Goal: Task Accomplishment & Management: Use online tool/utility

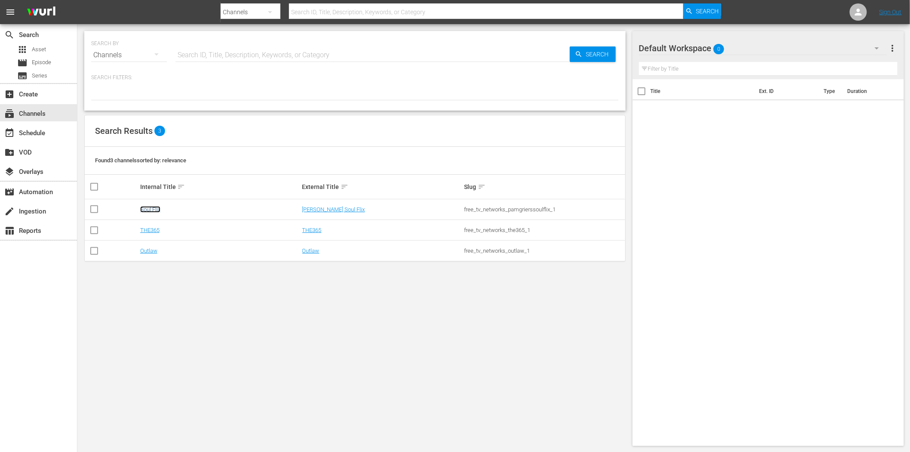
click at [157, 209] on link "Soul Flix" at bounding box center [150, 209] width 20 height 6
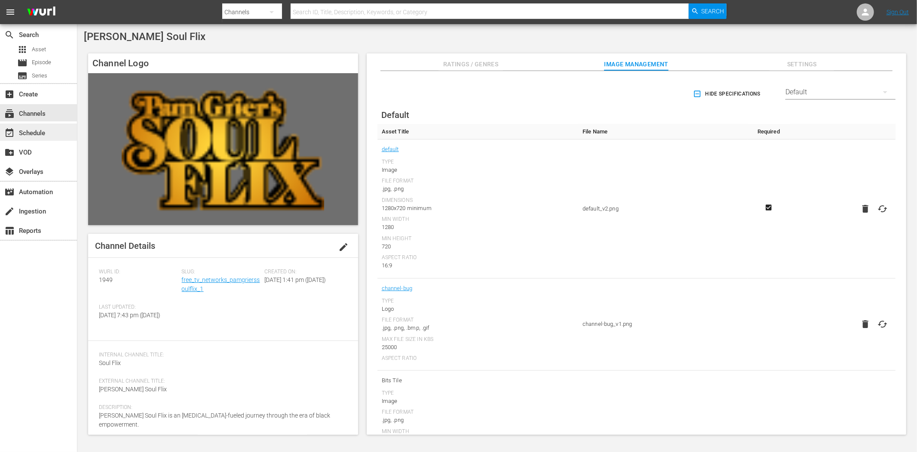
click at [60, 129] on div "event_available Schedule" at bounding box center [38, 131] width 77 height 17
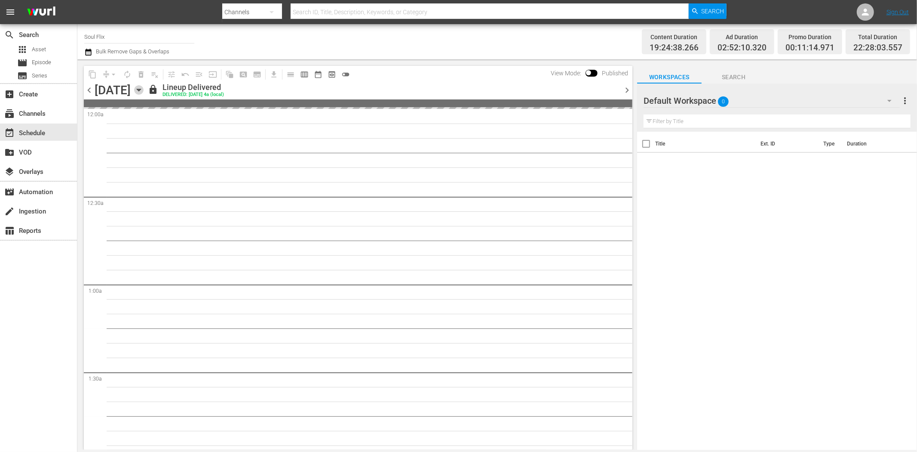
click at [141, 89] on icon "button" at bounding box center [139, 90] width 4 height 2
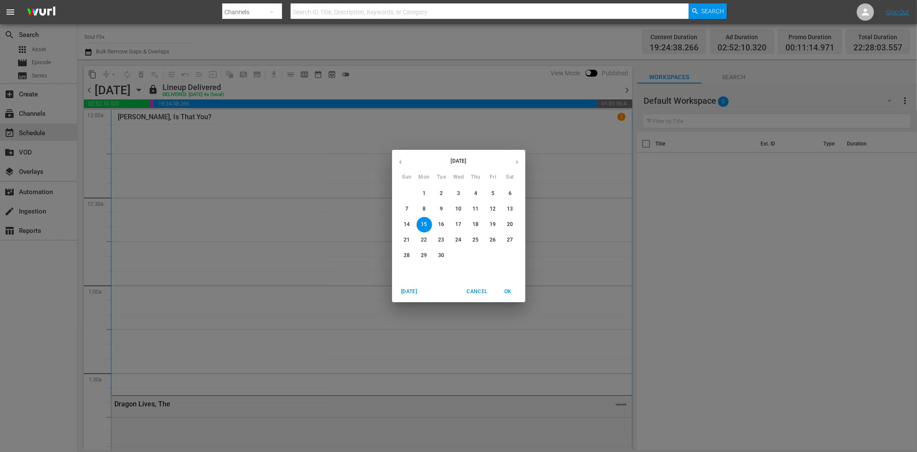
click at [516, 162] on icon "button" at bounding box center [517, 162] width 6 height 6
click at [474, 195] on span "2" at bounding box center [475, 193] width 15 height 7
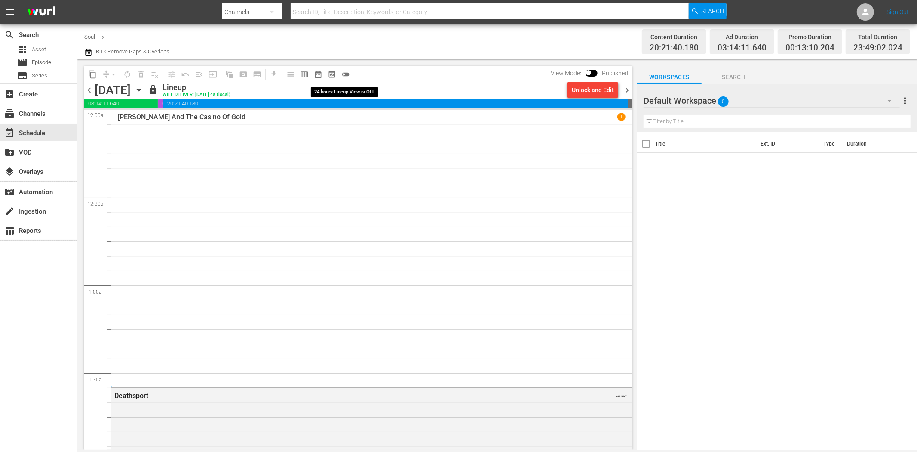
click at [345, 72] on span "toggle_off" at bounding box center [345, 74] width 9 height 9
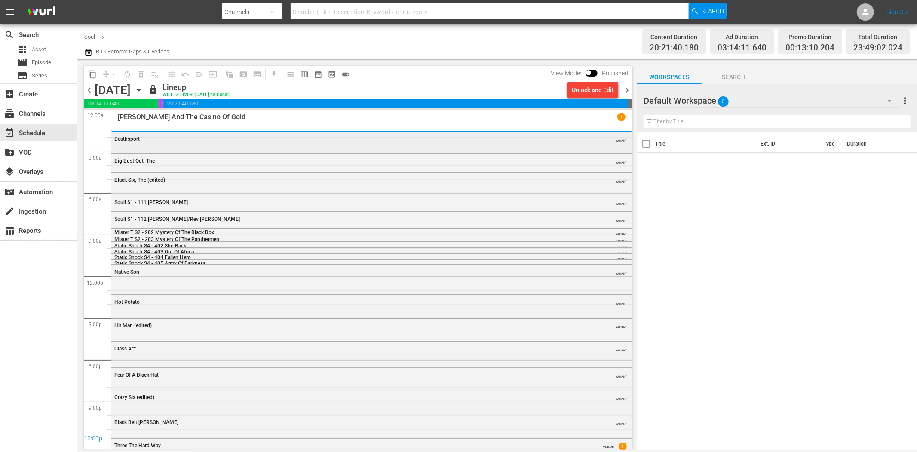
click at [167, 139] on div "Deathsport" at bounding box center [348, 139] width 468 height 6
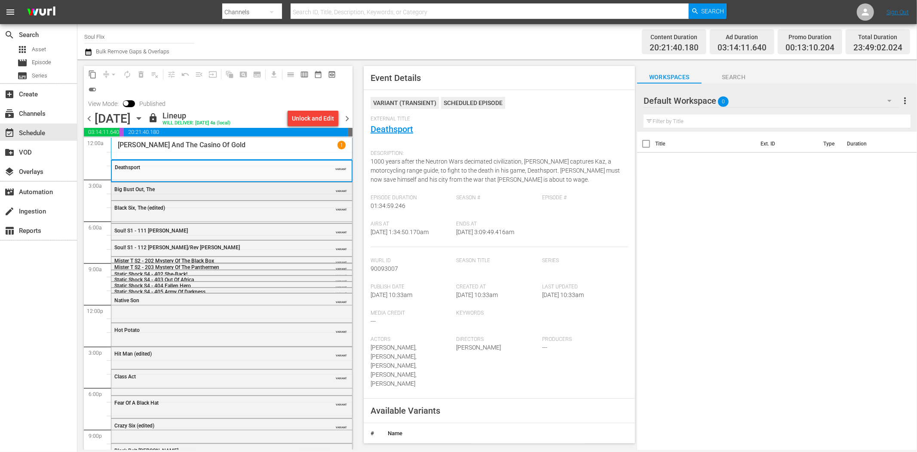
click at [237, 182] on div "Big Bust Out, The VARIANT" at bounding box center [231, 188] width 241 height 13
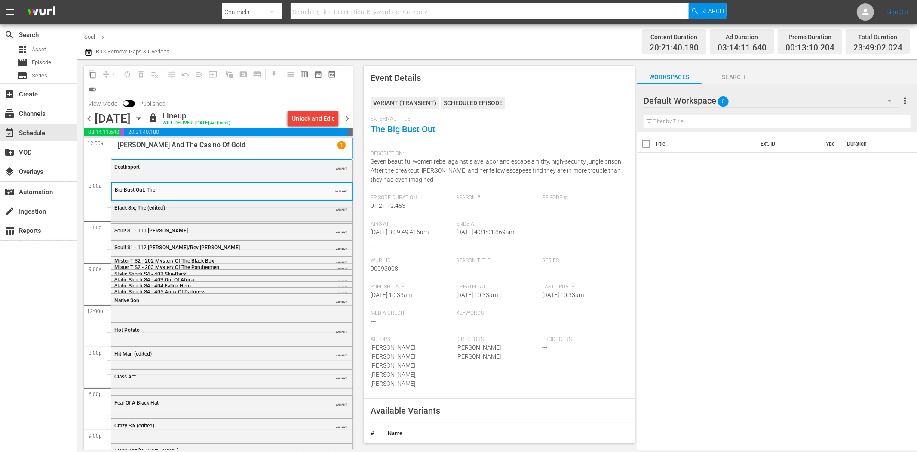
click at [285, 208] on div "Black Six, The (edited)" at bounding box center [209, 208] width 191 height 6
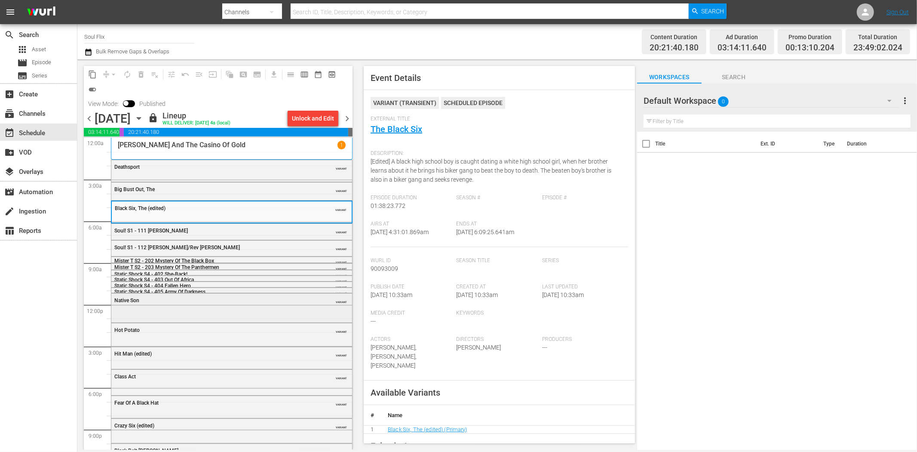
click at [222, 307] on div "Native Son VARIANT" at bounding box center [231, 306] width 241 height 27
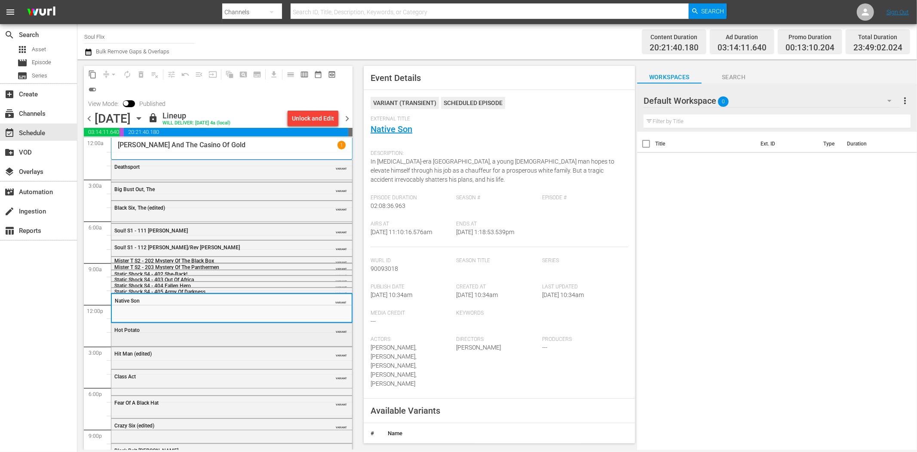
click at [238, 334] on div "Hot Potato VARIANT" at bounding box center [231, 329] width 241 height 13
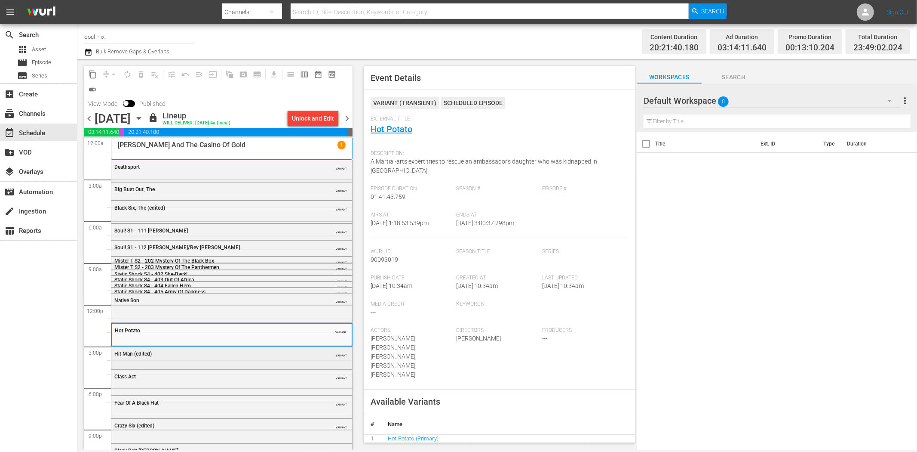
click at [227, 357] on div "Hit Man (edited) VARIANT" at bounding box center [231, 353] width 241 height 13
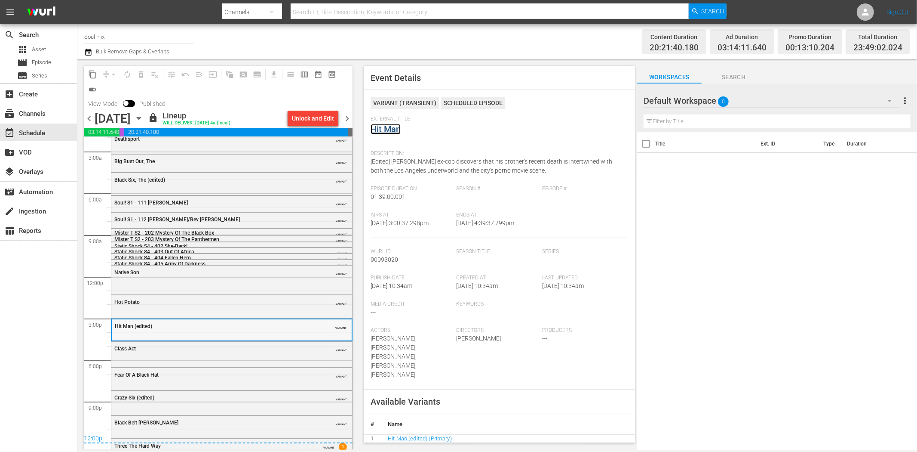
scroll to position [41, 0]
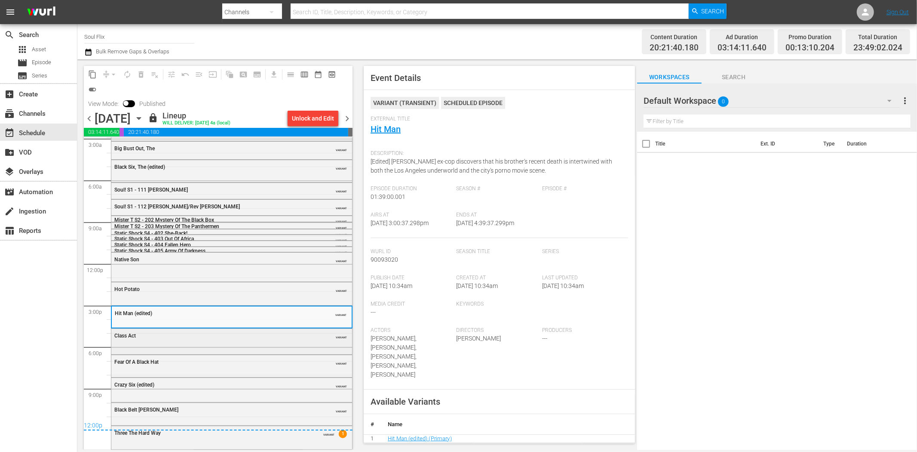
click at [231, 333] on div "Class Act" at bounding box center [209, 335] width 191 height 6
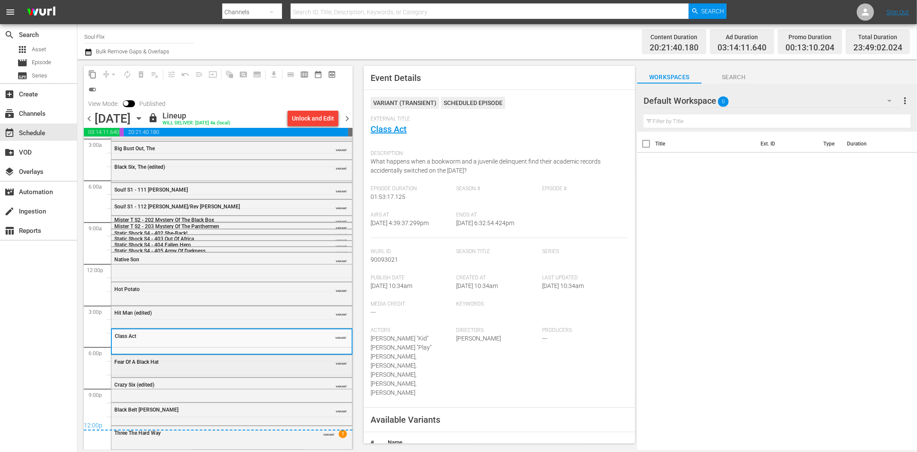
click at [267, 362] on div "Fear Of A Black Hat" at bounding box center [209, 362] width 191 height 6
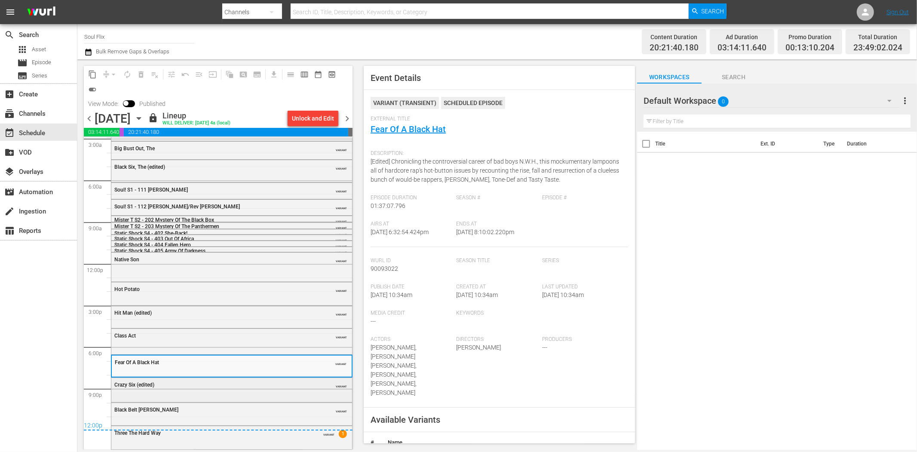
click at [243, 389] on div "Crazy Six (edited) VARIANT" at bounding box center [231, 384] width 241 height 13
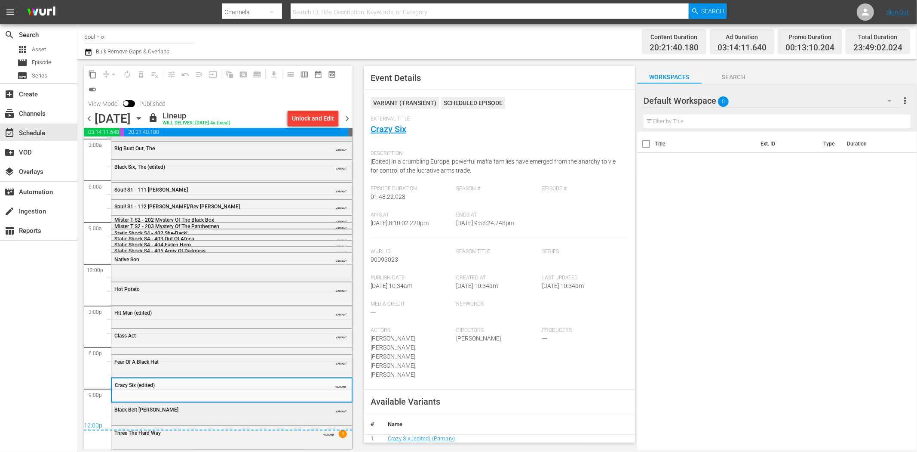
click at [274, 415] on div "Black Belt Jones VARIANT" at bounding box center [231, 409] width 241 height 13
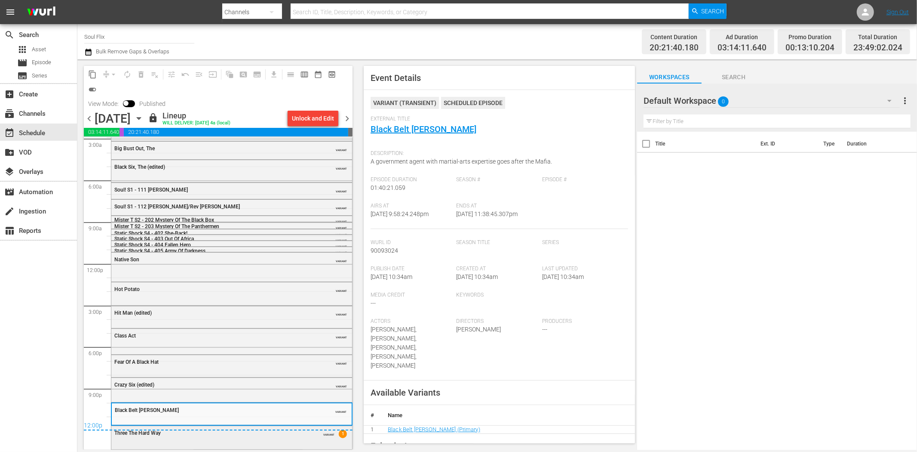
click at [288, 438] on div "Three The Hard Way VARIANT 1" at bounding box center [231, 432] width 241 height 13
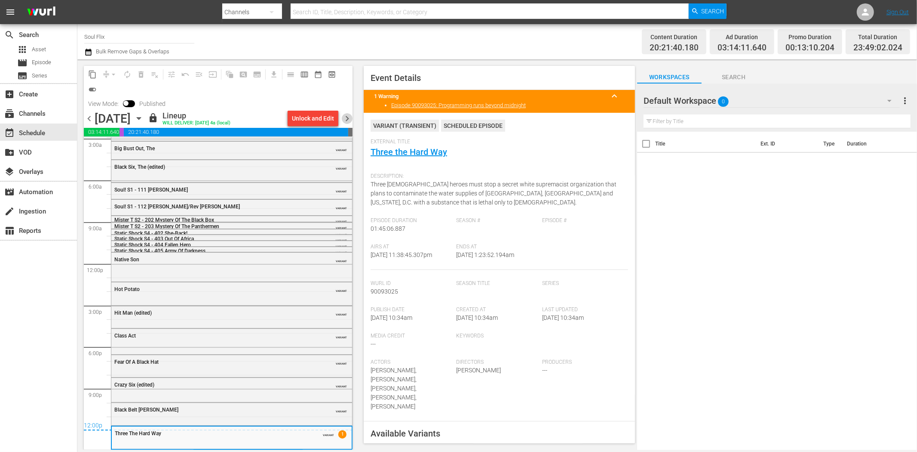
click at [349, 121] on span "chevron_right" at bounding box center [347, 118] width 11 height 11
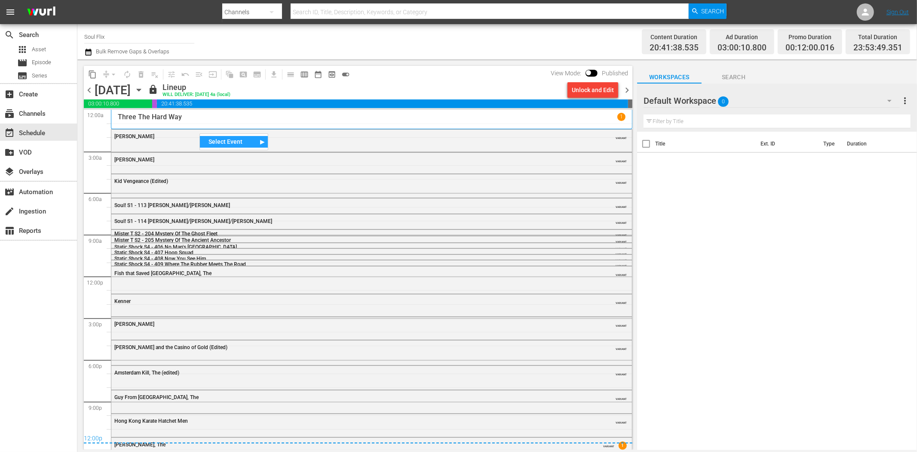
click at [168, 144] on div "Adios Amigo VARIANT" at bounding box center [371, 139] width 521 height 21
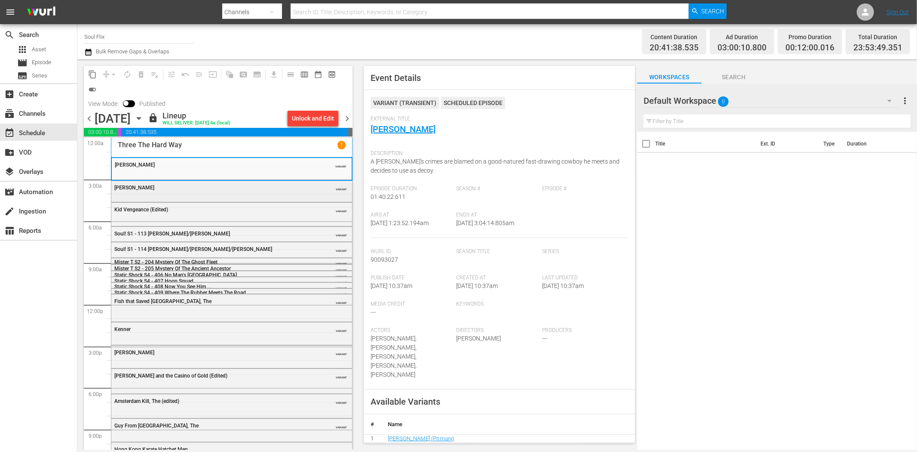
click at [264, 192] on div "Joshua VARIANT" at bounding box center [231, 187] width 241 height 13
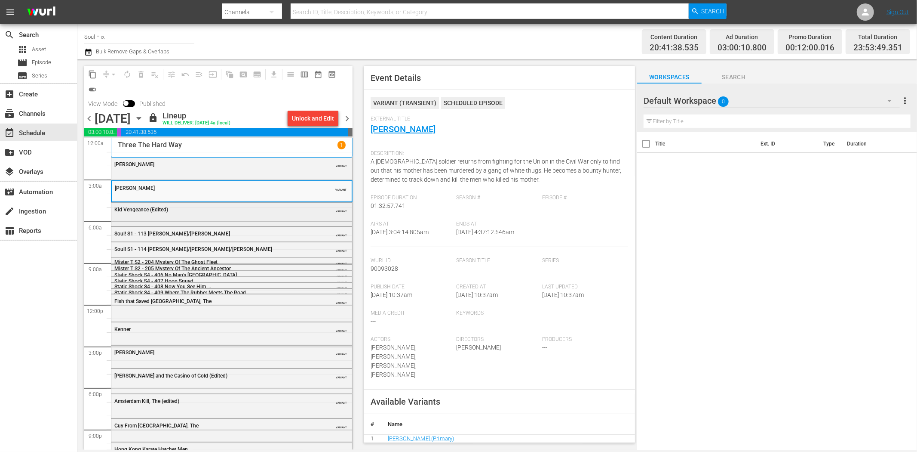
click at [252, 218] on div "Kid Vengeance (Edited) VARIANT" at bounding box center [231, 214] width 241 height 22
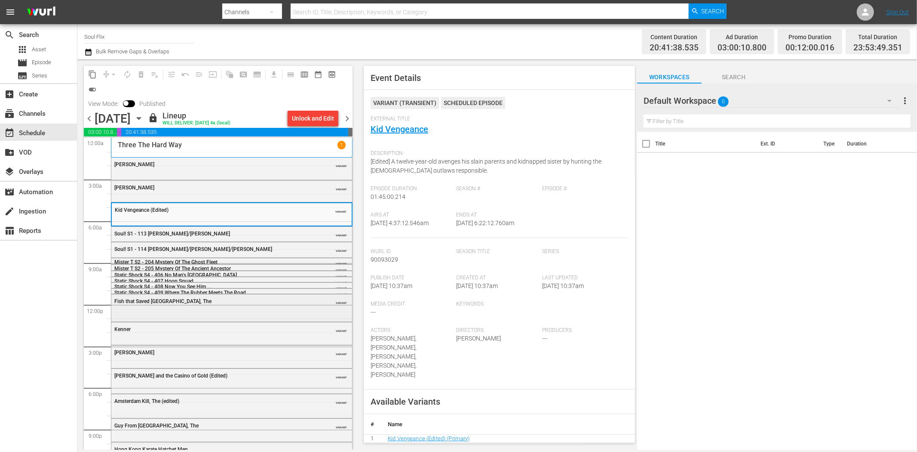
click at [243, 306] on div "Fish that Saved Pittsburgh, The VARIANT" at bounding box center [231, 300] width 241 height 13
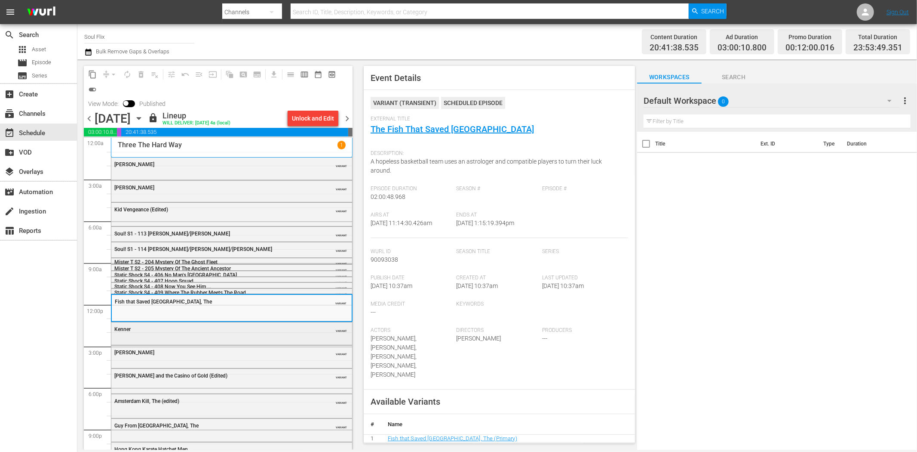
click at [212, 331] on div "Kenner" at bounding box center [209, 329] width 191 height 6
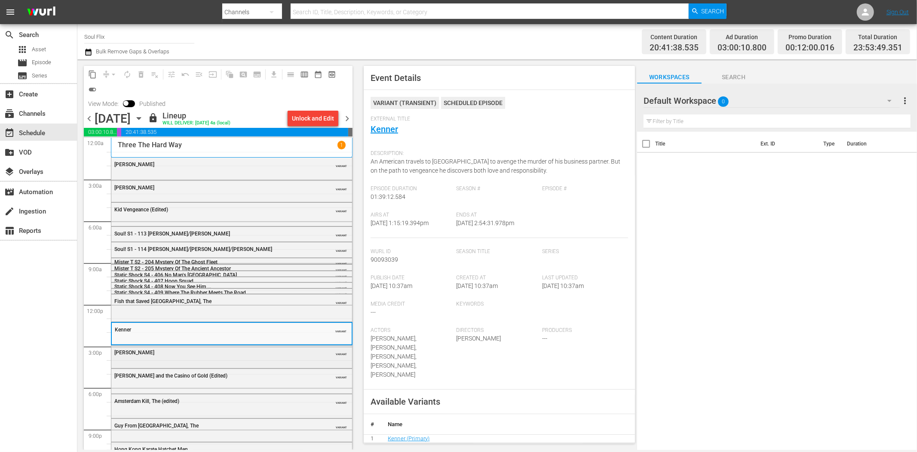
click at [190, 358] on div "Cleopatra Jones VARIANT" at bounding box center [231, 355] width 241 height 21
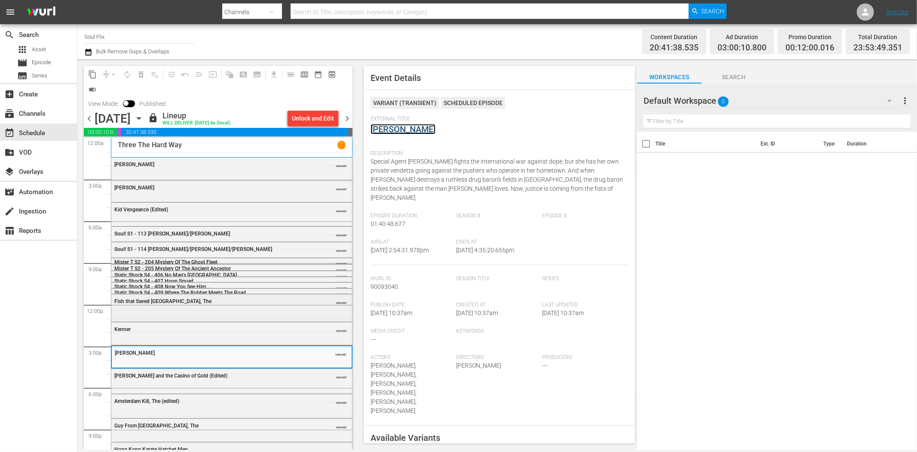
scroll to position [40, 0]
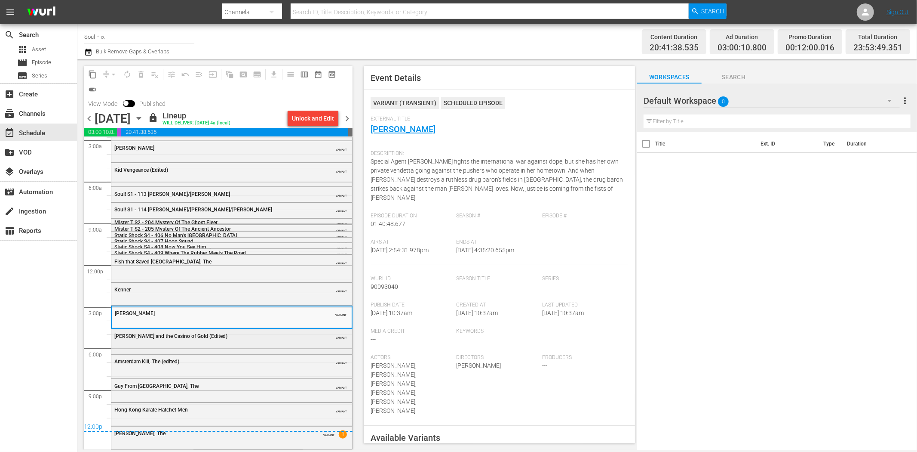
click at [203, 329] on div "Cleopatra Jones and the Casino of Gold (Edited) VARIANT" at bounding box center [231, 335] width 241 height 13
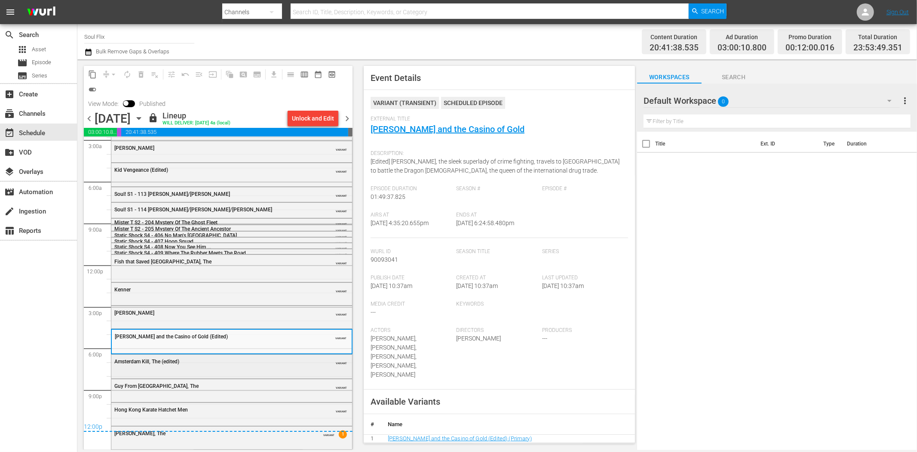
click at [229, 370] on div "Amsterdam Kill, The (edited) VARIANT" at bounding box center [231, 365] width 241 height 22
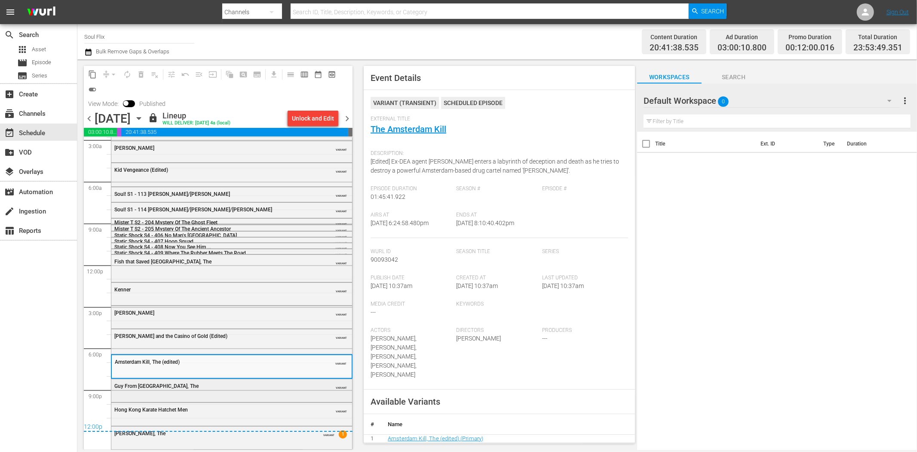
click at [205, 393] on div "Guy From Harlem, The VARIANT" at bounding box center [231, 389] width 241 height 21
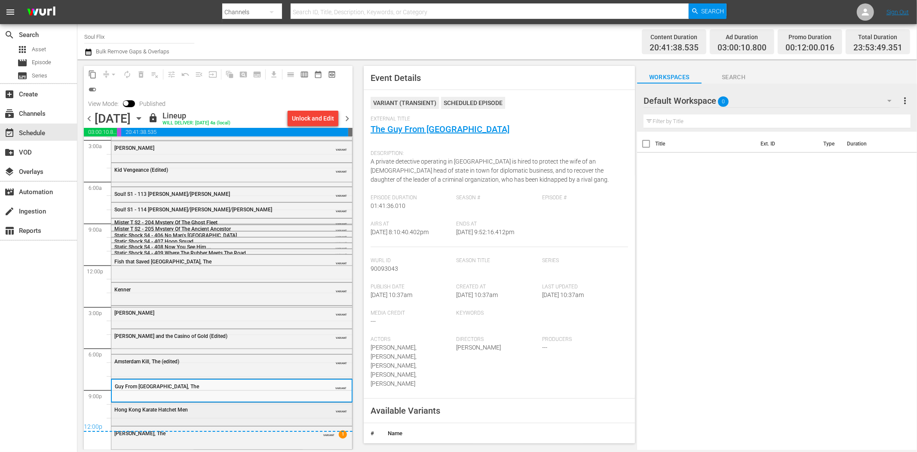
click at [274, 412] on div "Hong Kong Karate Hatchet Men" at bounding box center [209, 409] width 191 height 6
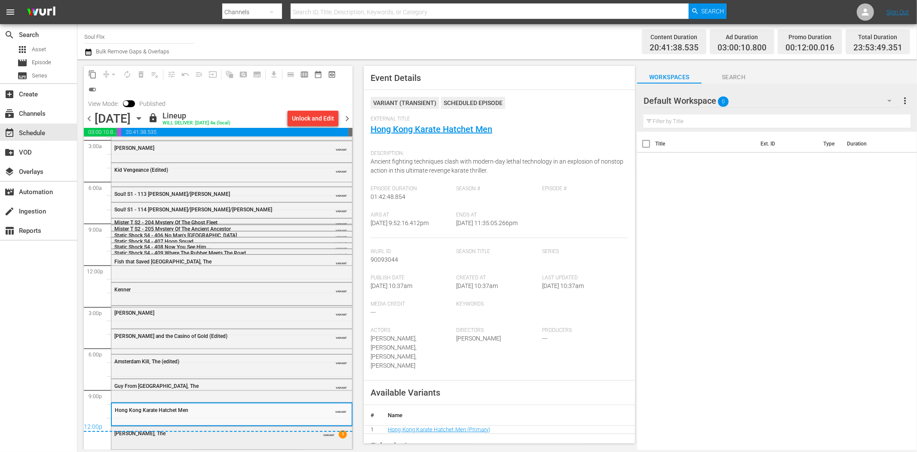
click at [290, 436] on div "Chang Gang, The VARIANT 1" at bounding box center [231, 432] width 241 height 13
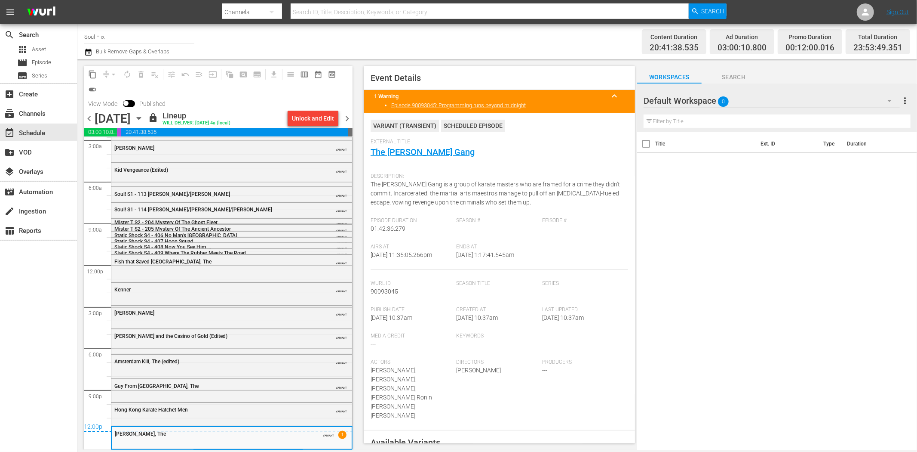
click at [345, 118] on span "chevron_right" at bounding box center [347, 118] width 11 height 11
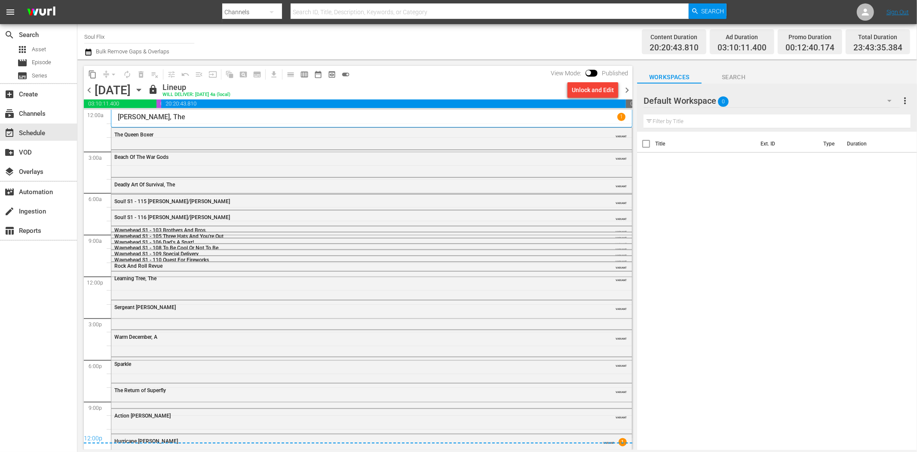
drag, startPoint x: 89, startPoint y: 92, endPoint x: 100, endPoint y: 37, distance: 56.6
click at [89, 92] on span "chevron_left" at bounding box center [89, 90] width 11 height 11
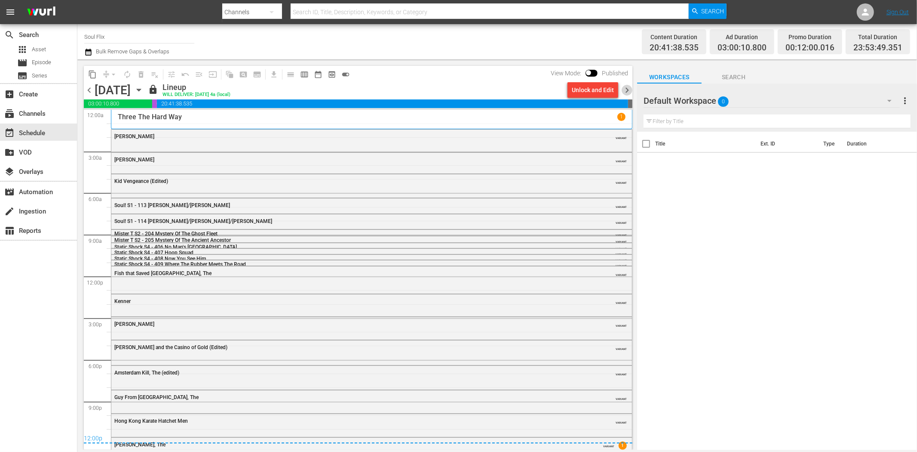
click at [624, 85] on span "chevron_right" at bounding box center [627, 90] width 11 height 11
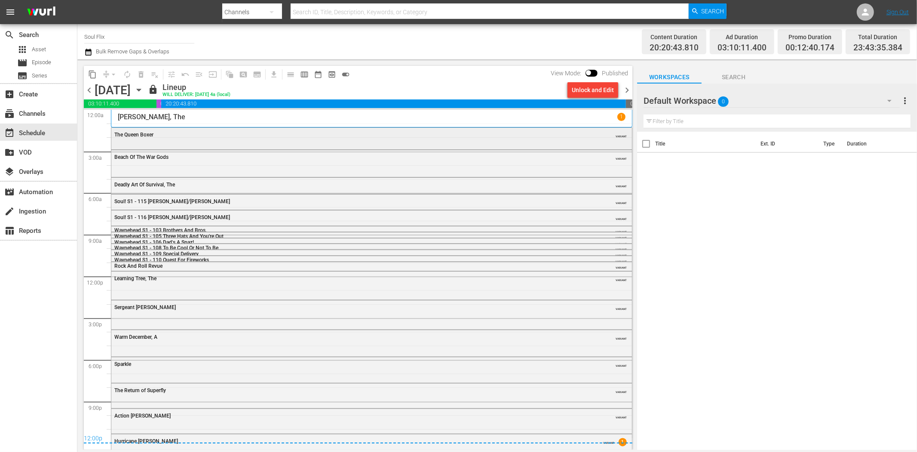
click at [194, 139] on div "The Queen Boxer VARIANT" at bounding box center [371, 134] width 521 height 13
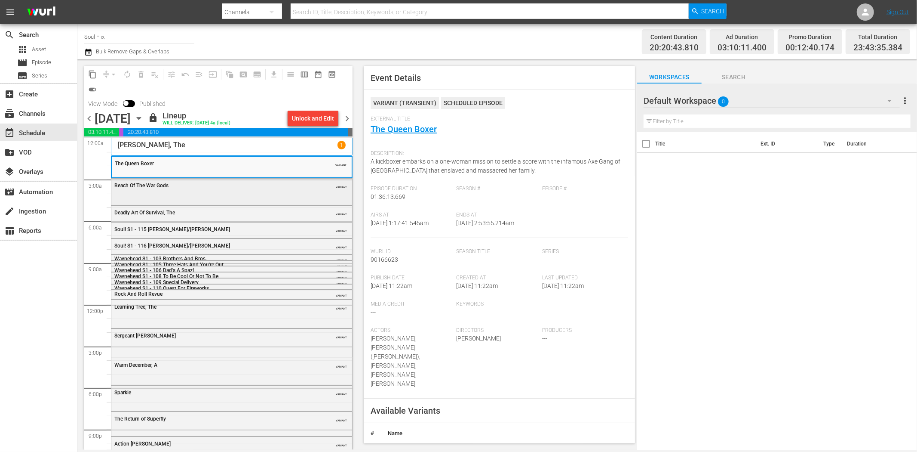
click at [256, 189] on div "Beach Of The War Gods VARIANT" at bounding box center [231, 184] width 241 height 13
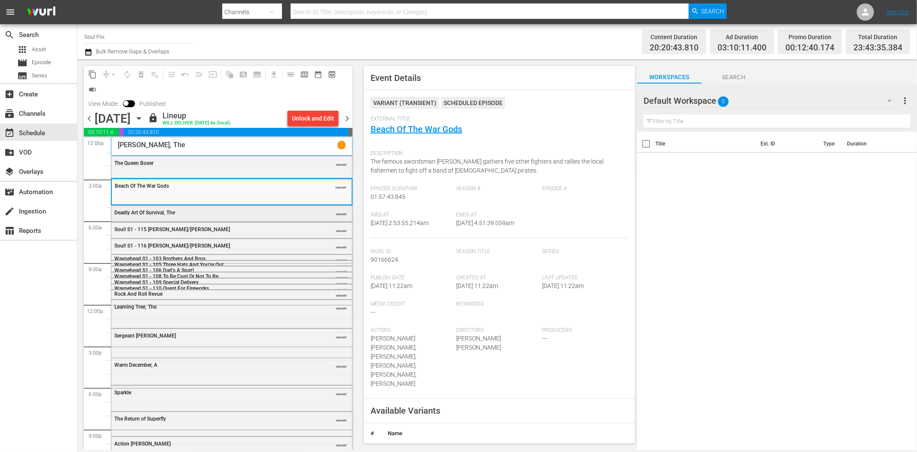
click at [287, 214] on div "Deadly Art Of Survival, The" at bounding box center [209, 212] width 191 height 6
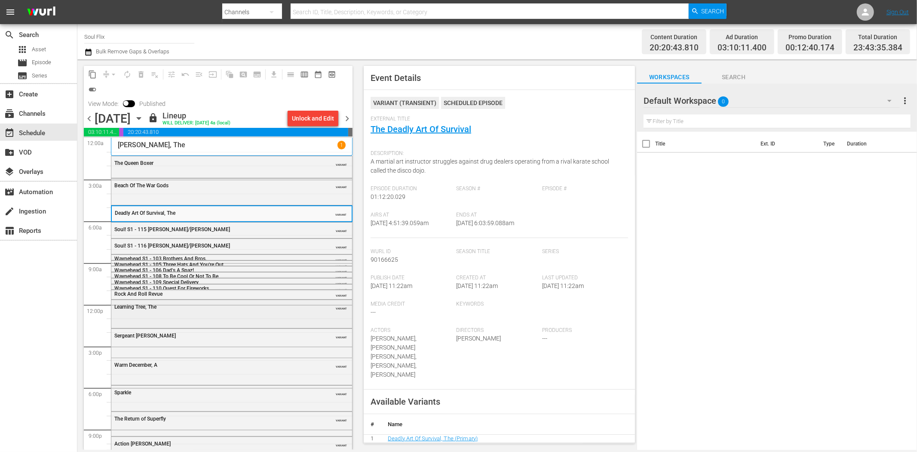
click at [179, 315] on div "Learning Tree, The VARIANT" at bounding box center [231, 313] width 241 height 26
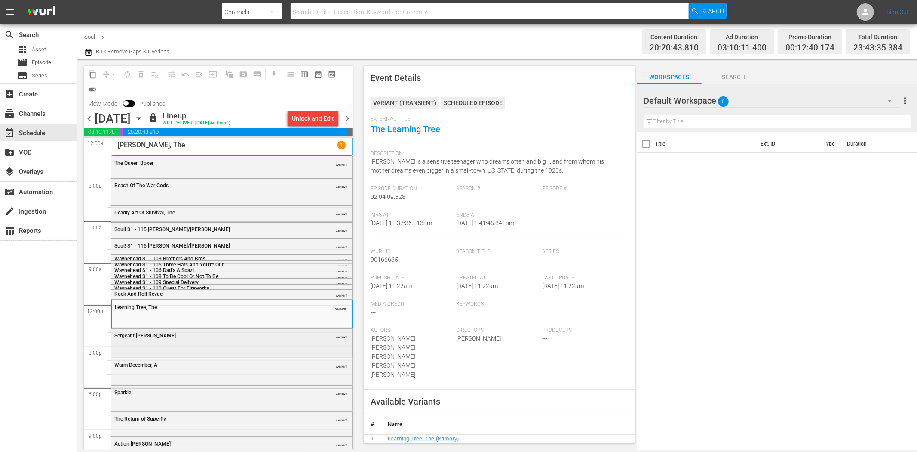
click at [243, 340] on div "Sergeant Rutledge VARIANT" at bounding box center [231, 335] width 241 height 13
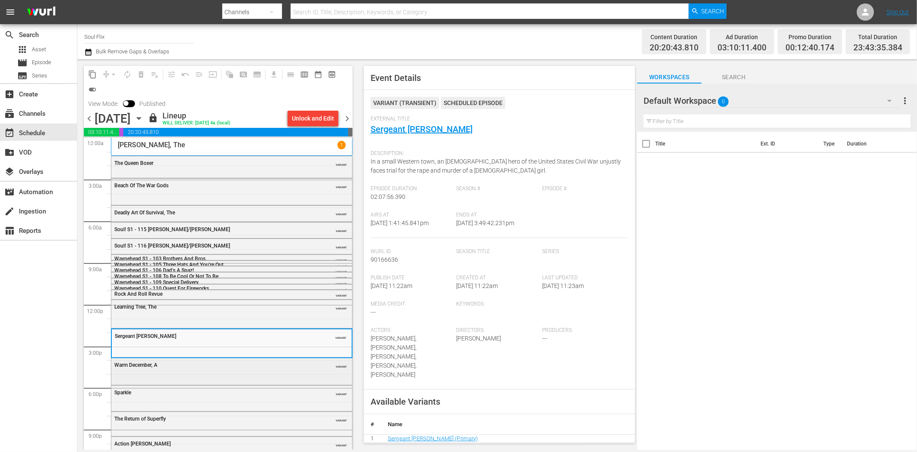
click at [207, 376] on div "Warm December, A VARIANT" at bounding box center [231, 370] width 241 height 25
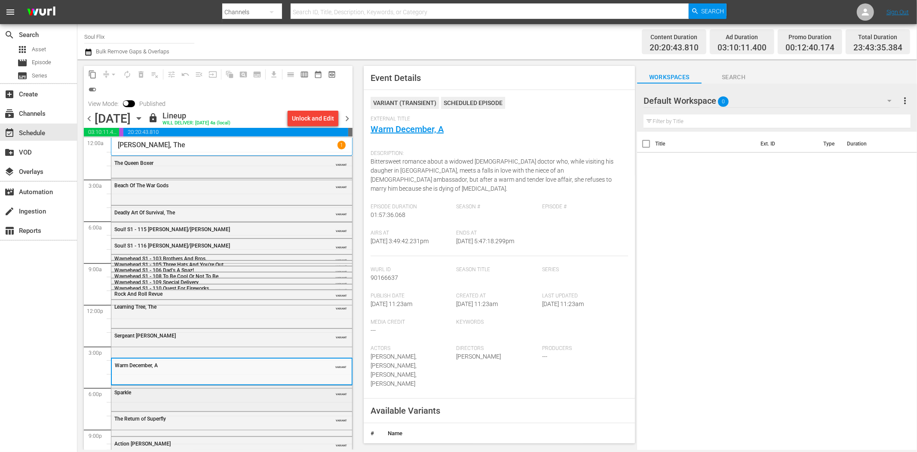
click at [250, 394] on div "Sparkle" at bounding box center [209, 392] width 191 height 6
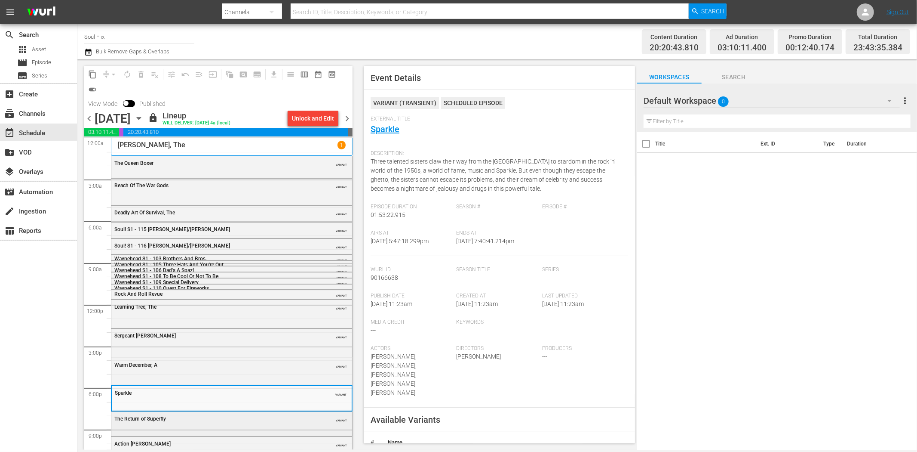
click at [280, 415] on div "The Return of Superfly" at bounding box center [209, 418] width 191 height 7
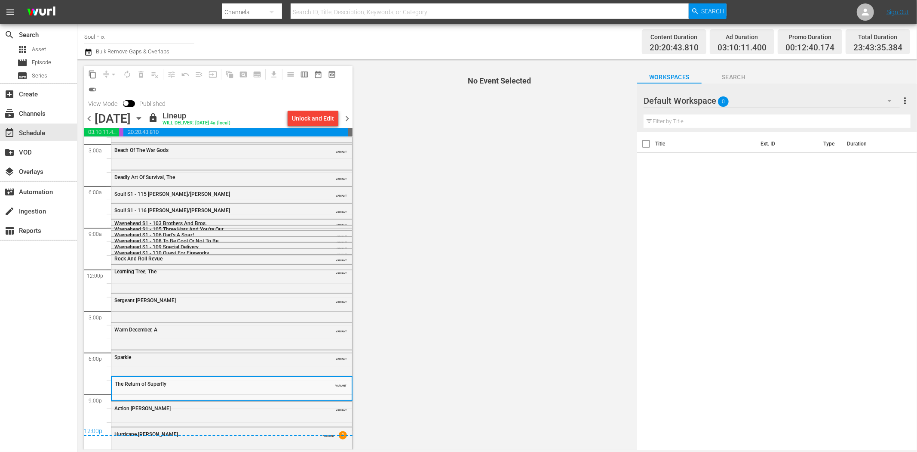
scroll to position [36, 0]
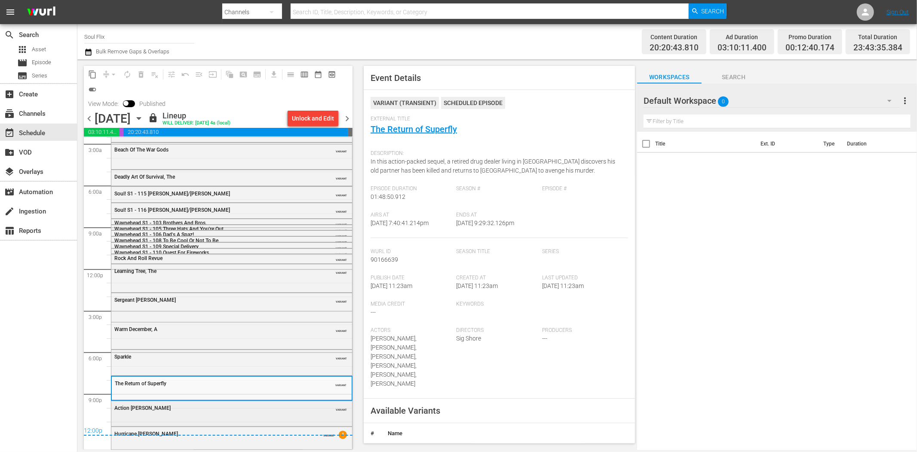
click at [241, 409] on div "Action Jackson" at bounding box center [209, 408] width 191 height 6
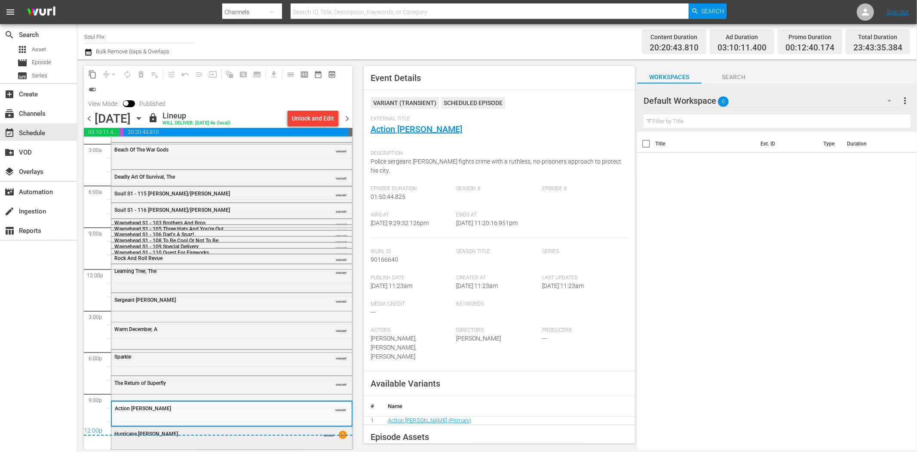
click at [233, 437] on div "Hurricane Smith VARIANT 1" at bounding box center [231, 433] width 241 height 13
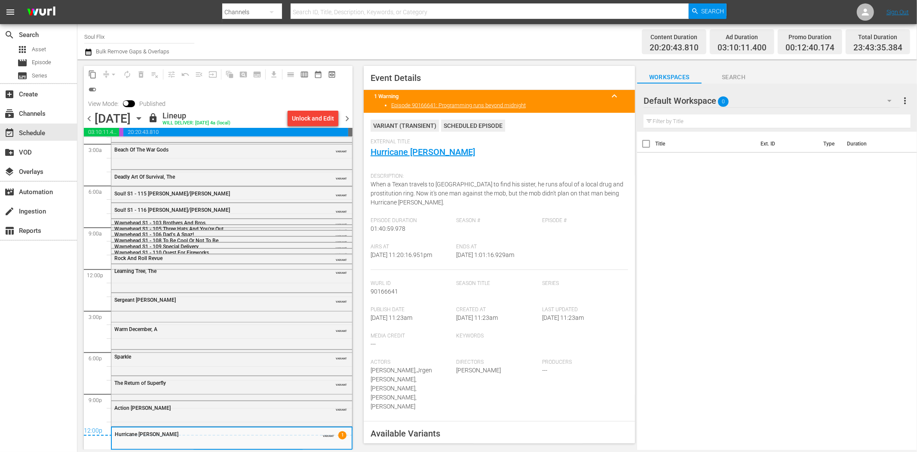
click at [345, 120] on span "chevron_right" at bounding box center [347, 118] width 11 height 11
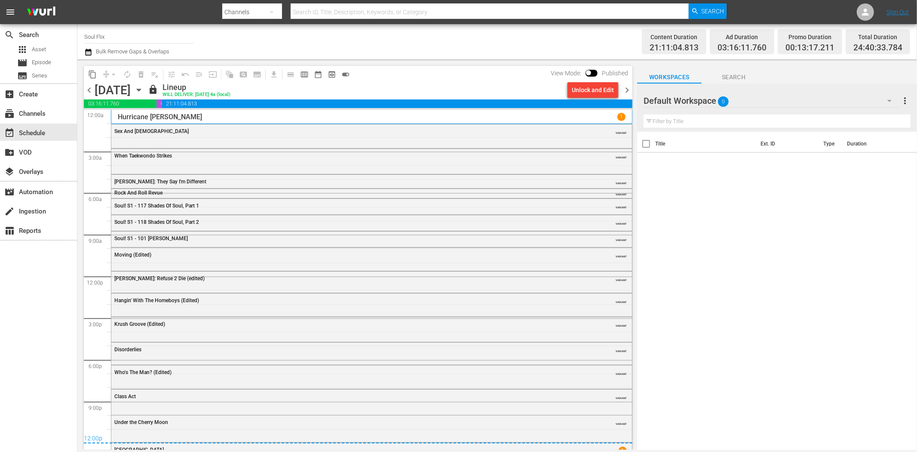
click at [129, 129] on span "Sex And Zen" at bounding box center [151, 131] width 74 height 6
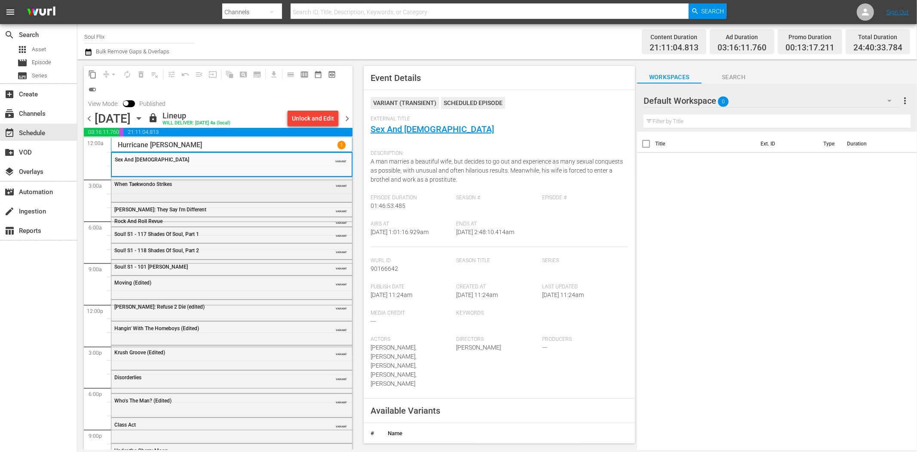
click at [265, 196] on div "When Taekwondo Strikes VARIANT" at bounding box center [231, 188] width 241 height 23
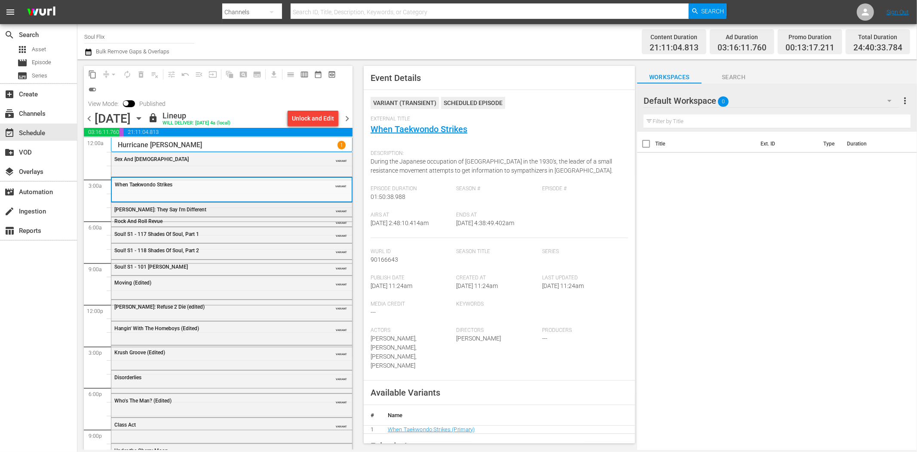
click at [240, 214] on div "Betty: They Say I'm Different VARIANT" at bounding box center [231, 209] width 241 height 13
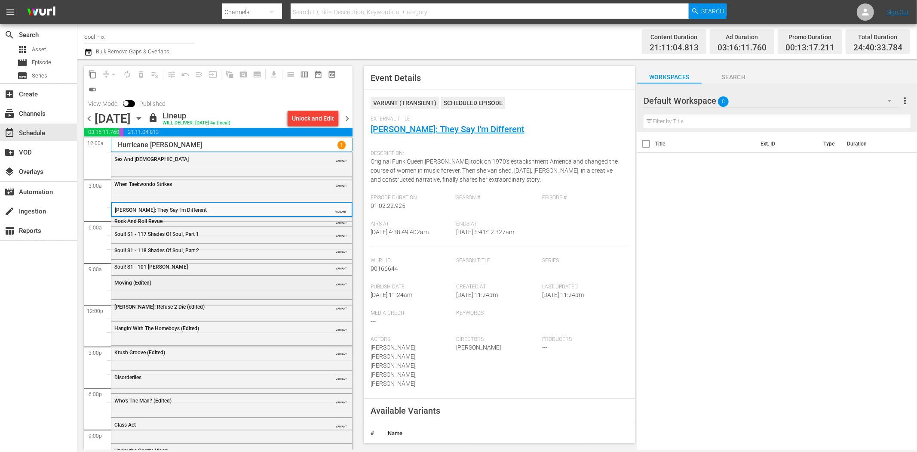
click at [218, 291] on div "Moving (Edited) VARIANT" at bounding box center [231, 287] width 241 height 22
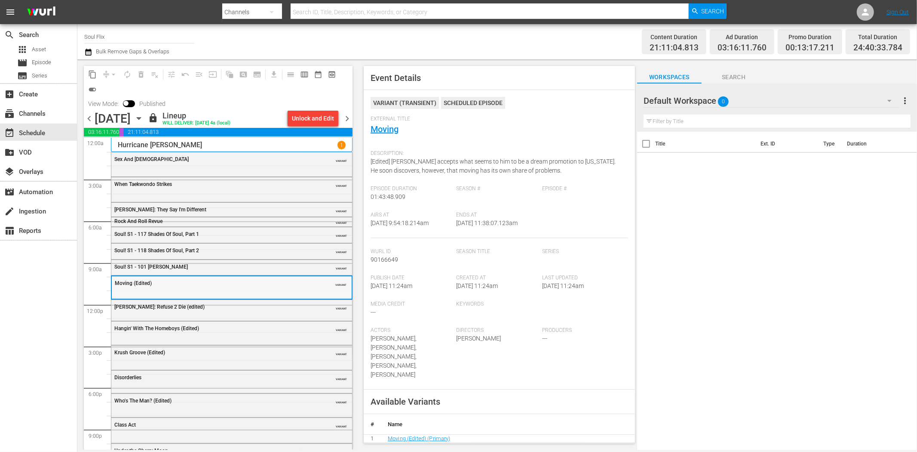
click at [251, 281] on div "Moving (Edited)" at bounding box center [210, 283] width 191 height 6
click at [246, 311] on div "50 Cent: Refuse 2 Die (edited) VARIANT" at bounding box center [231, 306] width 241 height 13
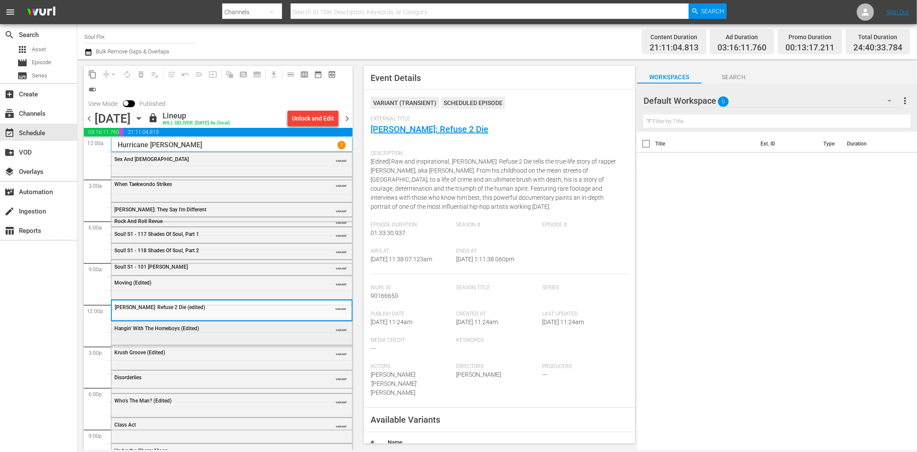
click at [208, 331] on div "Hangin' With The Homeboys (Edited)" at bounding box center [209, 328] width 191 height 6
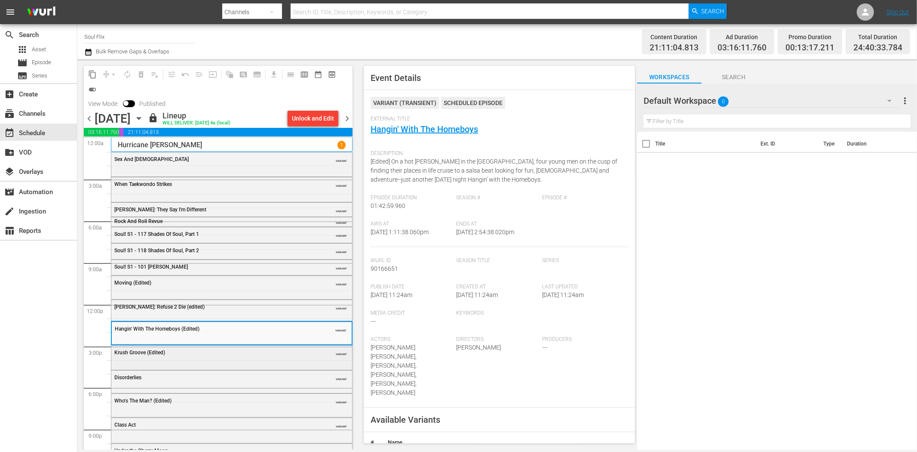
click at [238, 359] on div "Krush Groove (Edited) VARIANT" at bounding box center [231, 356] width 241 height 23
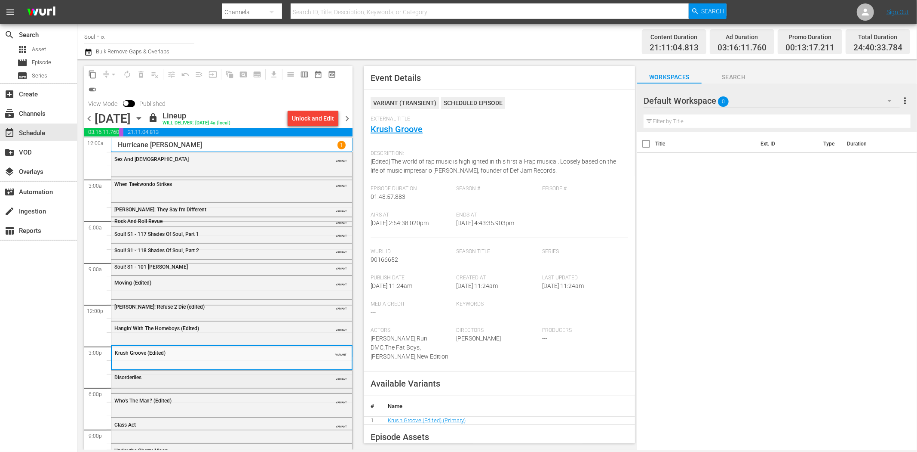
click at [252, 375] on div "Disorderlies" at bounding box center [209, 377] width 191 height 6
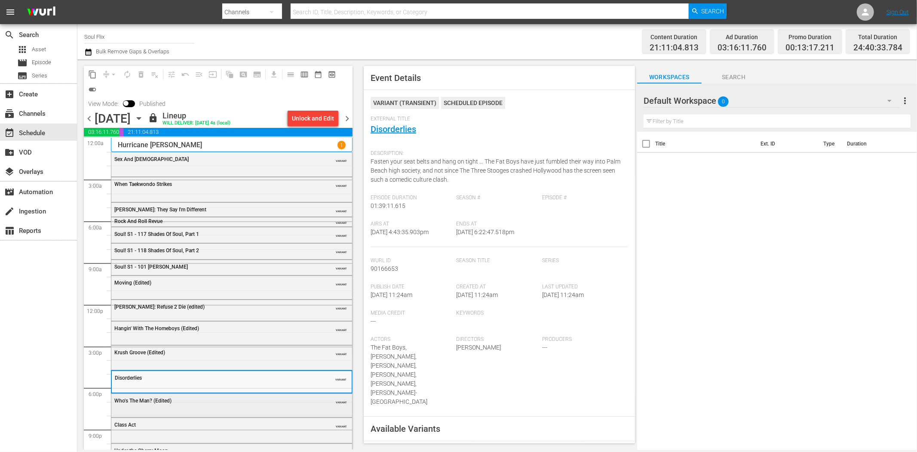
click at [248, 401] on div "Who's The Man? (Edited)" at bounding box center [209, 400] width 191 height 6
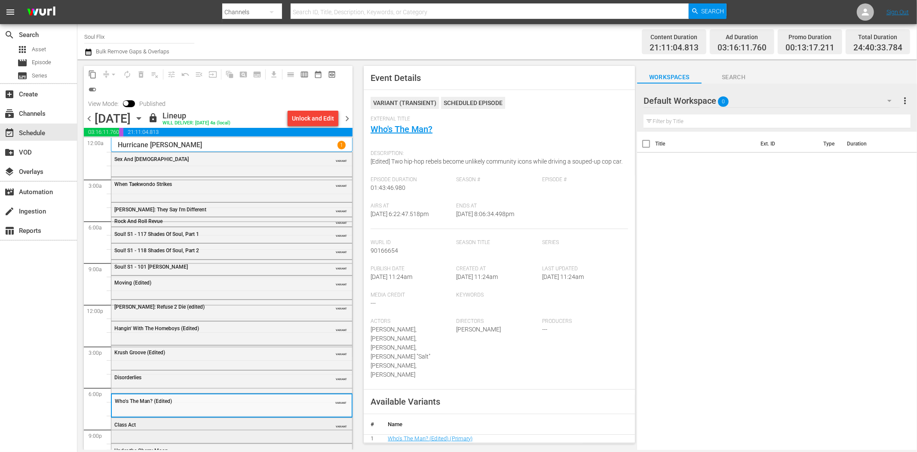
click at [285, 430] on div "Class Act VARIANT" at bounding box center [231, 424] width 241 height 13
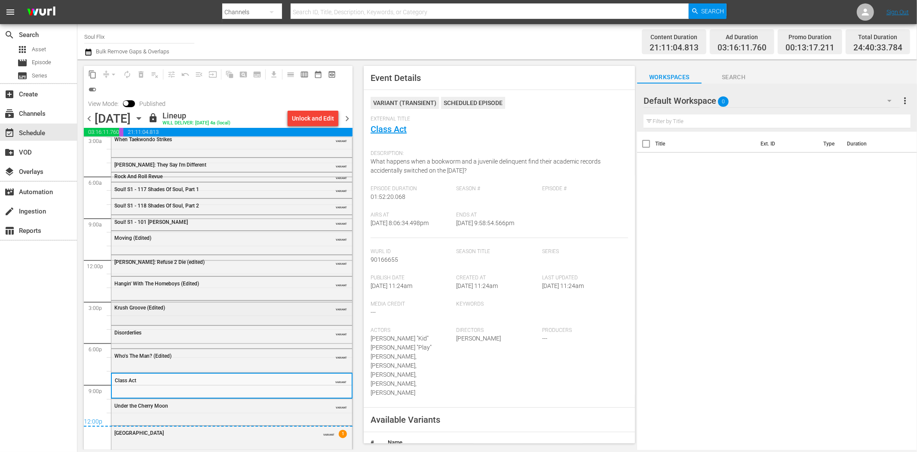
scroll to position [45, 0]
click at [258, 418] on div "12:00p" at bounding box center [218, 421] width 269 height 9
click at [206, 410] on div "Under the Cherry Moon VARIANT" at bounding box center [231, 404] width 241 height 13
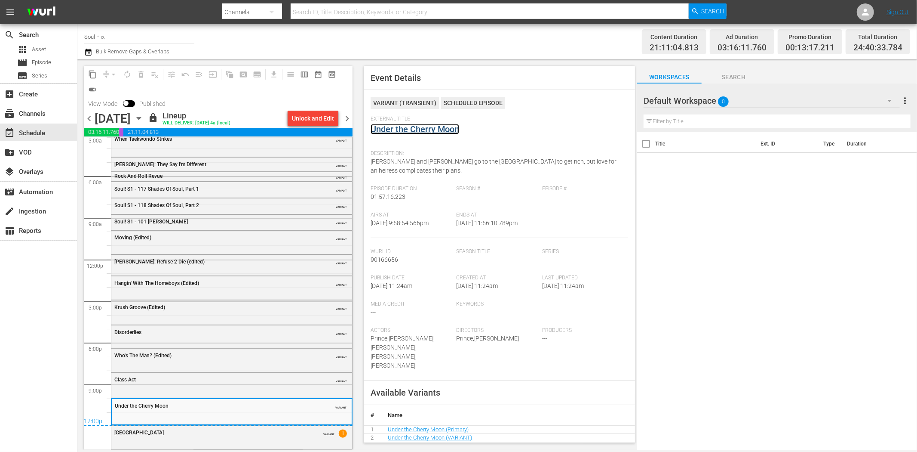
drag, startPoint x: 398, startPoint y: 123, endPoint x: 396, endPoint y: 130, distance: 8.0
click at [285, 436] on div "Graffiti Bridge VARIANT 1" at bounding box center [231, 431] width 241 height 13
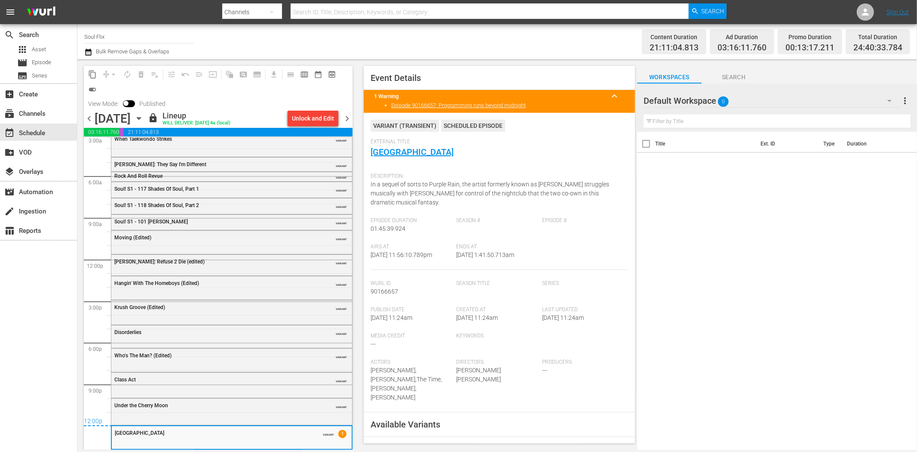
click at [344, 117] on span "chevron_right" at bounding box center [347, 118] width 11 height 11
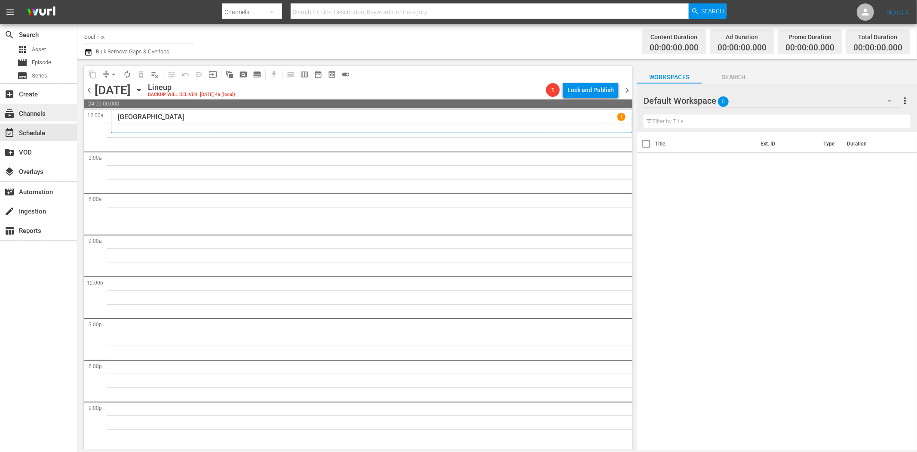
click at [38, 109] on div "subscriptions Channels" at bounding box center [24, 112] width 48 height 8
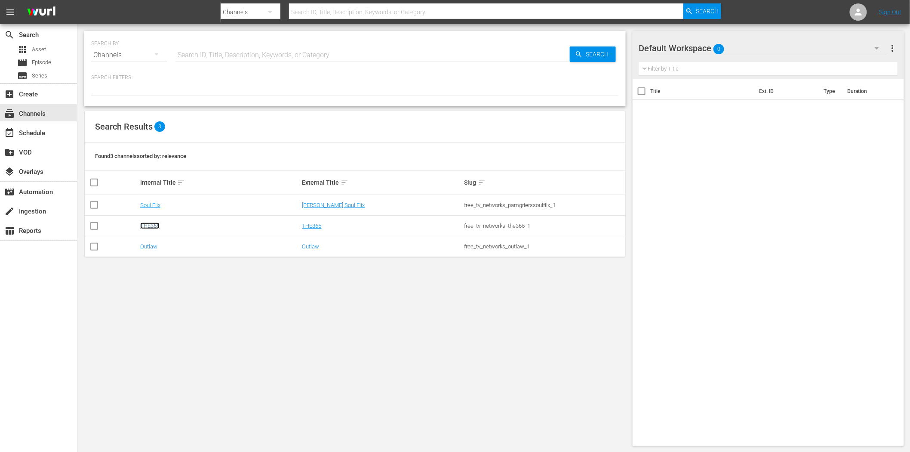
click at [147, 225] on link "THE365" at bounding box center [149, 225] width 19 height 6
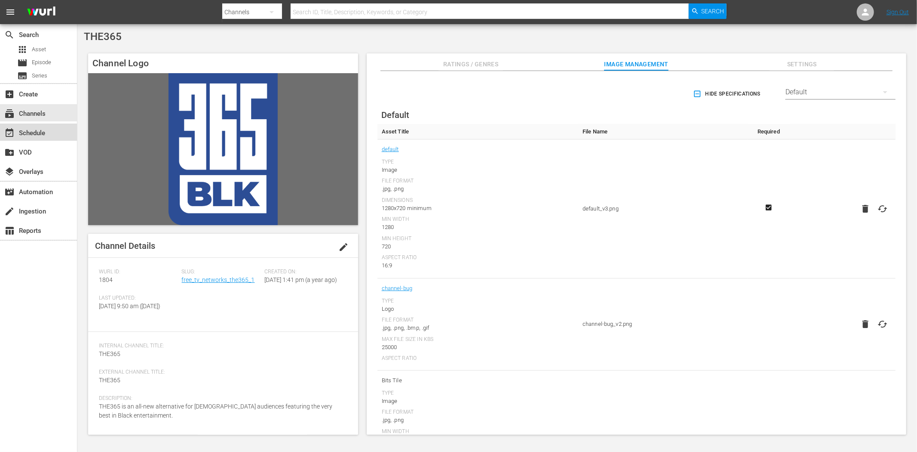
click at [52, 133] on div "event_available Schedule" at bounding box center [38, 131] width 77 height 17
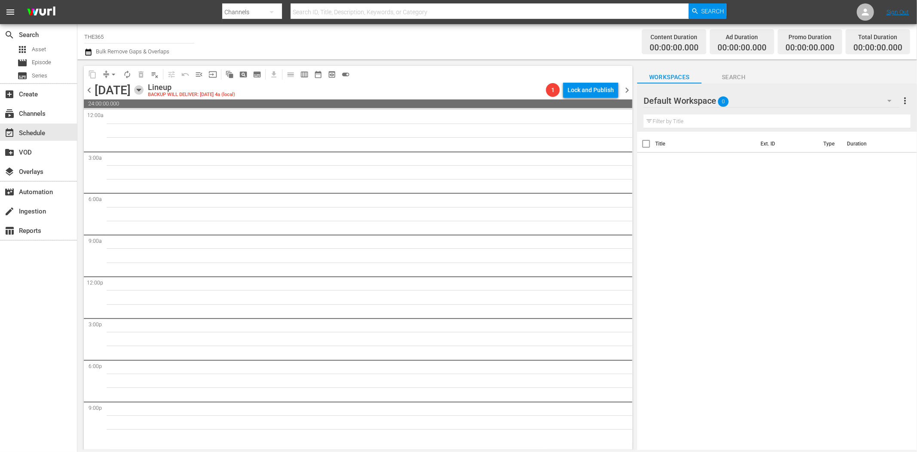
click at [144, 92] on icon "button" at bounding box center [138, 89] width 9 height 9
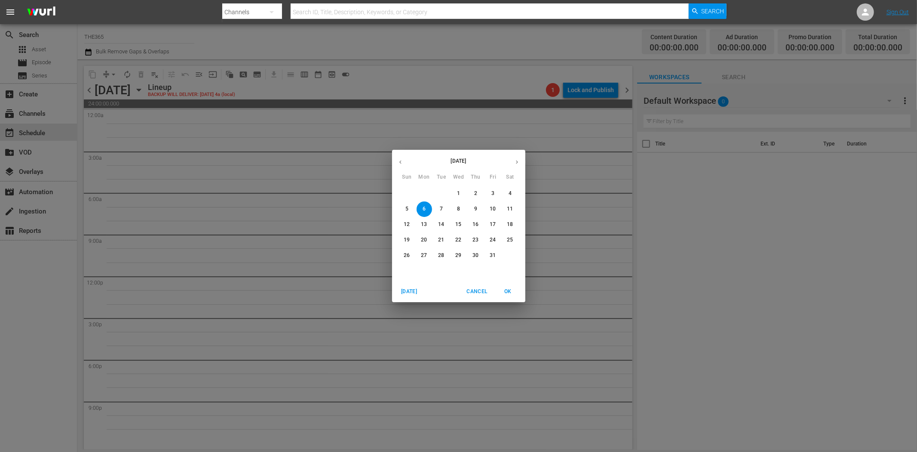
click at [396, 158] on button "button" at bounding box center [400, 162] width 17 height 17
click at [426, 257] on p "29" at bounding box center [424, 255] width 6 height 7
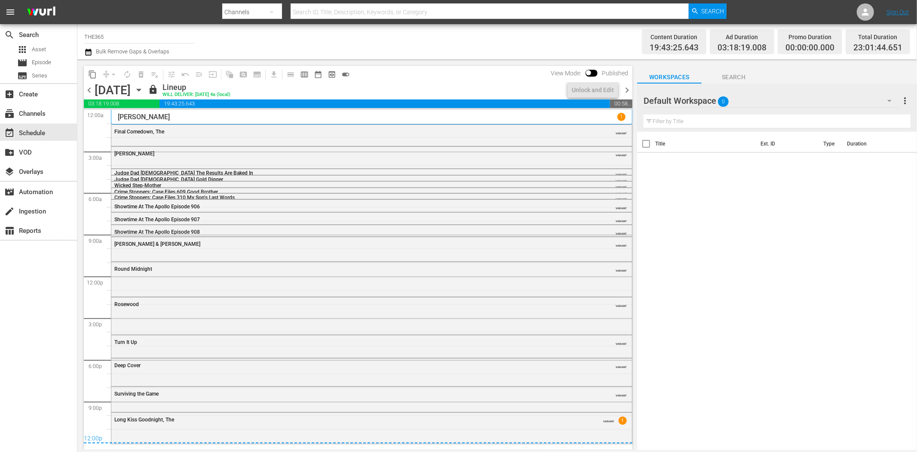
drag, startPoint x: 145, startPoint y: 136, endPoint x: 153, endPoint y: 135, distance: 7.8
click at [145, 136] on div "Final Comedown, The VARIANT" at bounding box center [371, 131] width 521 height 13
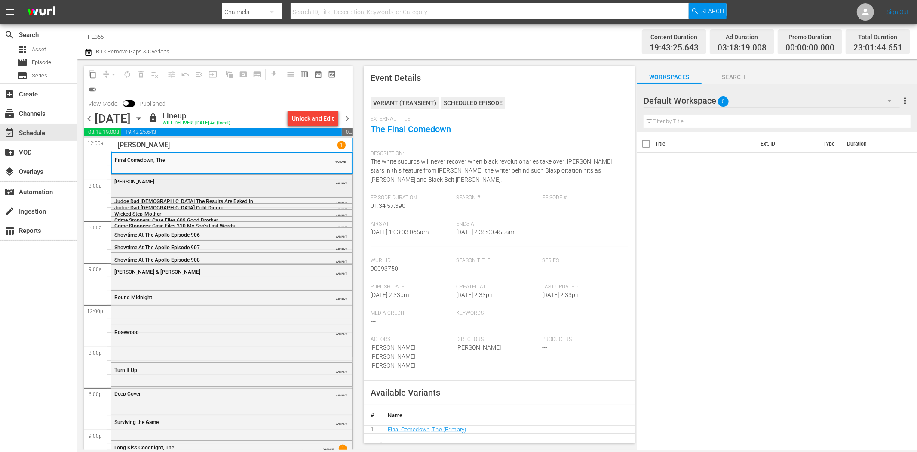
click at [288, 192] on div "Solomon King VARIANT" at bounding box center [231, 185] width 241 height 20
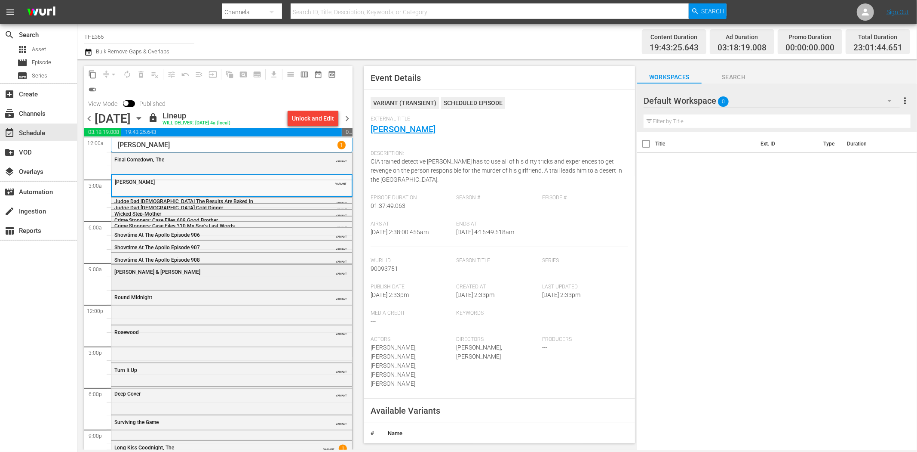
click at [199, 274] on div "[PERSON_NAME] & [PERSON_NAME]" at bounding box center [209, 272] width 191 height 6
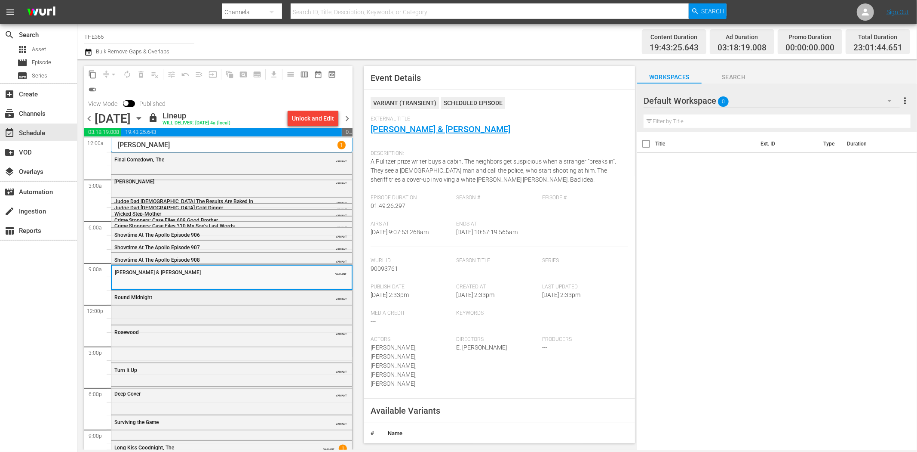
click at [226, 300] on div "Round Midnight VARIANT" at bounding box center [231, 296] width 241 height 13
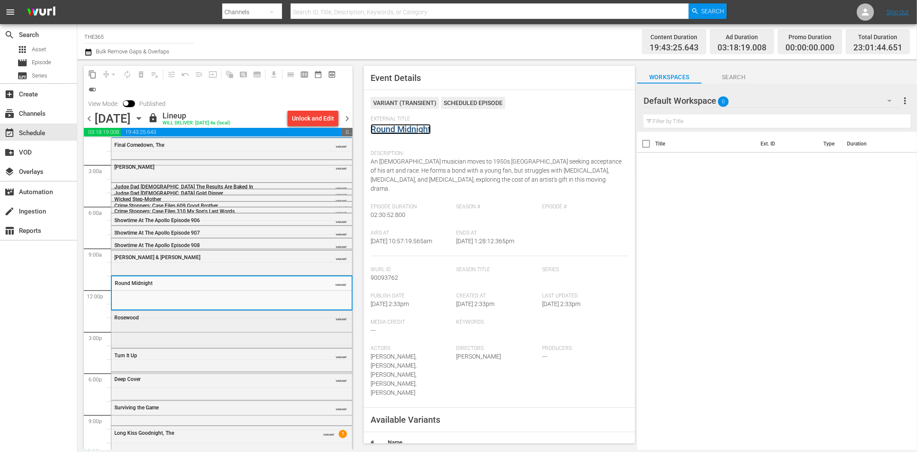
scroll to position [23, 0]
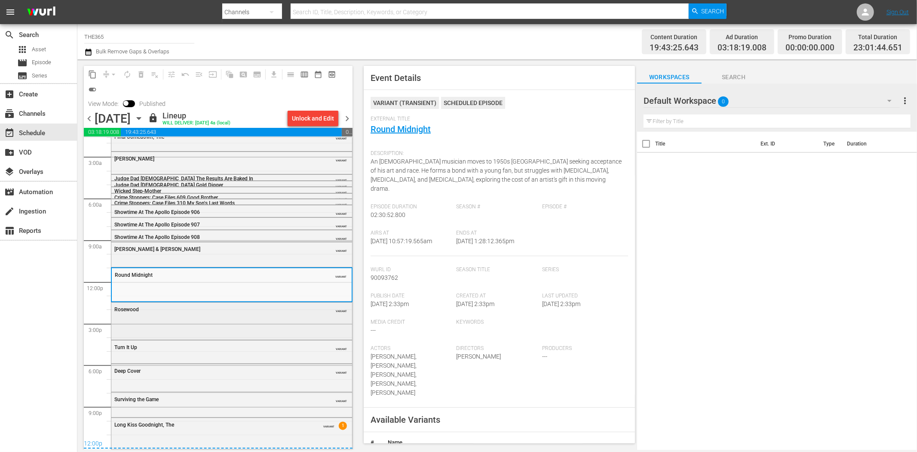
click at [229, 309] on div "Rosewood" at bounding box center [209, 309] width 191 height 6
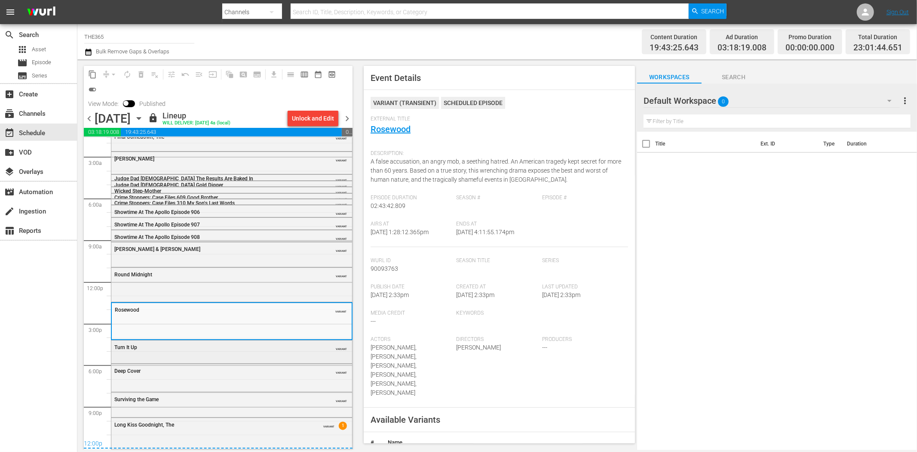
click at [205, 352] on div "Turn It Up VARIANT" at bounding box center [231, 346] width 241 height 13
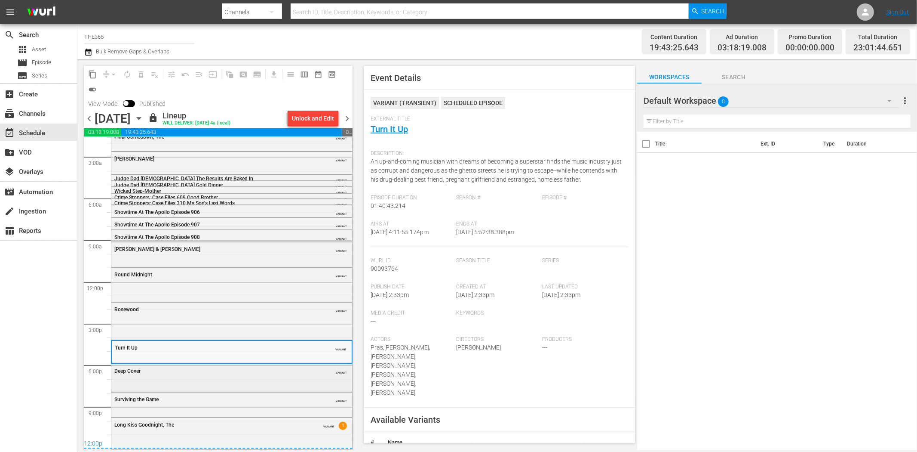
click at [246, 369] on div "Deep Cover" at bounding box center [209, 371] width 191 height 6
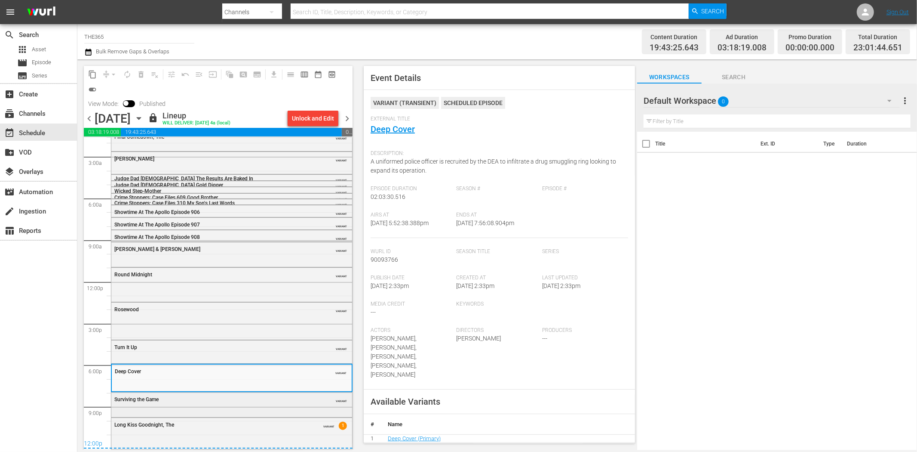
click at [157, 406] on div "Surviving the Game VARIANT" at bounding box center [231, 403] width 241 height 23
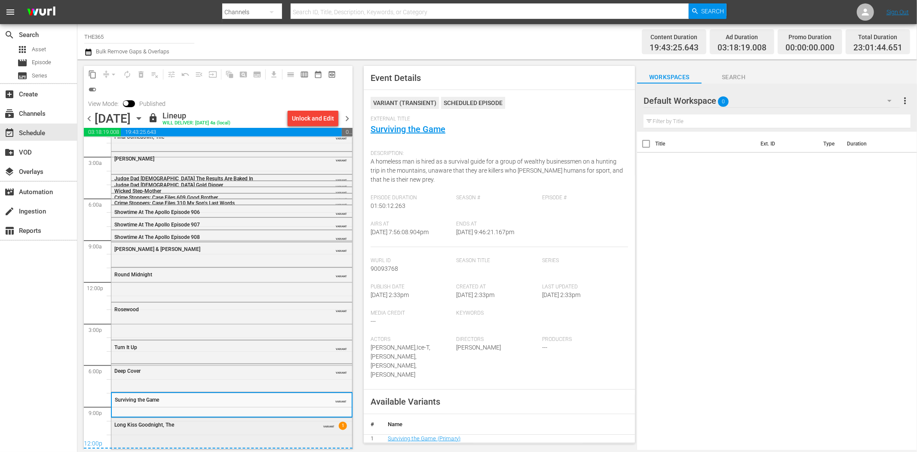
click at [254, 427] on div "Long Kiss Goodnight, The" at bounding box center [209, 424] width 191 height 6
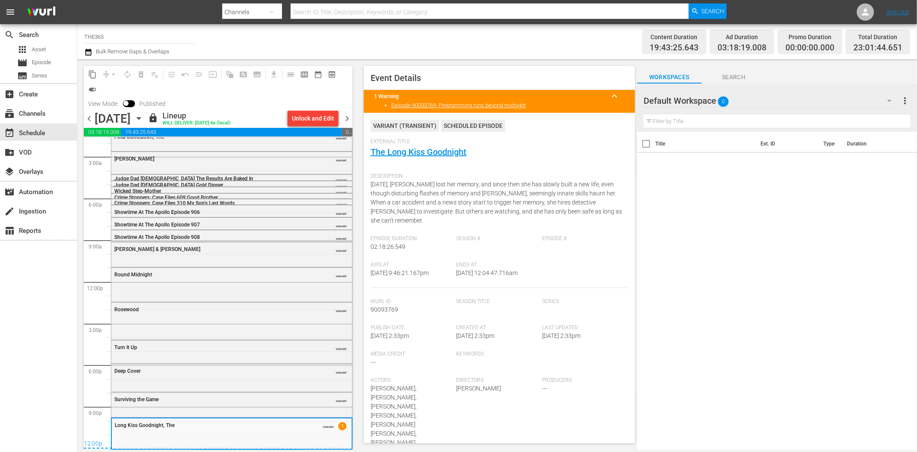
click at [350, 116] on span "chevron_right" at bounding box center [347, 118] width 11 height 11
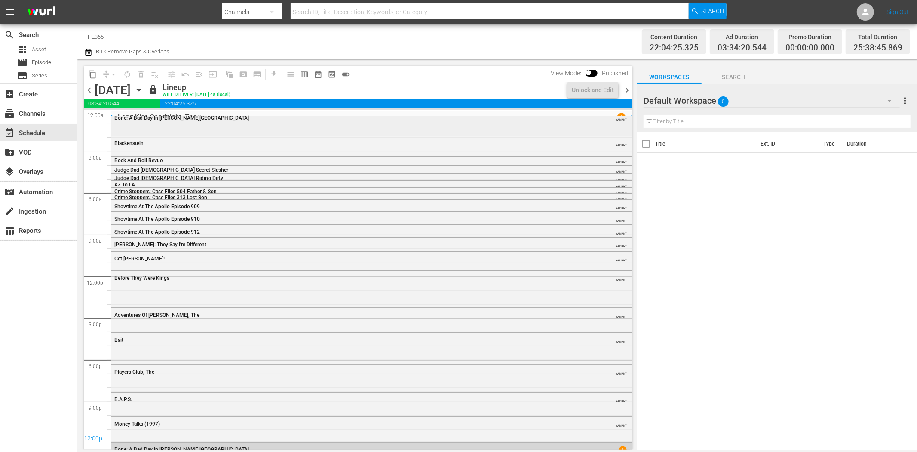
click at [144, 127] on div "Bone: A Bad Day In Beverly Hills VARIANT" at bounding box center [371, 122] width 521 height 22
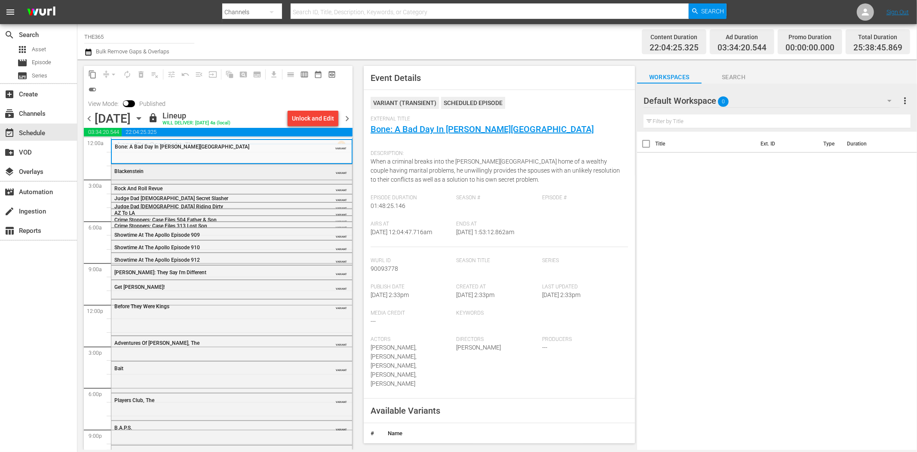
click at [234, 169] on div "Blackenstein" at bounding box center [209, 171] width 191 height 6
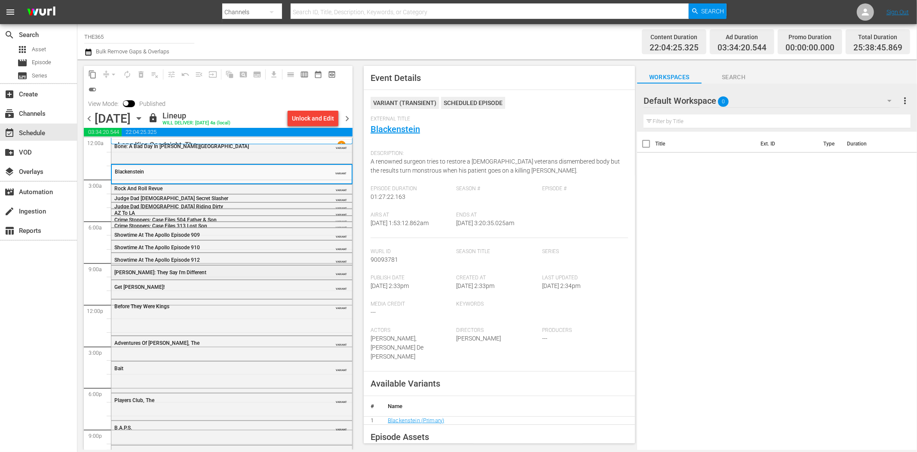
click at [237, 276] on div "Betty: They Say I'm Different VARIANT" at bounding box center [231, 271] width 241 height 13
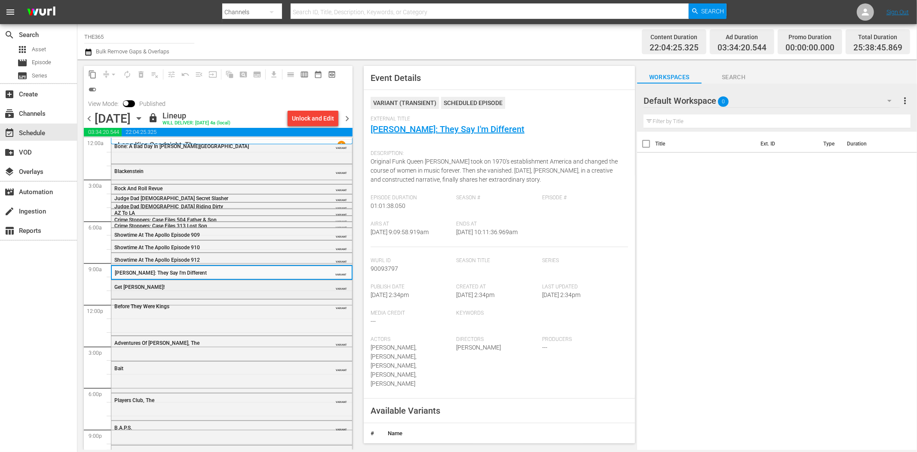
click at [243, 289] on div "Get [PERSON_NAME]!" at bounding box center [209, 287] width 191 height 6
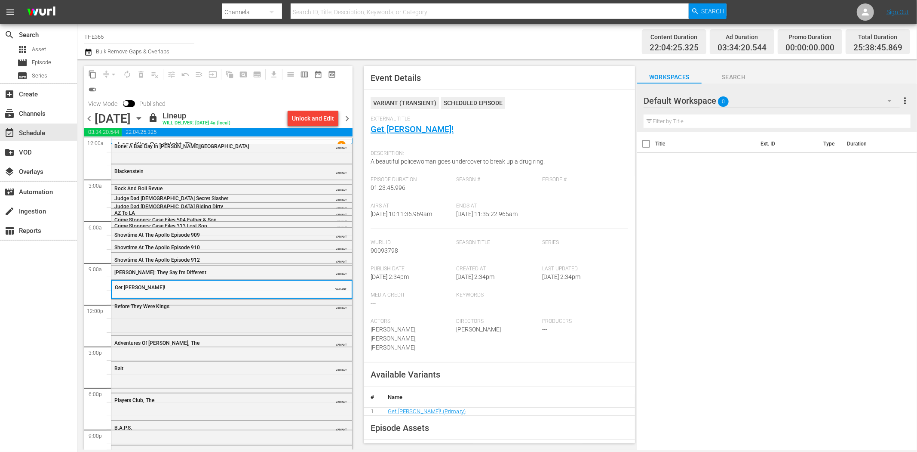
click at [253, 324] on div "Before They Were Kings VARIANT" at bounding box center [231, 316] width 241 height 34
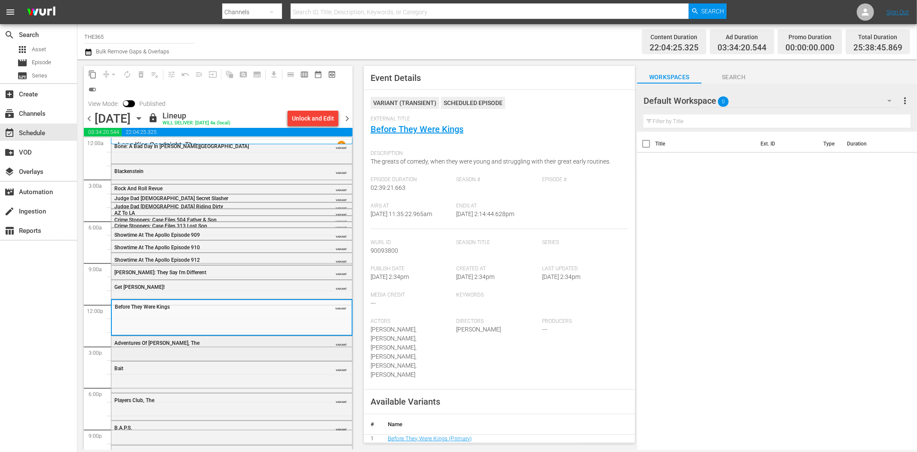
click at [266, 345] on div "Adventures Of [PERSON_NAME], The" at bounding box center [209, 343] width 191 height 6
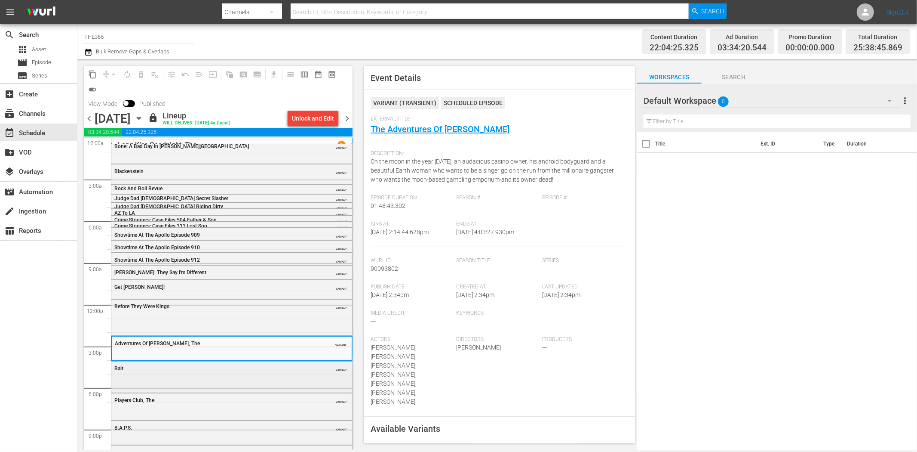
click at [194, 380] on div "Bait VARIANT" at bounding box center [231, 375] width 241 height 29
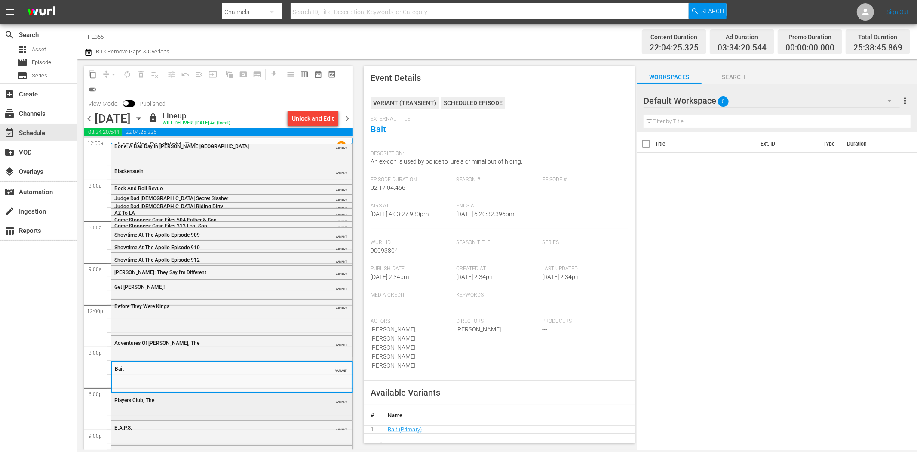
click at [289, 409] on div "Players Club, The VARIANT" at bounding box center [231, 405] width 241 height 25
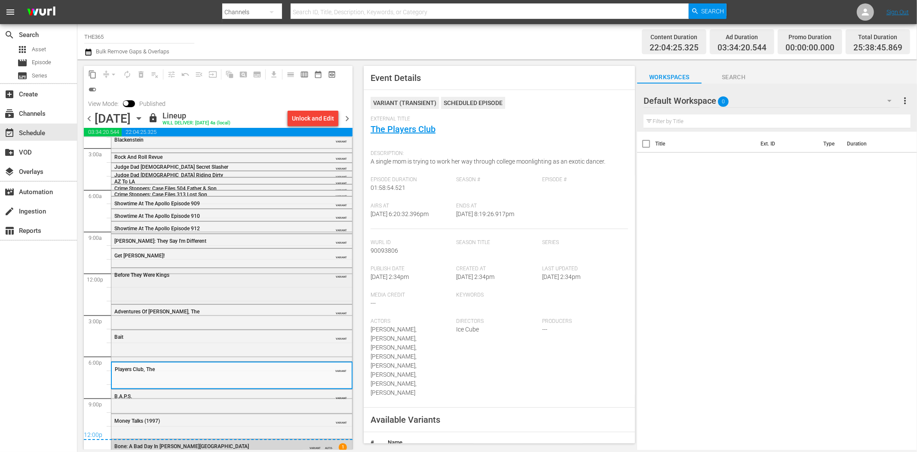
scroll to position [46, 0]
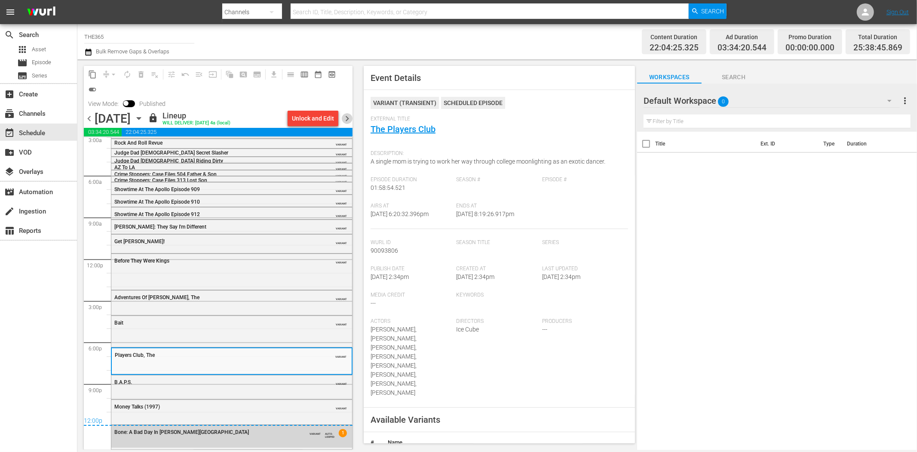
click at [346, 117] on span "chevron_right" at bounding box center [347, 118] width 11 height 11
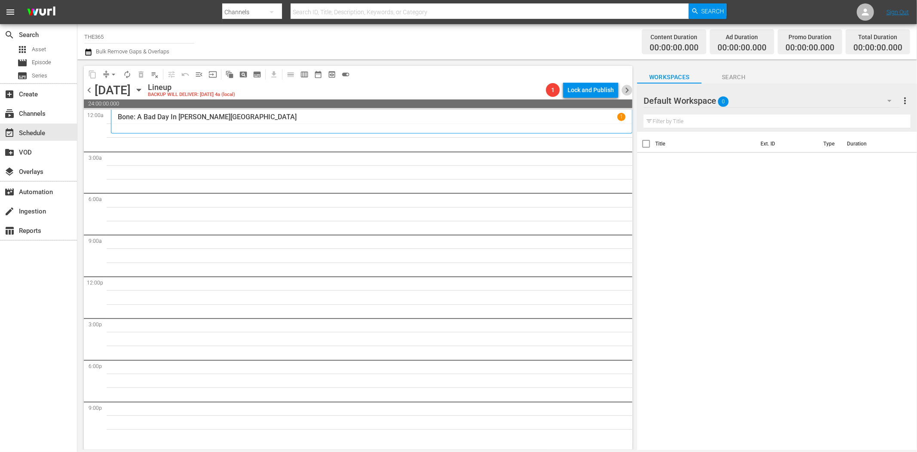
click at [627, 90] on span "chevron_right" at bounding box center [627, 90] width 11 height 11
click at [626, 88] on span "chevron_right" at bounding box center [627, 90] width 11 height 11
click at [88, 89] on span "chevron_left" at bounding box center [89, 90] width 11 height 11
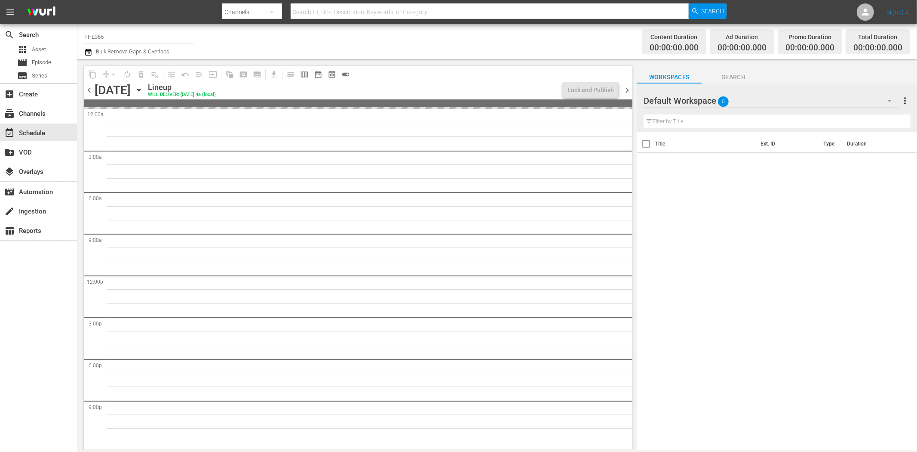
click at [88, 89] on span "chevron_left" at bounding box center [89, 90] width 11 height 11
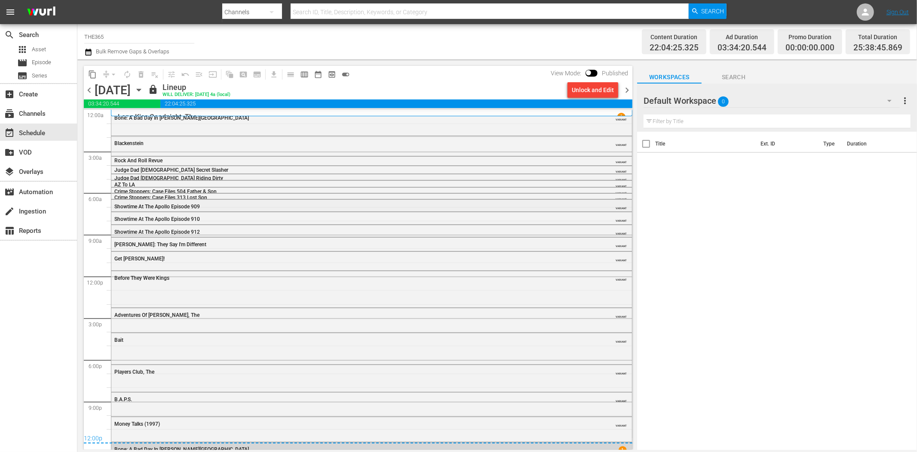
scroll to position [18, 0]
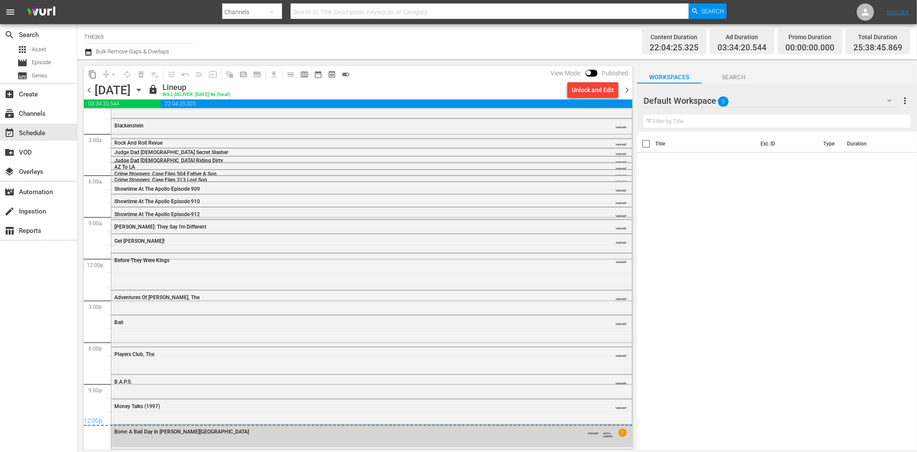
drag, startPoint x: 89, startPoint y: 87, endPoint x: 144, endPoint y: 83, distance: 54.8
click at [89, 87] on span "chevron_left" at bounding box center [89, 90] width 11 height 11
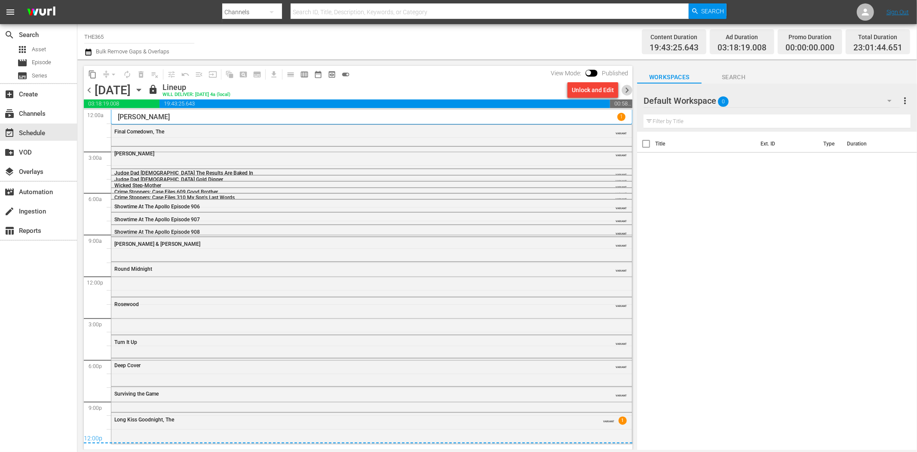
click at [624, 89] on span "chevron_right" at bounding box center [627, 90] width 11 height 11
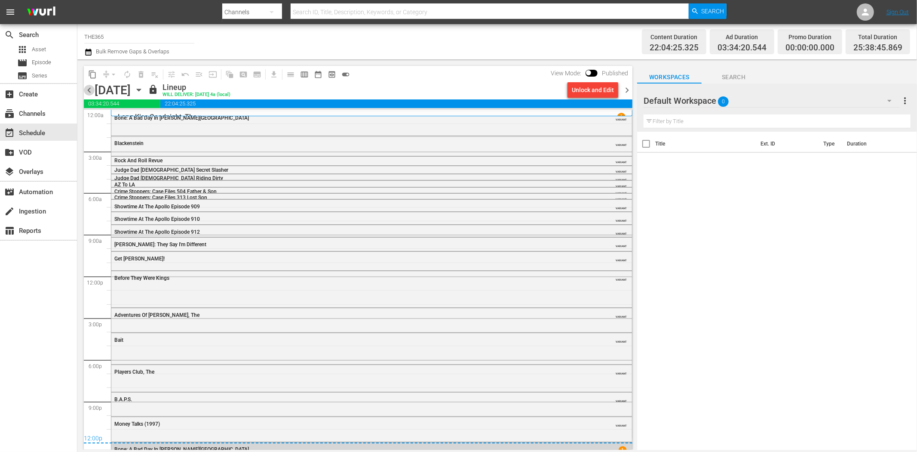
click at [89, 91] on span "chevron_left" at bounding box center [89, 90] width 11 height 11
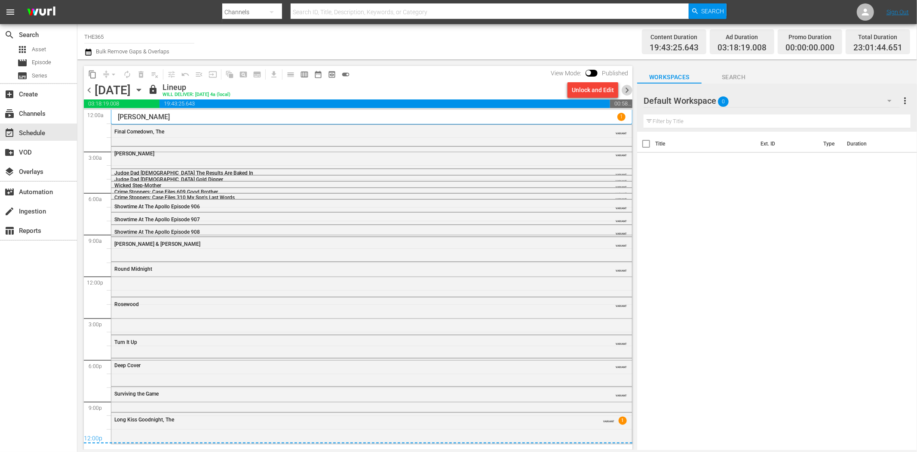
click at [625, 91] on span "chevron_right" at bounding box center [627, 90] width 11 height 11
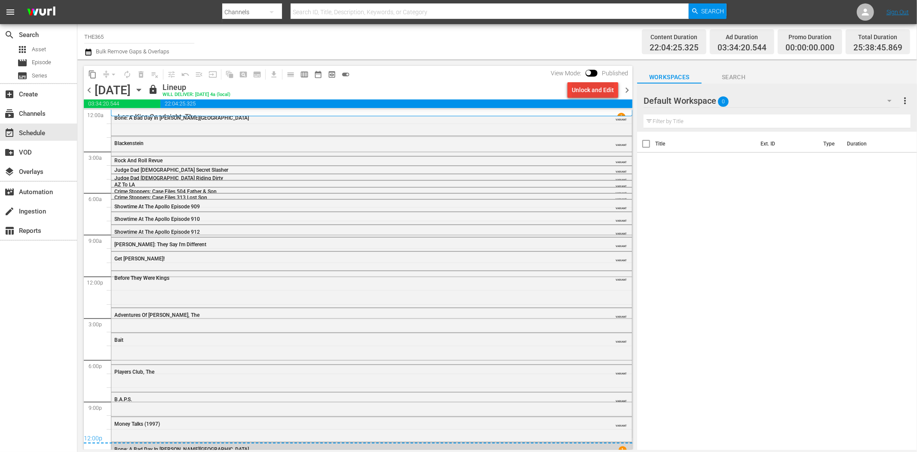
click at [600, 91] on div "Unlock and Edit" at bounding box center [593, 89] width 42 height 15
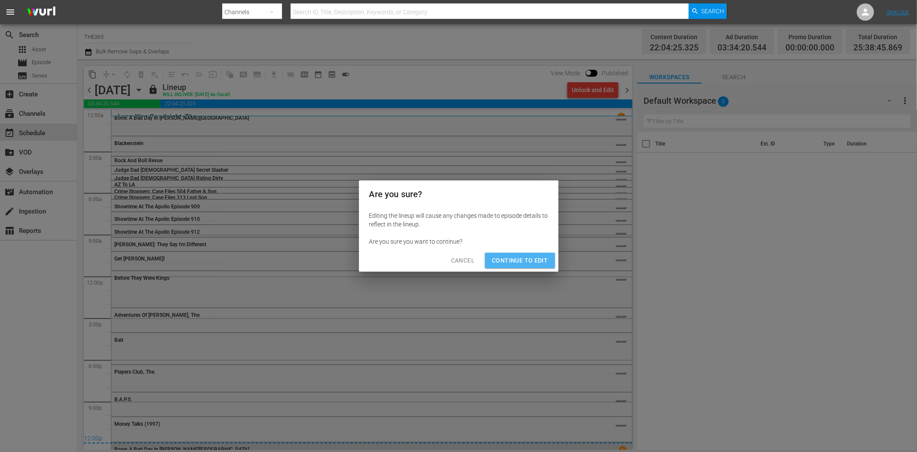
click at [531, 260] on span "Continue to Edit" at bounding box center [520, 260] width 56 height 11
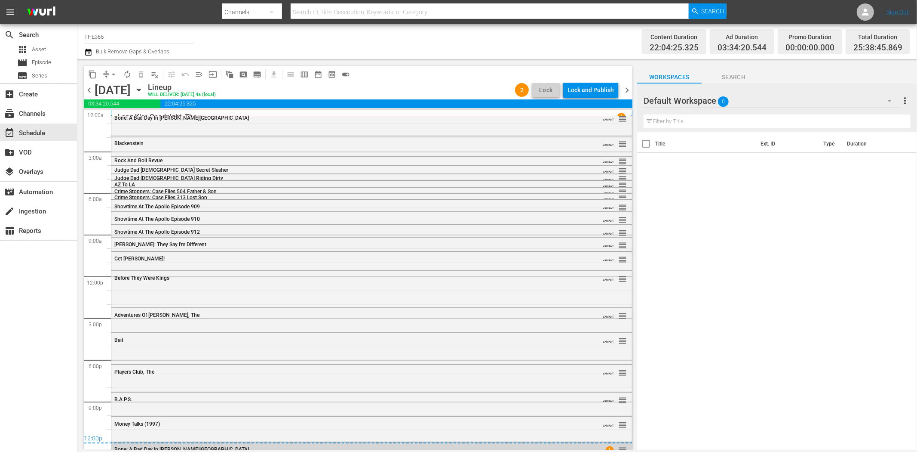
click at [91, 89] on span "chevron_left" at bounding box center [89, 90] width 11 height 11
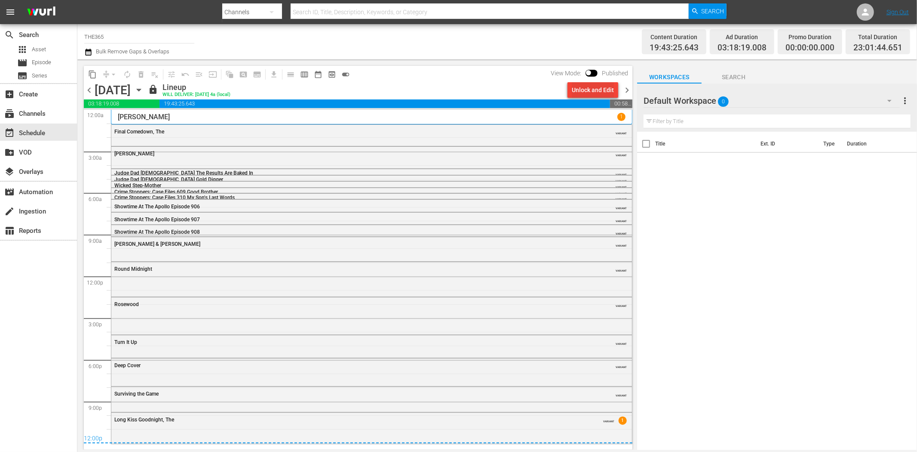
click at [574, 85] on div "Unlock and Edit" at bounding box center [593, 89] width 42 height 15
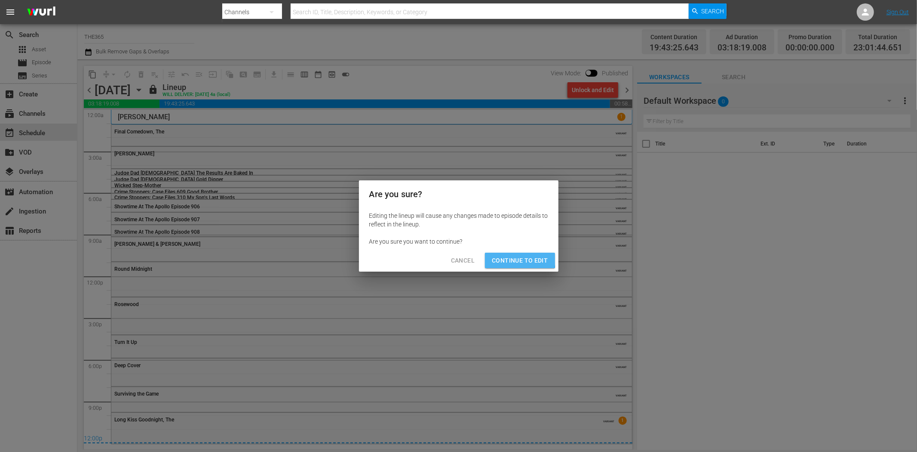
click at [500, 255] on span "Continue to Edit" at bounding box center [520, 260] width 56 height 11
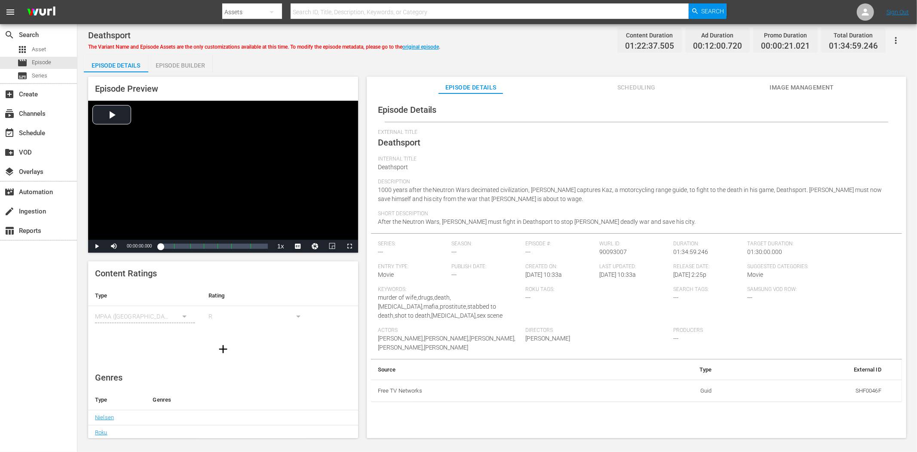
click at [806, 83] on span "Image Management" at bounding box center [802, 87] width 65 height 11
click at [794, 85] on span "Image Management" at bounding box center [802, 87] width 65 height 11
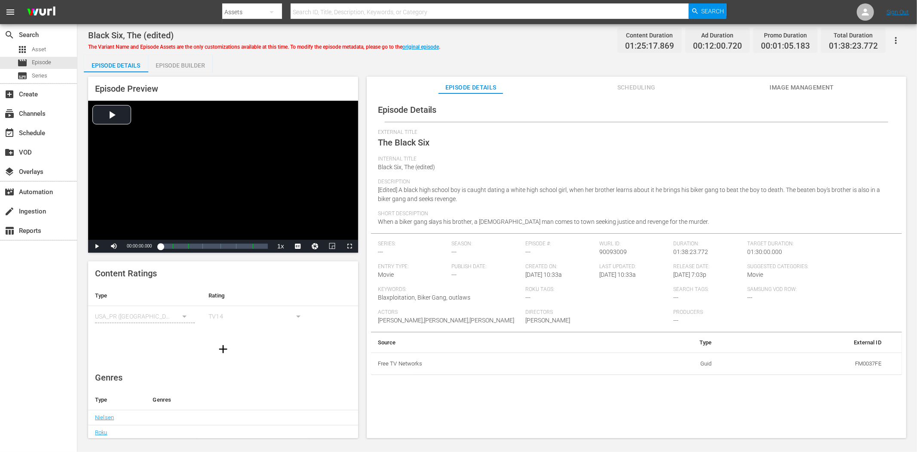
click at [790, 80] on button "Image Management" at bounding box center [802, 85] width 65 height 17
click at [811, 84] on span "Image Management" at bounding box center [802, 87] width 65 height 11
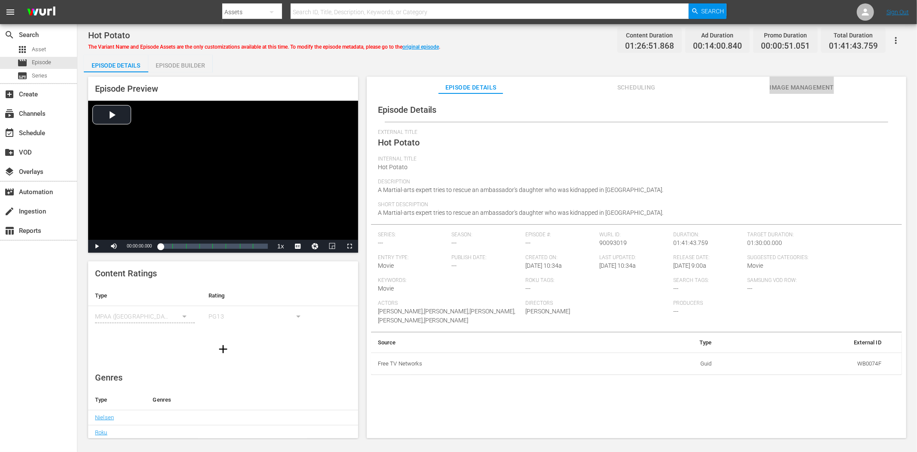
click at [807, 83] on span "Image Management" at bounding box center [802, 87] width 65 height 11
click at [825, 83] on span "Image Management" at bounding box center [802, 87] width 65 height 11
click at [804, 85] on span "Image Management" at bounding box center [802, 87] width 65 height 11
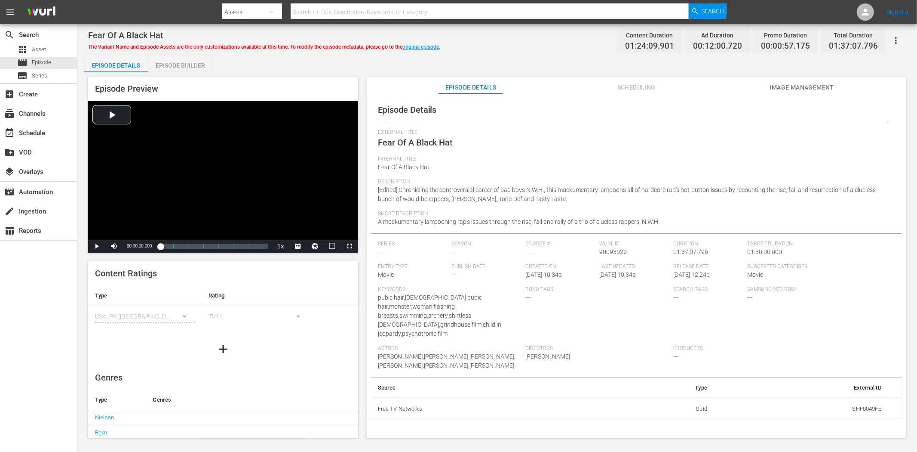
click at [815, 83] on span "Image Management" at bounding box center [802, 87] width 65 height 11
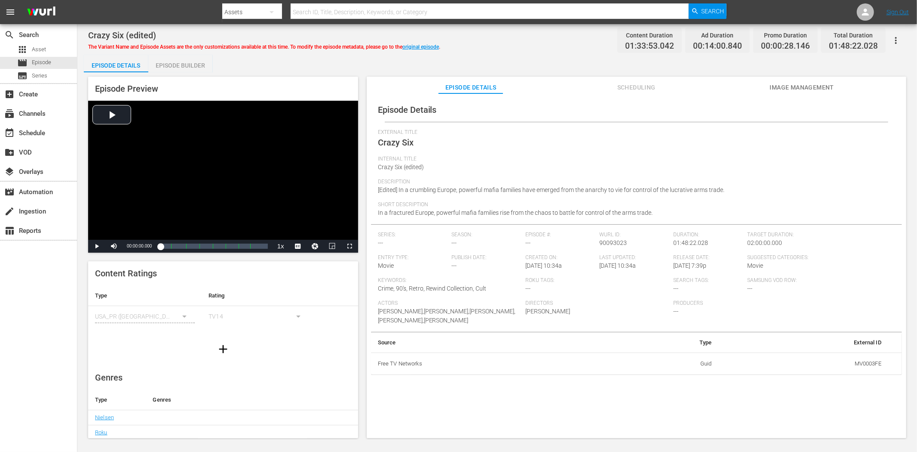
click at [825, 81] on button "Image Management" at bounding box center [802, 85] width 65 height 17
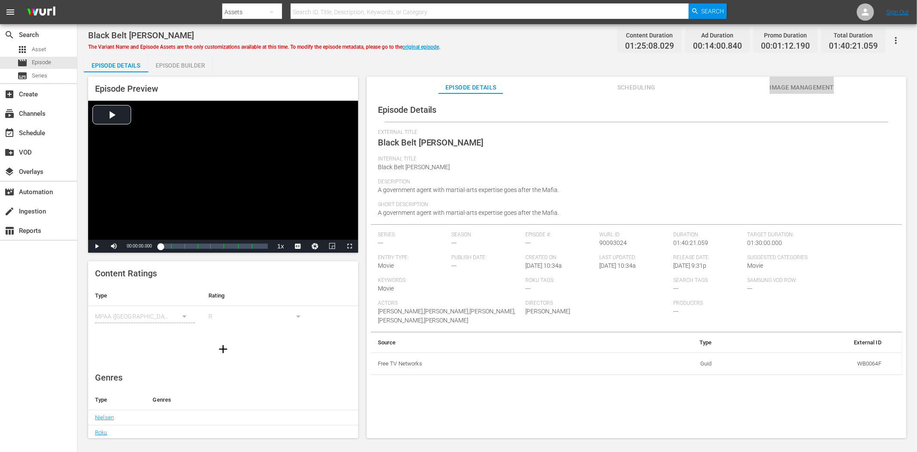
click at [773, 86] on span "Image Management" at bounding box center [802, 87] width 65 height 11
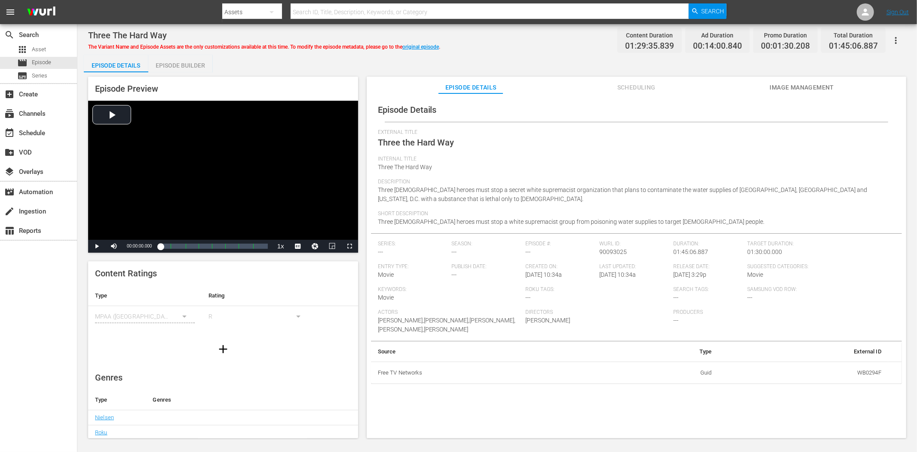
click at [784, 84] on span "Image Management" at bounding box center [802, 87] width 65 height 11
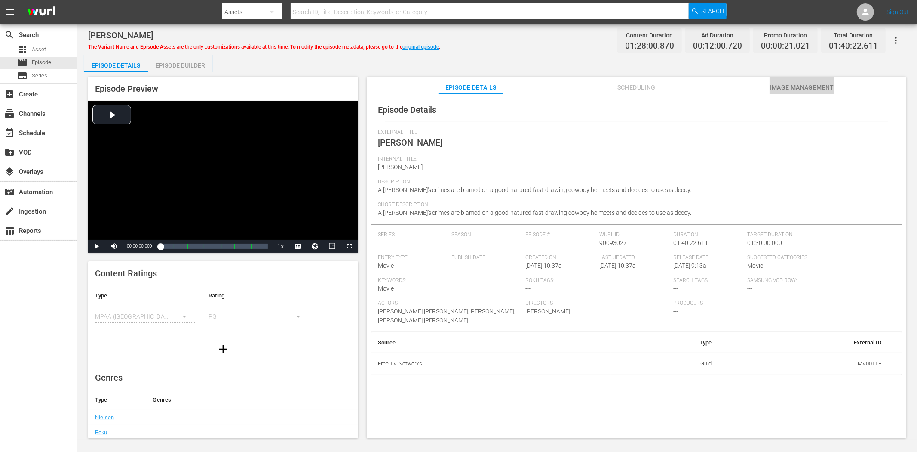
click at [822, 84] on span "Image Management" at bounding box center [802, 87] width 65 height 11
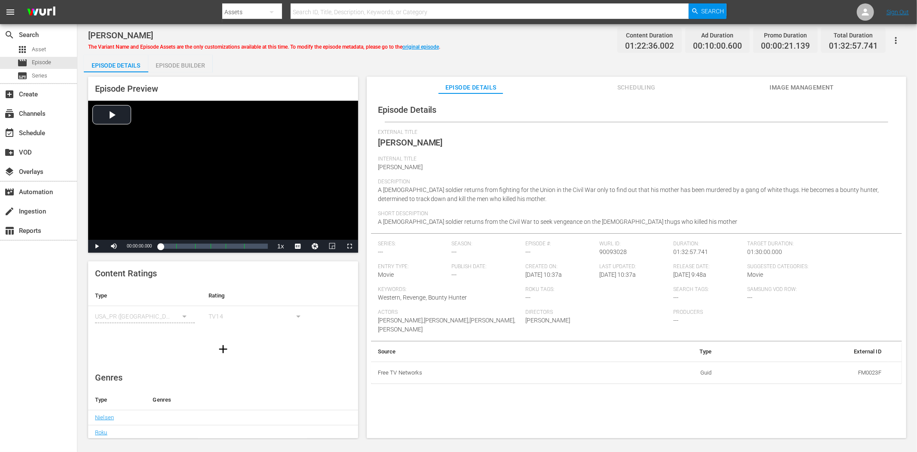
click at [794, 86] on span "Image Management" at bounding box center [802, 87] width 65 height 11
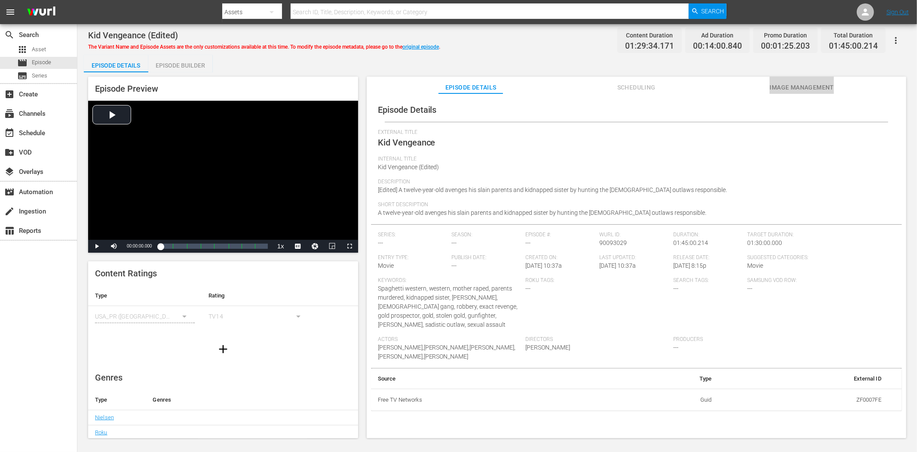
click at [773, 80] on button "Image Management" at bounding box center [802, 85] width 65 height 17
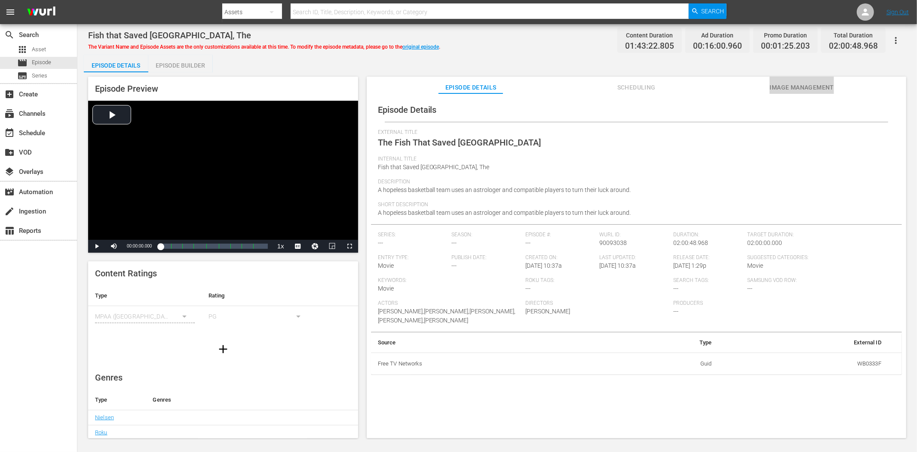
click at [802, 81] on button "Image Management" at bounding box center [802, 85] width 65 height 17
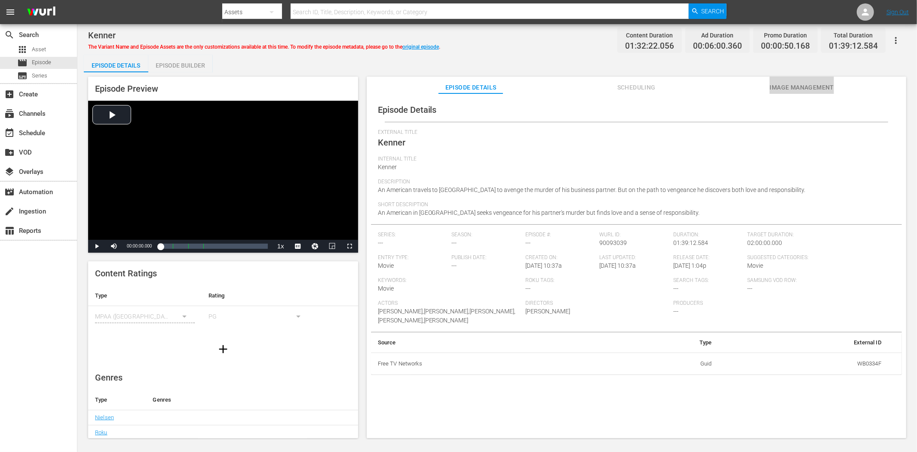
click at [786, 85] on span "Image Management" at bounding box center [802, 87] width 65 height 11
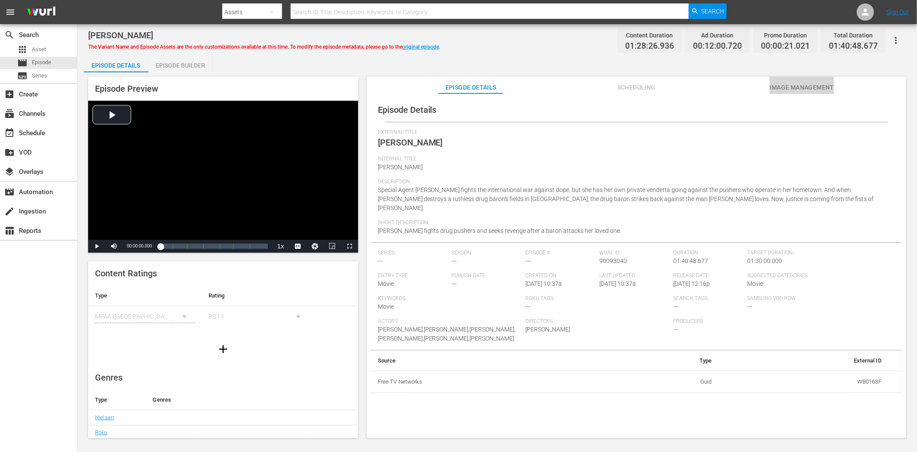
click at [781, 86] on span "Image Management" at bounding box center [802, 87] width 65 height 11
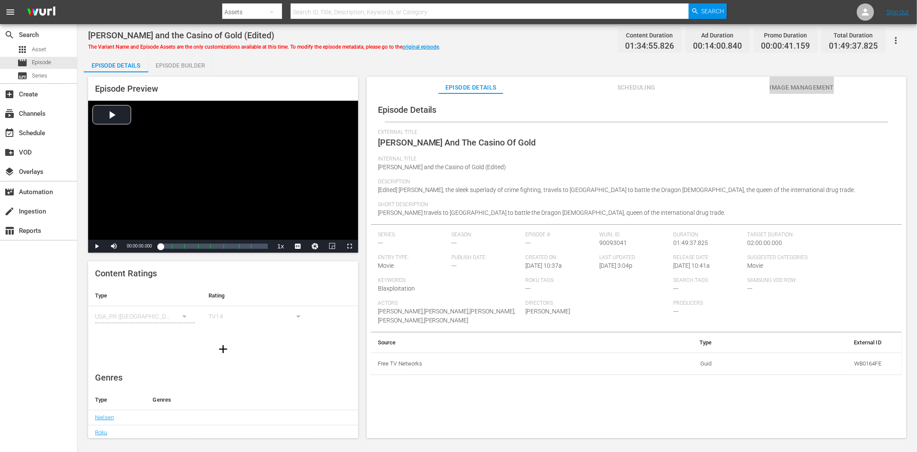
click at [788, 83] on span "Image Management" at bounding box center [802, 87] width 65 height 11
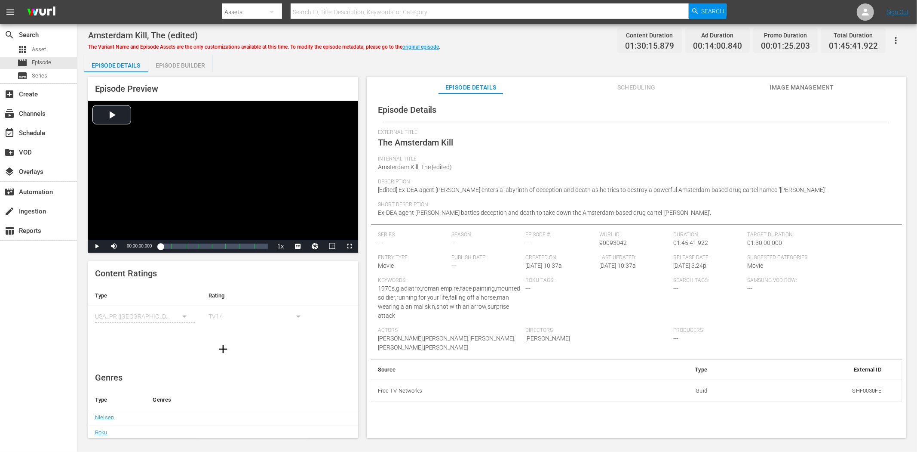
click at [783, 87] on span "Image Management" at bounding box center [802, 87] width 65 height 11
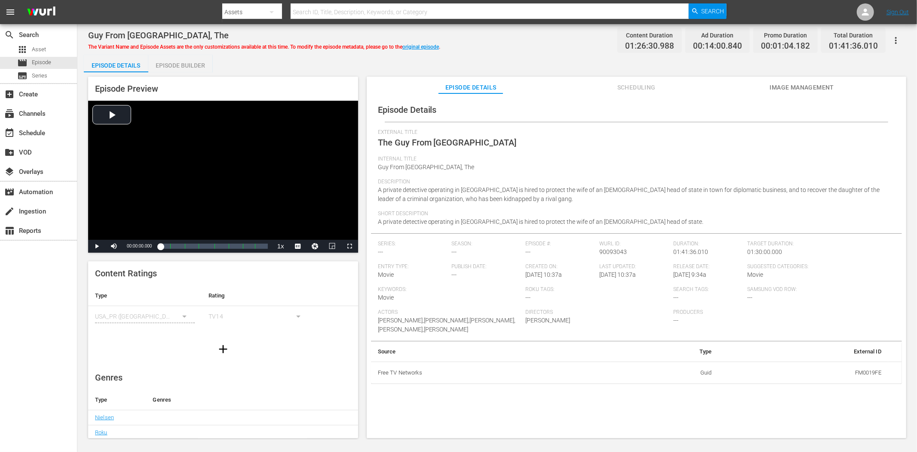
click at [792, 83] on span "Image Management" at bounding box center [802, 87] width 65 height 11
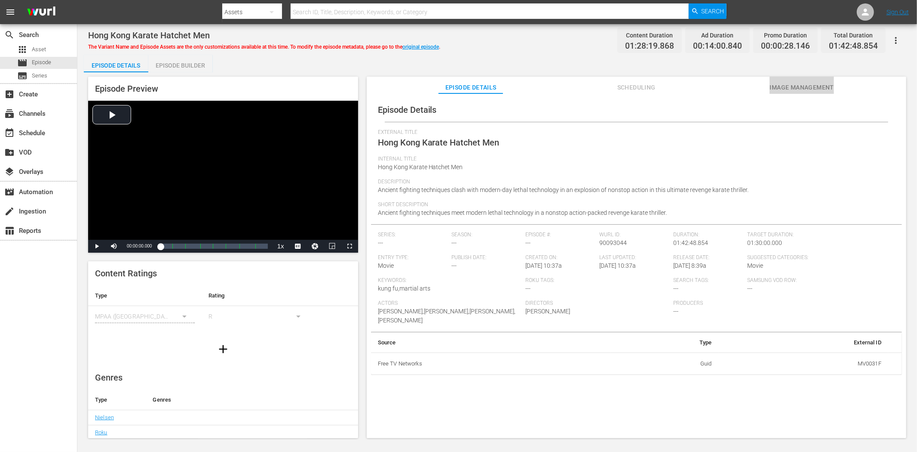
drag, startPoint x: 809, startPoint y: 87, endPoint x: 805, endPoint y: 86, distance: 4.4
click at [809, 87] on span "Image Management" at bounding box center [802, 87] width 65 height 11
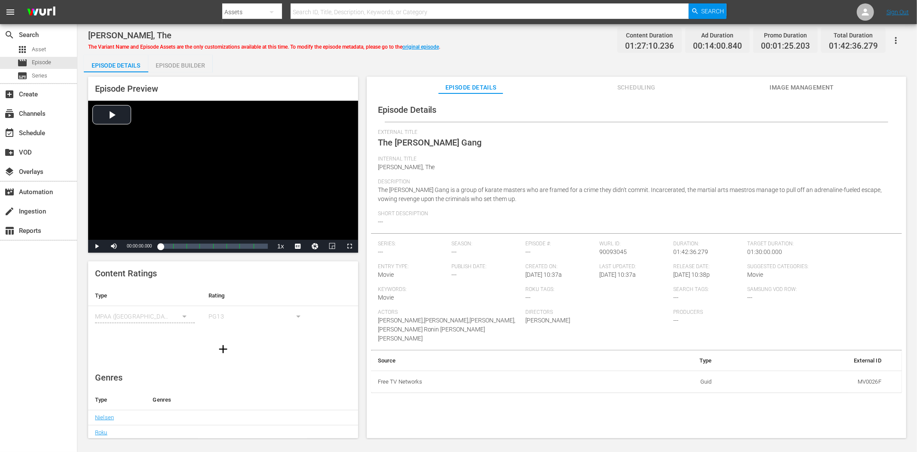
click at [820, 87] on span "Image Management" at bounding box center [802, 87] width 65 height 11
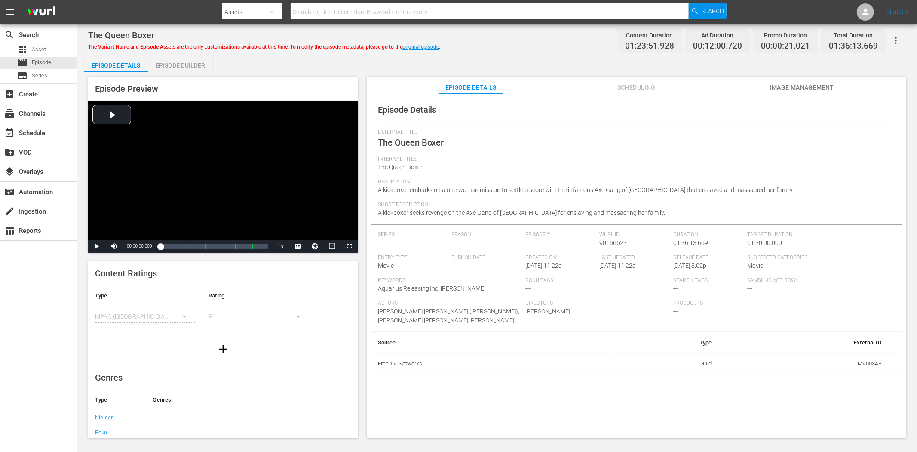
click at [810, 88] on span "Image Management" at bounding box center [802, 87] width 65 height 11
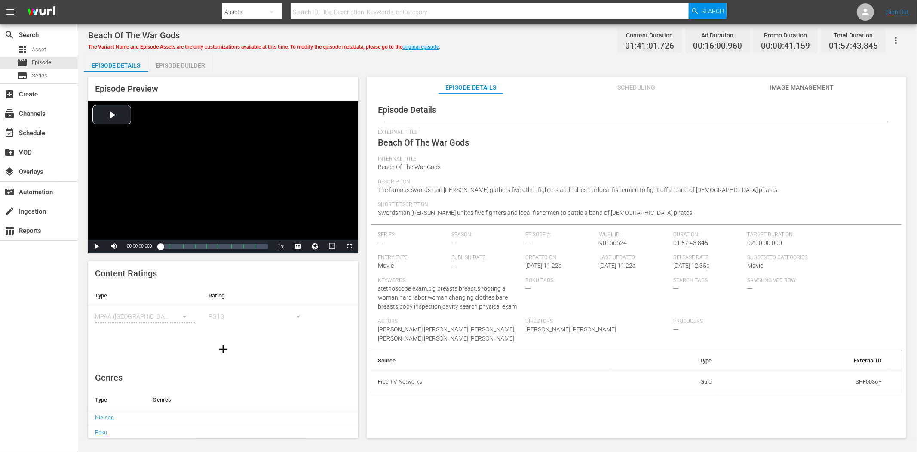
click at [790, 92] on span "Image Management" at bounding box center [802, 87] width 65 height 11
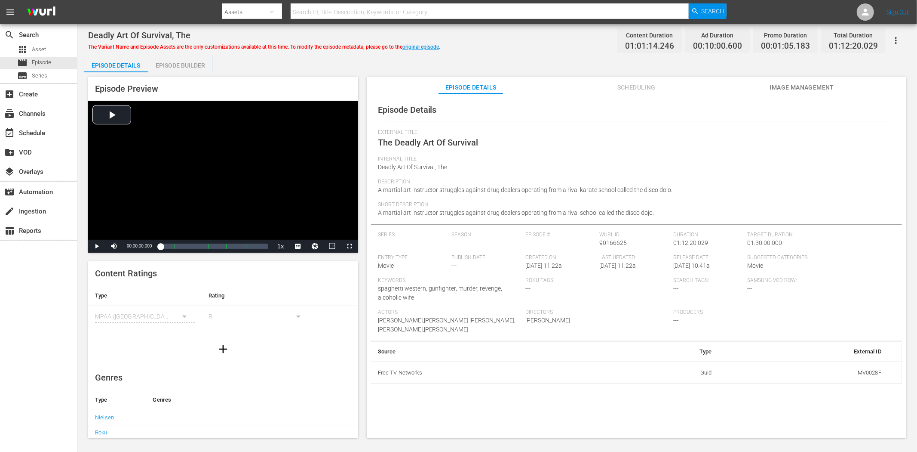
click at [767, 83] on div "Episode Details Scheduling Image Management" at bounding box center [636, 85] width 497 height 17
click at [784, 83] on span "Image Management" at bounding box center [802, 87] width 65 height 11
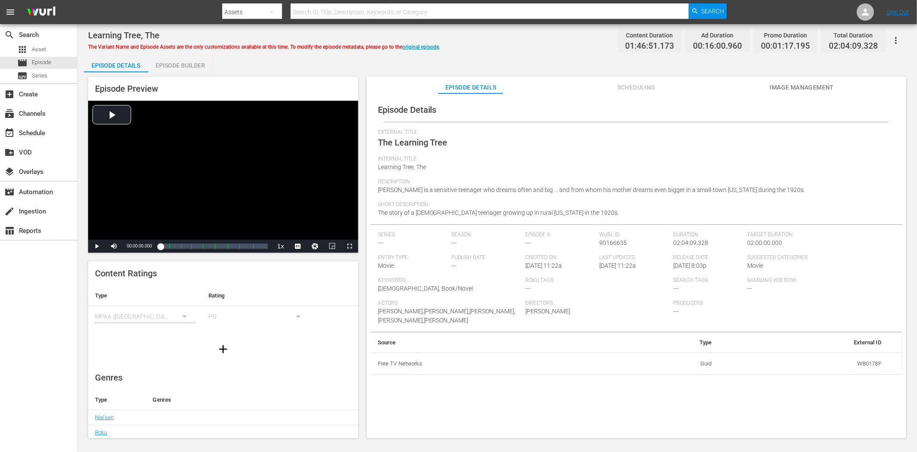
click at [806, 83] on span "Image Management" at bounding box center [802, 87] width 65 height 11
click at [825, 87] on span "Image Management" at bounding box center [802, 87] width 65 height 11
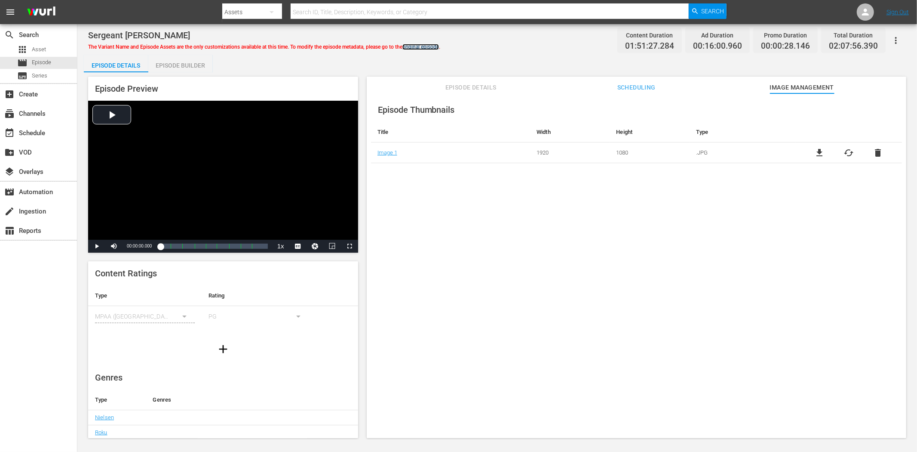
click at [424, 45] on link "original episode" at bounding box center [421, 47] width 37 height 6
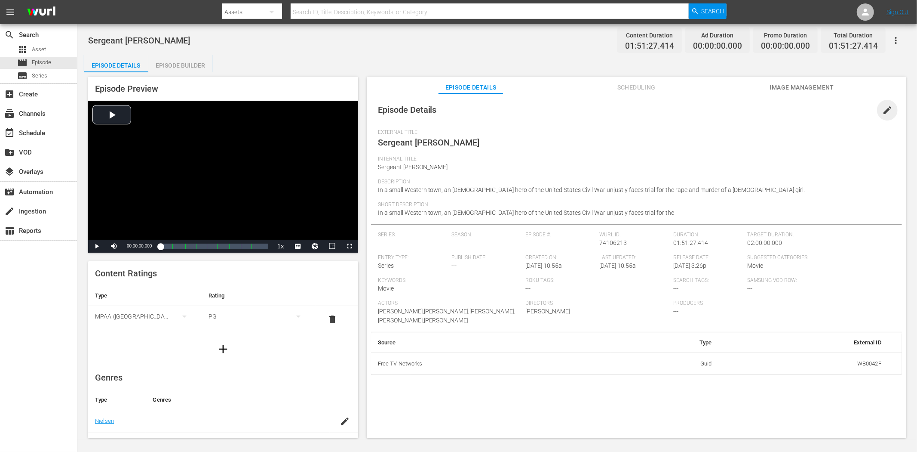
click at [825, 108] on span "edit" at bounding box center [888, 110] width 10 height 10
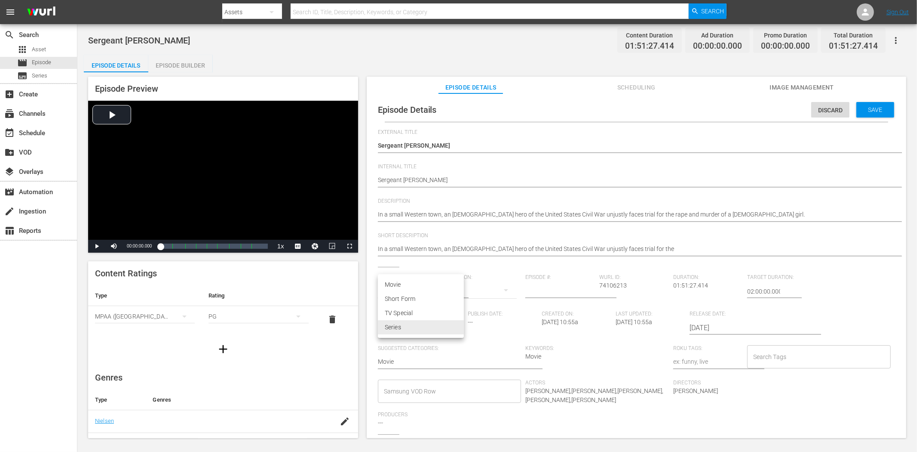
click at [458, 327] on body "menu Search By Assets Search ID, Title, Description, Keywords, or Category Sear…" at bounding box center [458, 226] width 917 height 452
click at [448, 283] on li "Movie" at bounding box center [421, 284] width 86 height 14
type input "MOVIE"
click at [825, 104] on div "Save" at bounding box center [876, 109] width 38 height 15
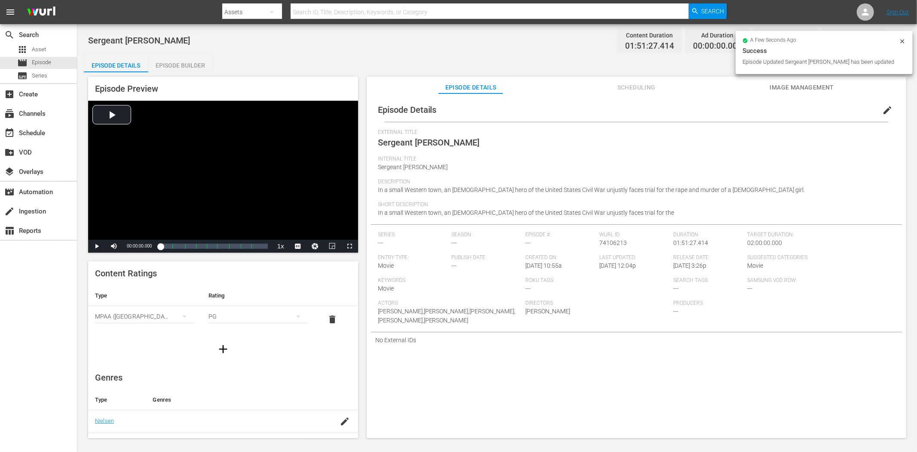
click at [801, 84] on span "Image Management" at bounding box center [802, 87] width 65 height 11
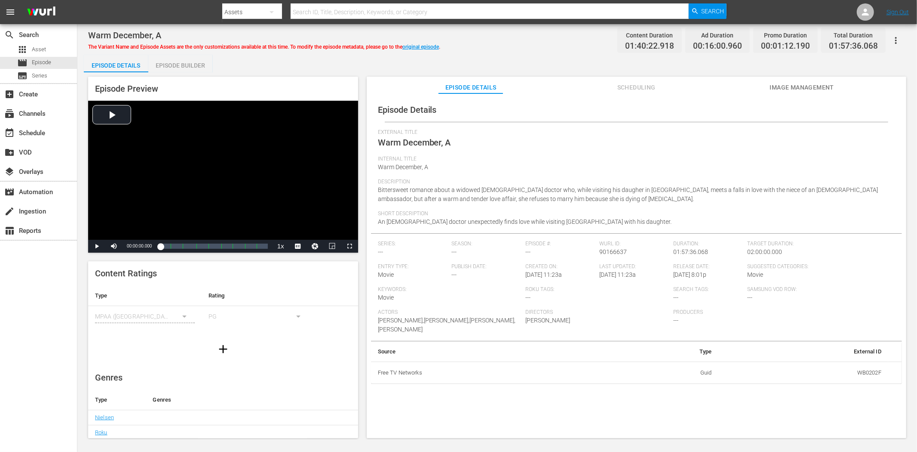
click at [825, 86] on span "Image Management" at bounding box center [802, 87] width 65 height 11
click at [800, 93] on button "Image Management" at bounding box center [802, 85] width 65 height 17
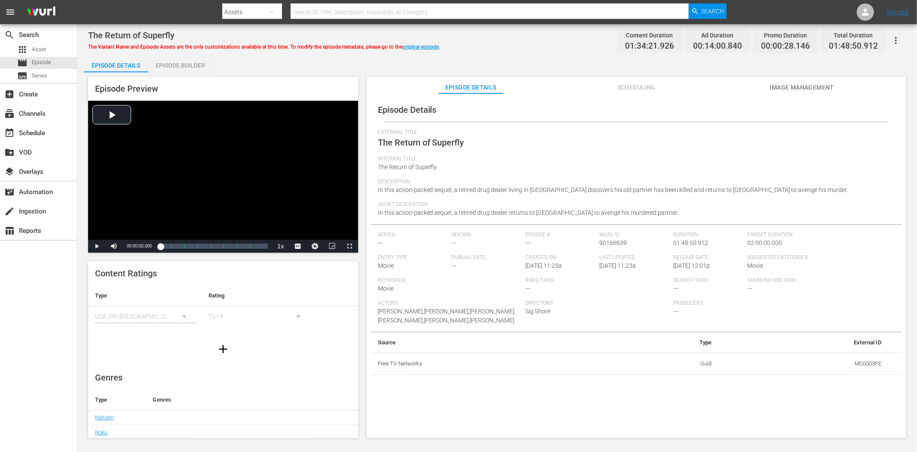
click at [779, 93] on button "Image Management" at bounding box center [802, 85] width 65 height 17
click at [789, 77] on button "Image Management" at bounding box center [802, 85] width 65 height 17
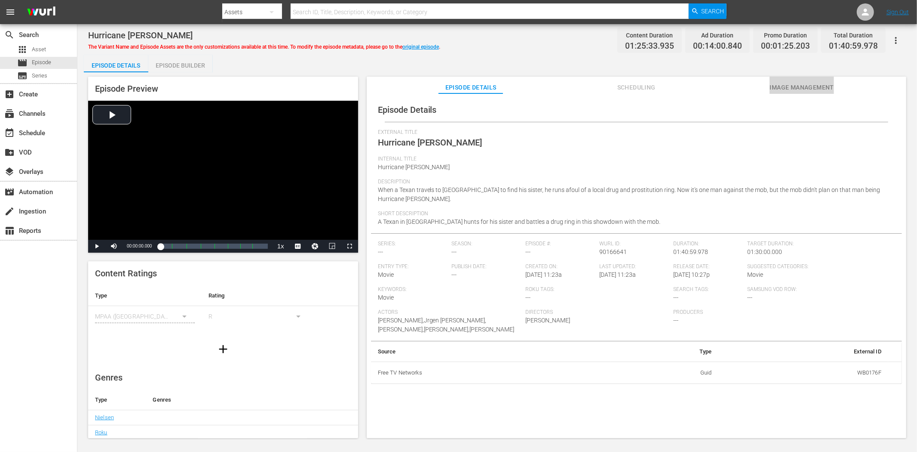
click at [789, 84] on span "Image Management" at bounding box center [802, 87] width 65 height 11
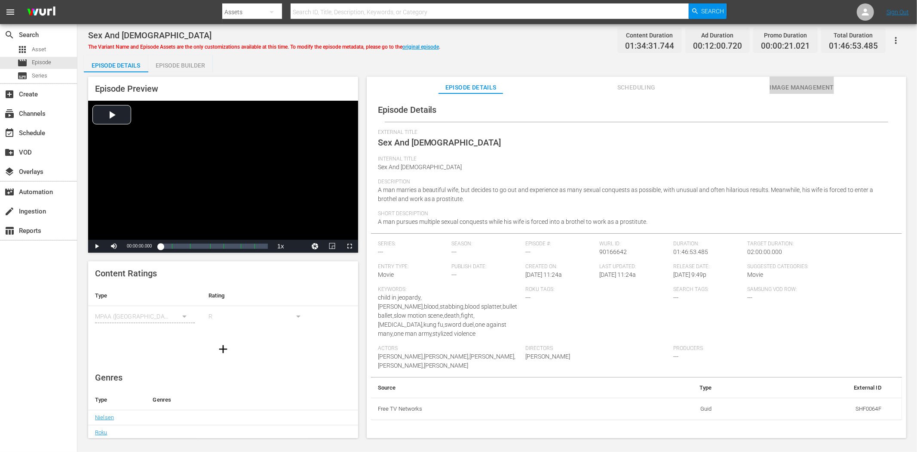
click at [823, 83] on span "Image Management" at bounding box center [802, 87] width 65 height 11
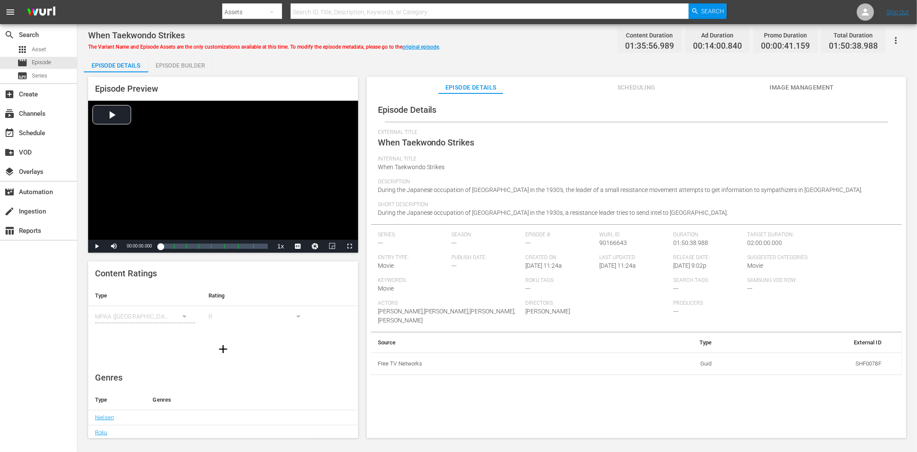
click at [814, 92] on span "Image Management" at bounding box center [802, 87] width 65 height 11
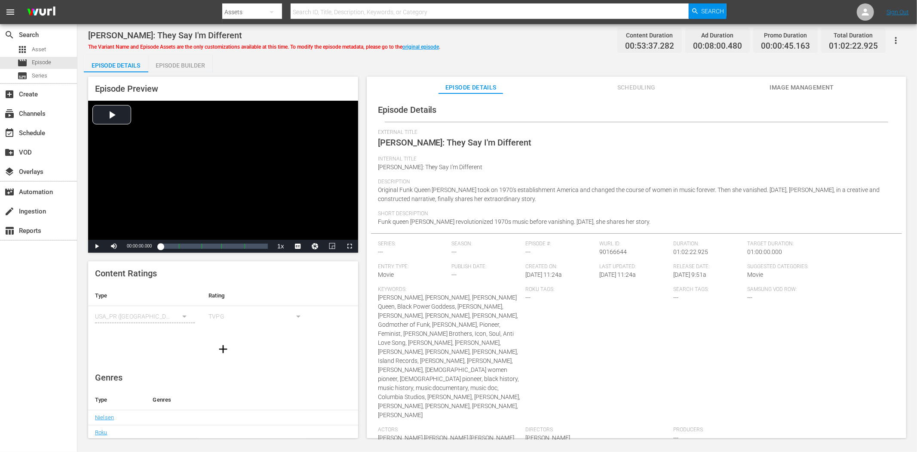
drag, startPoint x: 798, startPoint y: 74, endPoint x: 798, endPoint y: 80, distance: 5.6
click at [798, 79] on div "Episode Preview Video Player is loading. Play Video Play Mute Current Time 00:0…" at bounding box center [497, 258] width 827 height 372
click at [797, 82] on span "Image Management" at bounding box center [802, 87] width 65 height 11
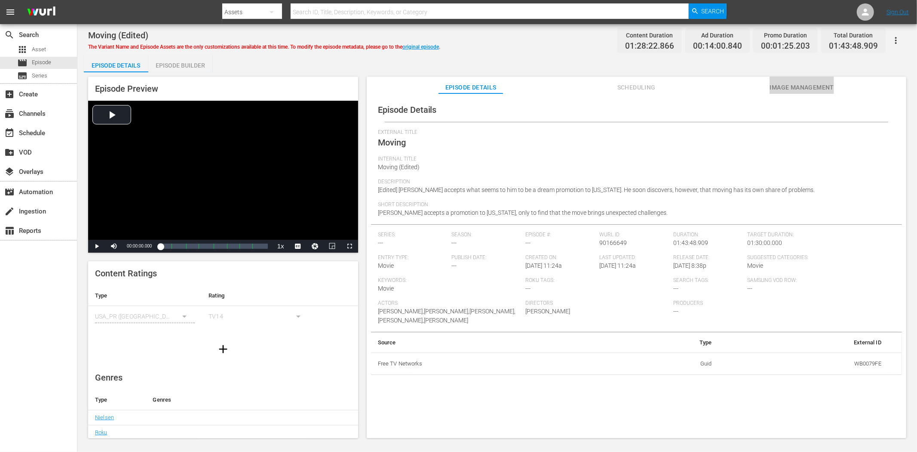
click at [806, 85] on span "Image Management" at bounding box center [802, 87] width 65 height 11
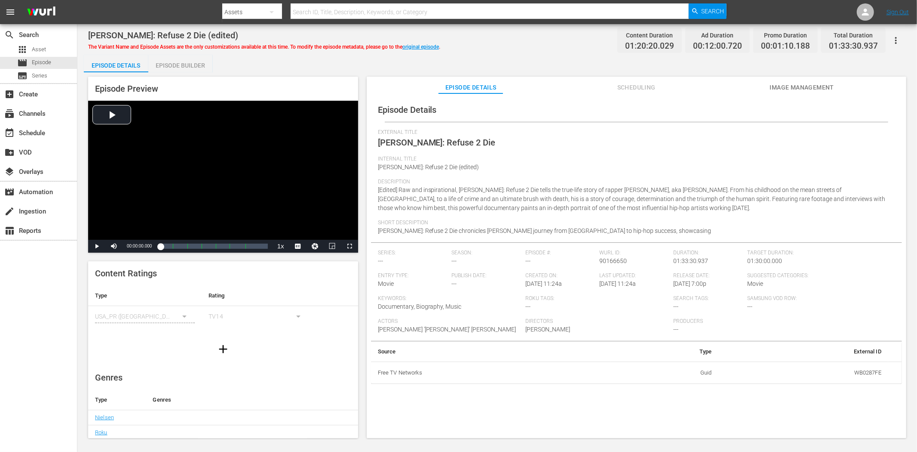
click at [799, 91] on span "Image Management" at bounding box center [802, 87] width 65 height 11
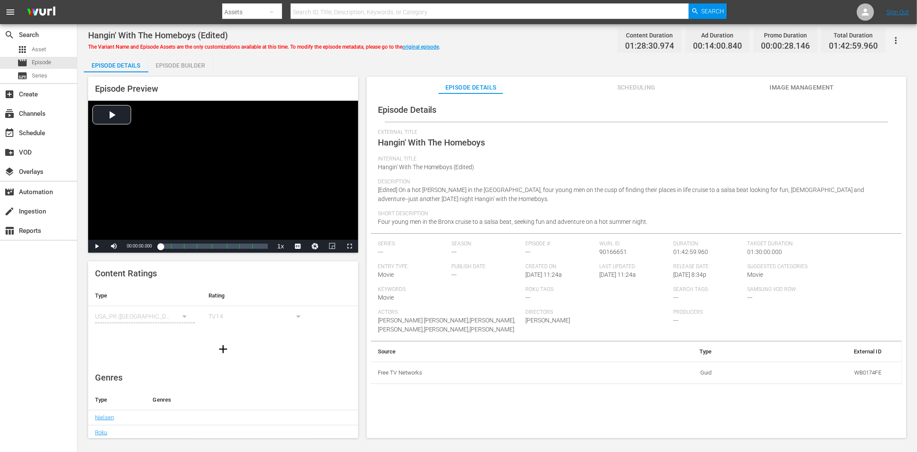
click at [783, 86] on span "Image Management" at bounding box center [802, 87] width 65 height 11
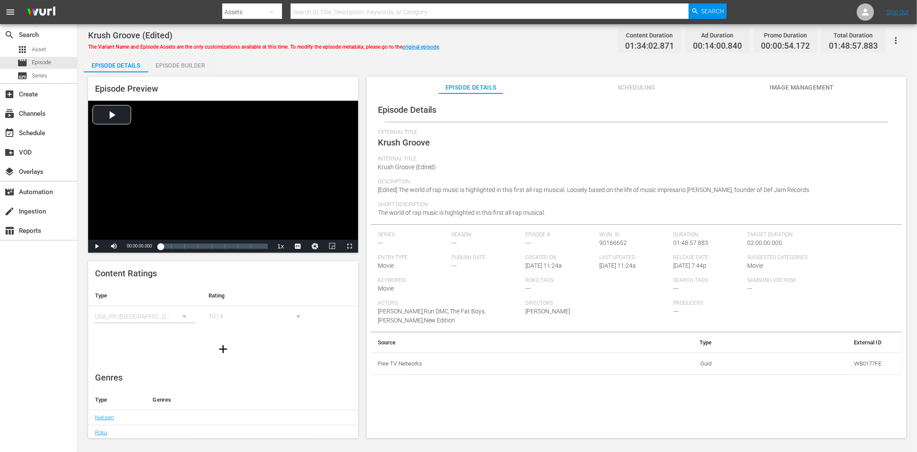
click at [822, 83] on span "Image Management" at bounding box center [802, 87] width 65 height 11
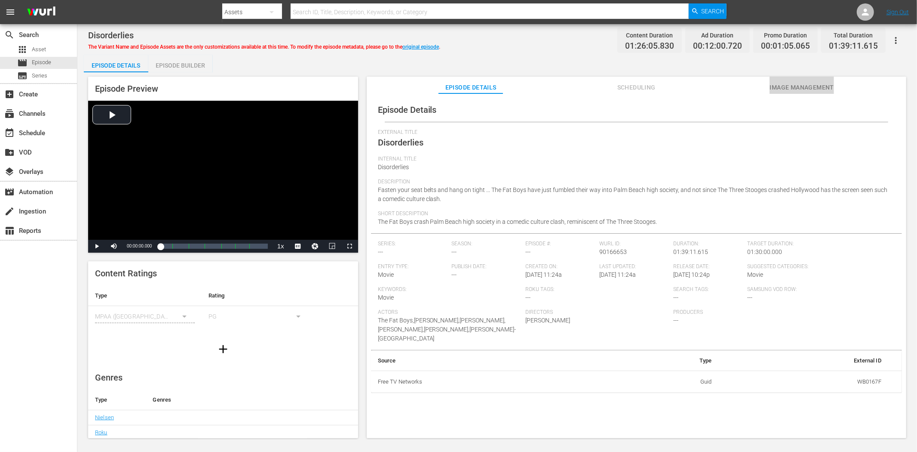
click at [783, 83] on span "Image Management" at bounding box center [802, 87] width 65 height 11
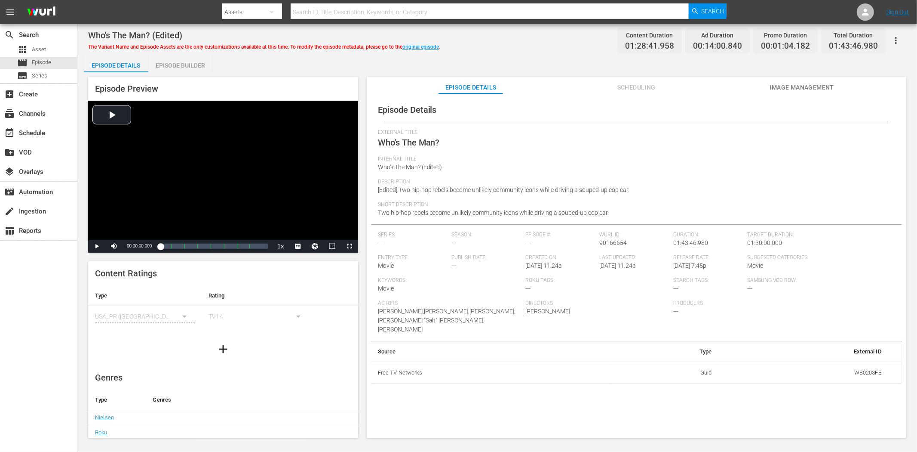
click at [798, 83] on span "Image Management" at bounding box center [802, 87] width 65 height 11
click at [820, 80] on button "Image Management" at bounding box center [802, 85] width 65 height 17
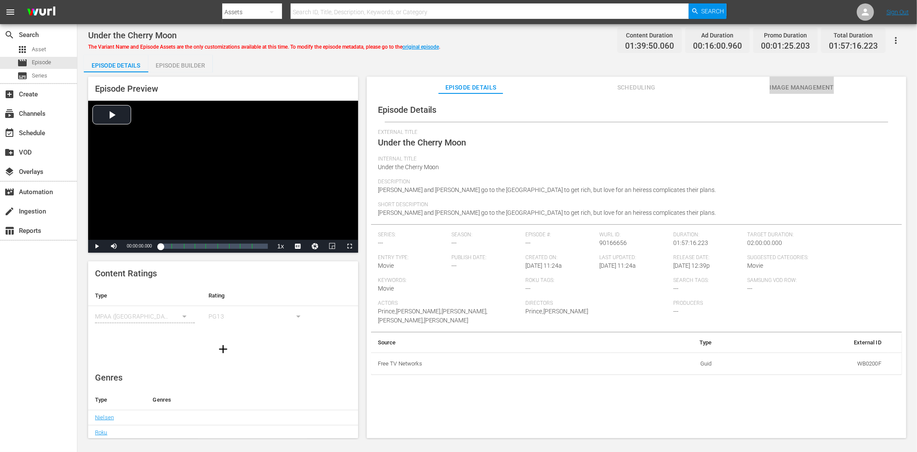
click at [806, 84] on span "Image Management" at bounding box center [802, 87] width 65 height 11
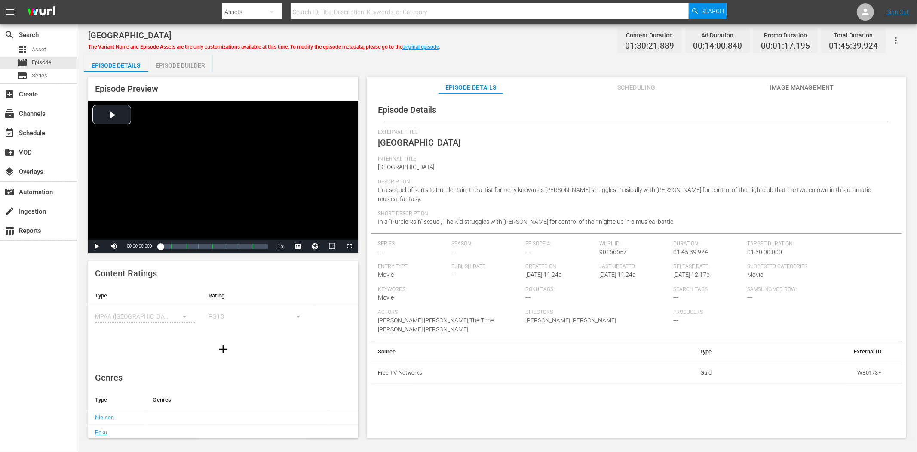
click at [824, 86] on span "Image Management" at bounding box center [802, 87] width 65 height 11
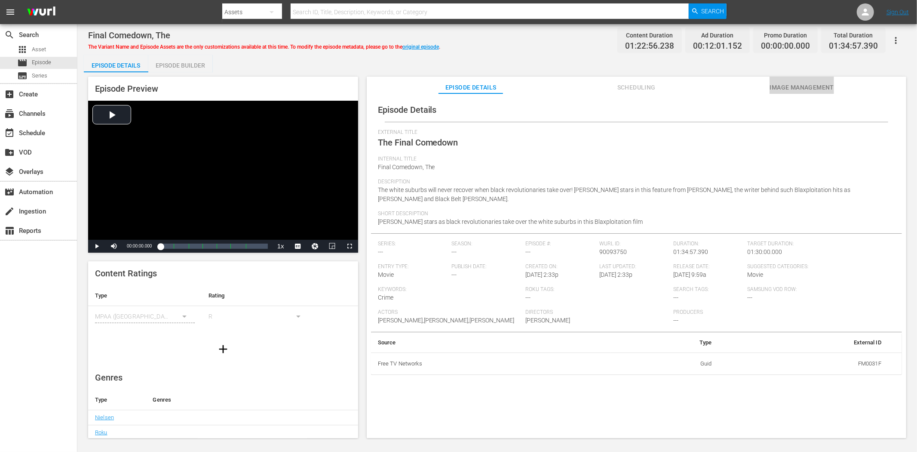
click at [785, 82] on span "Image Management" at bounding box center [802, 87] width 65 height 11
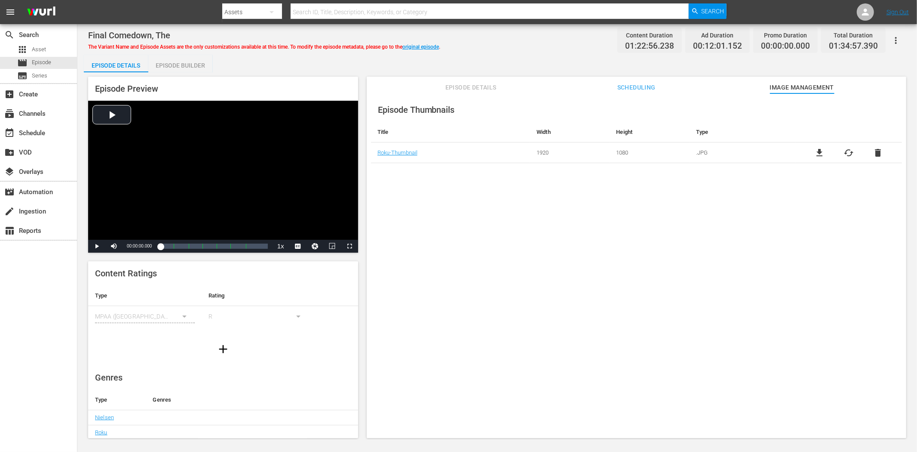
click at [495, 85] on span "Episode Details" at bounding box center [471, 87] width 65 height 11
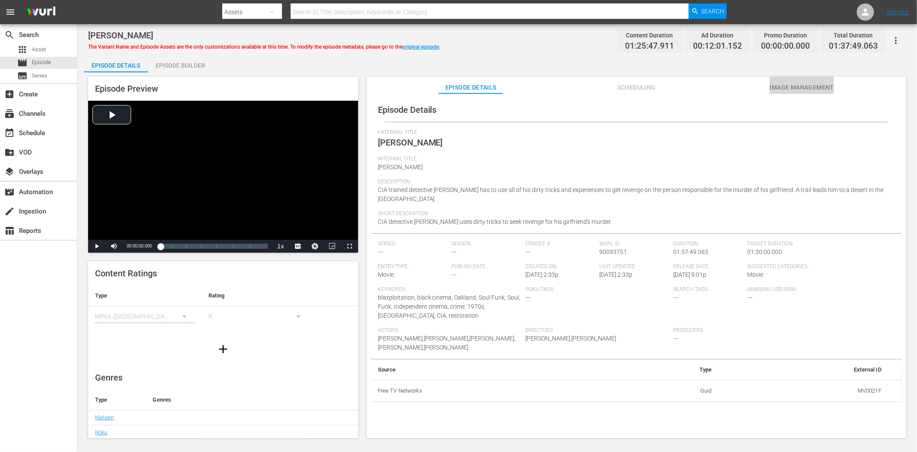
click at [819, 78] on button "Image Management" at bounding box center [802, 85] width 65 height 17
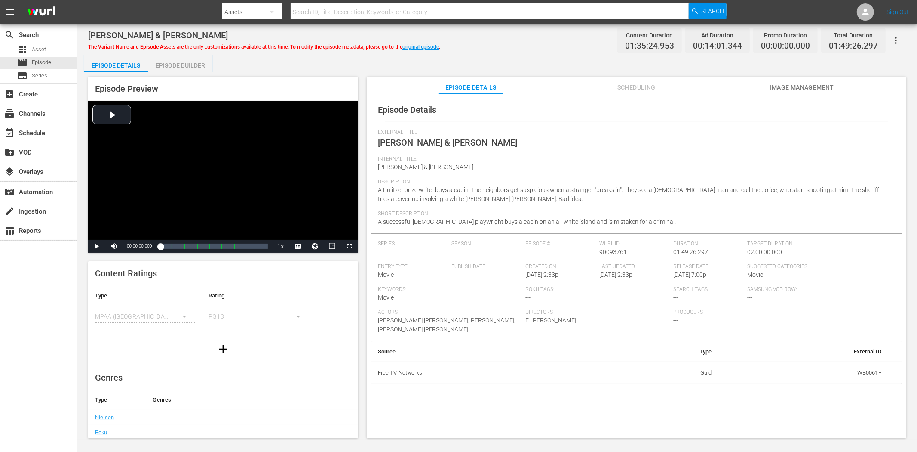
click at [802, 89] on span "Image Management" at bounding box center [802, 87] width 65 height 11
click at [784, 89] on span "Image Management" at bounding box center [802, 87] width 65 height 11
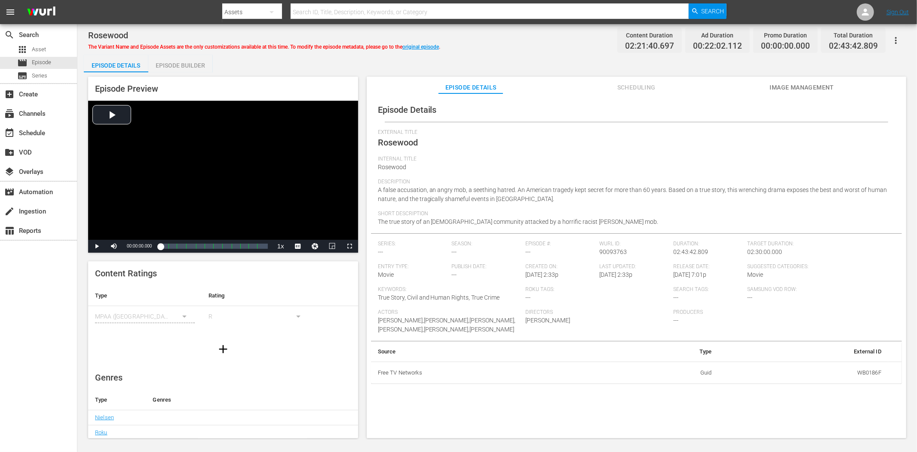
click at [802, 84] on span "Image Management" at bounding box center [802, 87] width 65 height 11
click at [825, 79] on button "Image Management" at bounding box center [802, 85] width 65 height 17
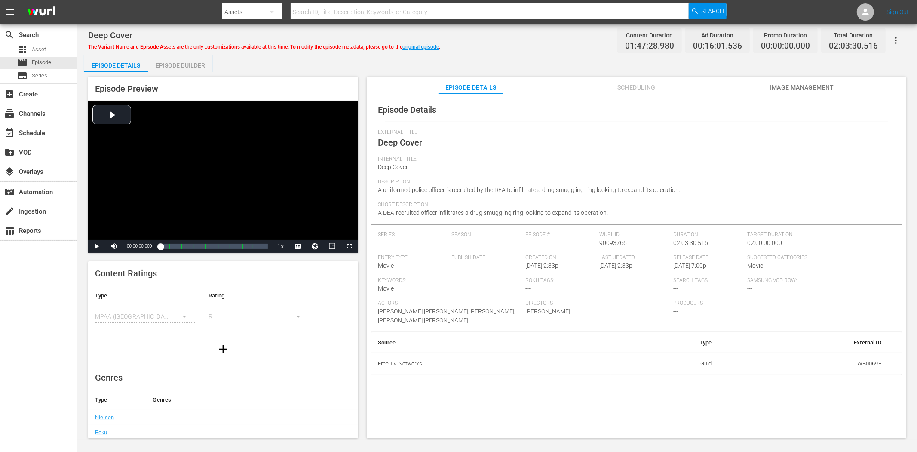
click at [768, 85] on div "Episode Details Scheduling Image Management" at bounding box center [636, 85] width 497 height 17
click at [772, 86] on span "Image Management" at bounding box center [802, 87] width 65 height 11
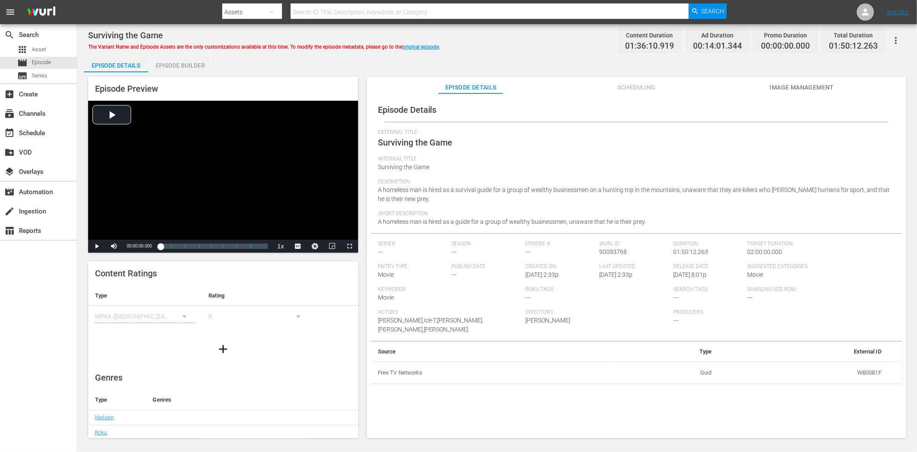
click at [778, 88] on span "Image Management" at bounding box center [802, 87] width 65 height 11
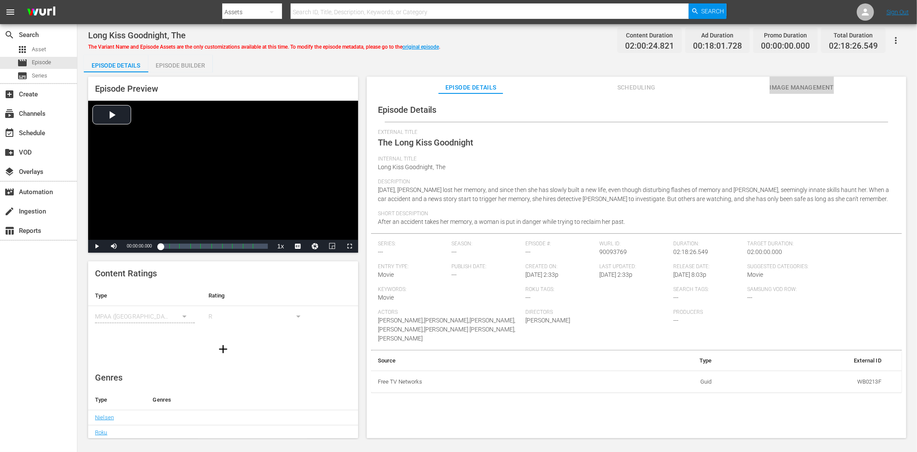
click at [824, 85] on span "Image Management" at bounding box center [802, 87] width 65 height 11
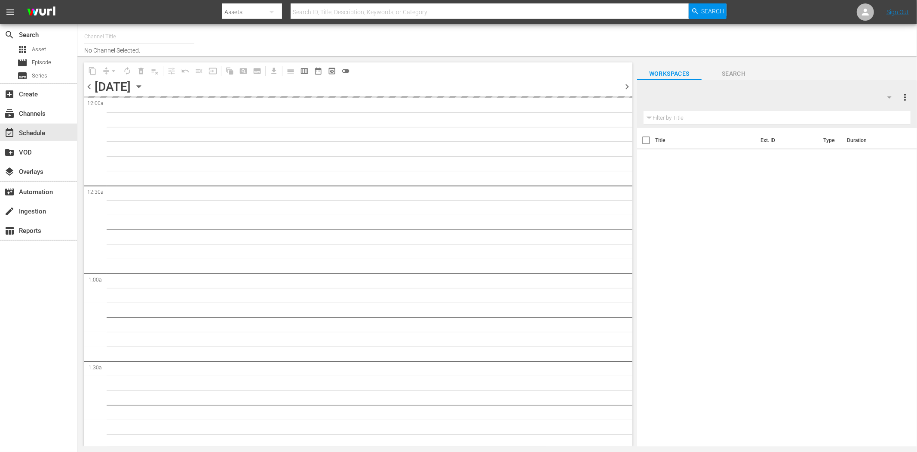
type input "THE365 (1804)"
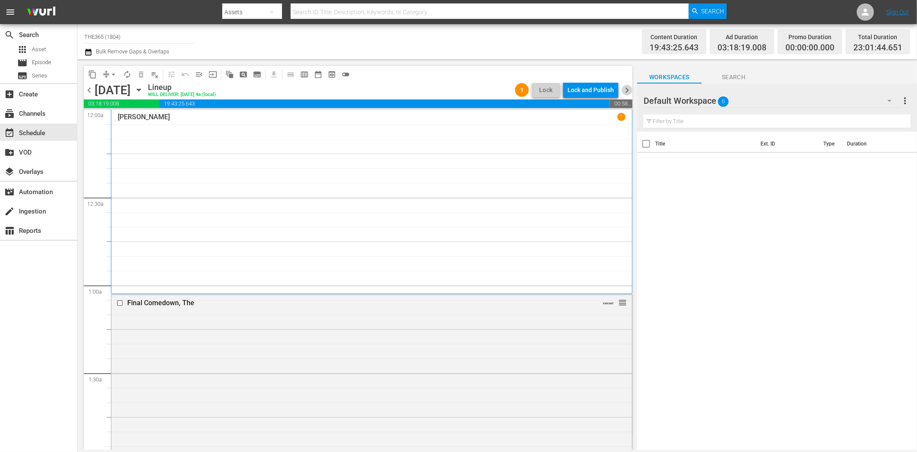
click at [630, 89] on span "chevron_right" at bounding box center [627, 90] width 11 height 11
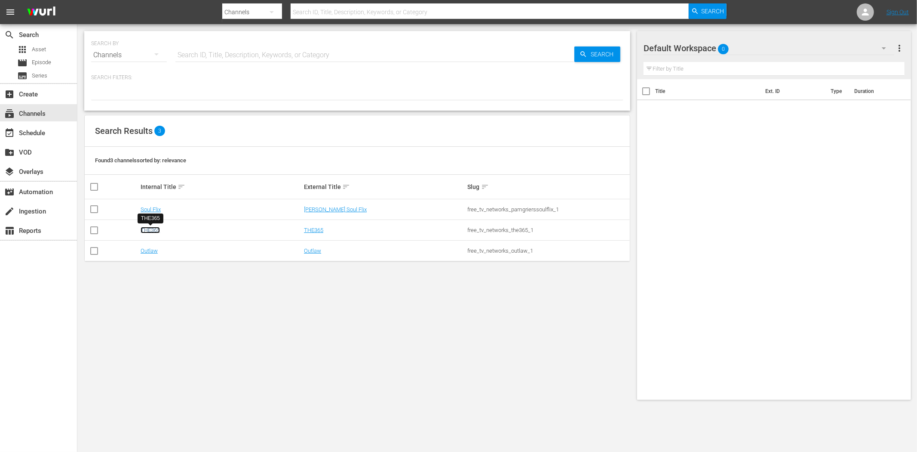
click at [148, 230] on link "THE365" at bounding box center [150, 230] width 19 height 6
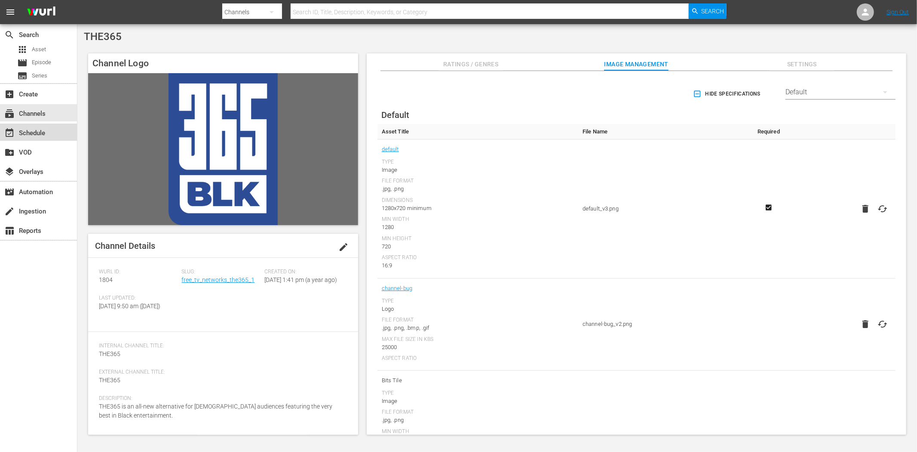
click at [44, 132] on div "event_available Schedule" at bounding box center [24, 132] width 48 height 8
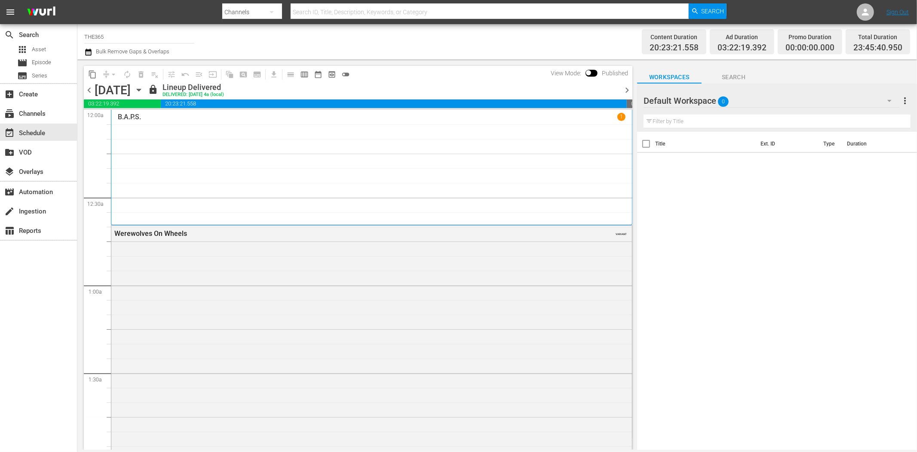
click at [144, 88] on icon "button" at bounding box center [138, 89] width 9 height 9
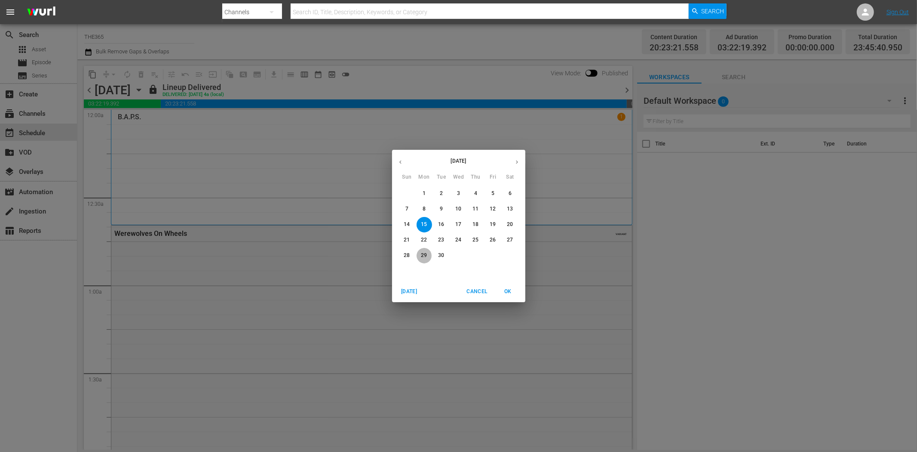
click at [425, 252] on p "29" at bounding box center [424, 255] width 6 height 7
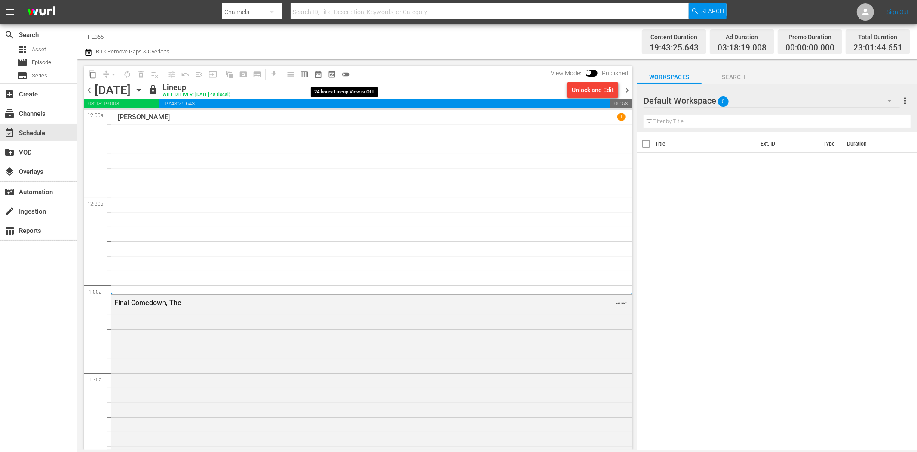
click at [345, 73] on span "toggle_off" at bounding box center [345, 74] width 9 height 9
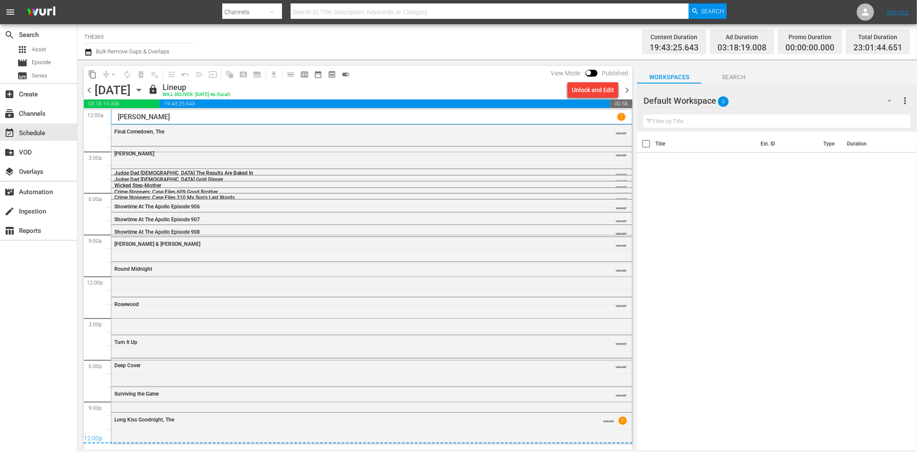
click at [626, 88] on span "chevron_right" at bounding box center [627, 90] width 11 height 11
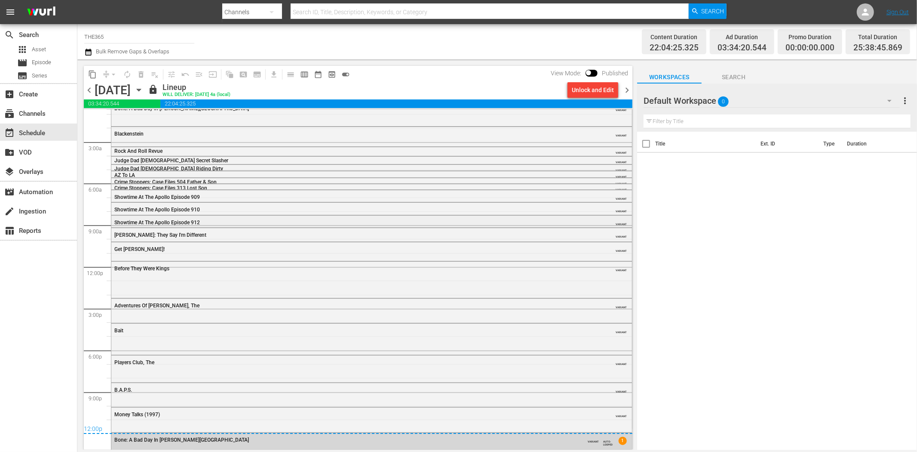
scroll to position [18, 0]
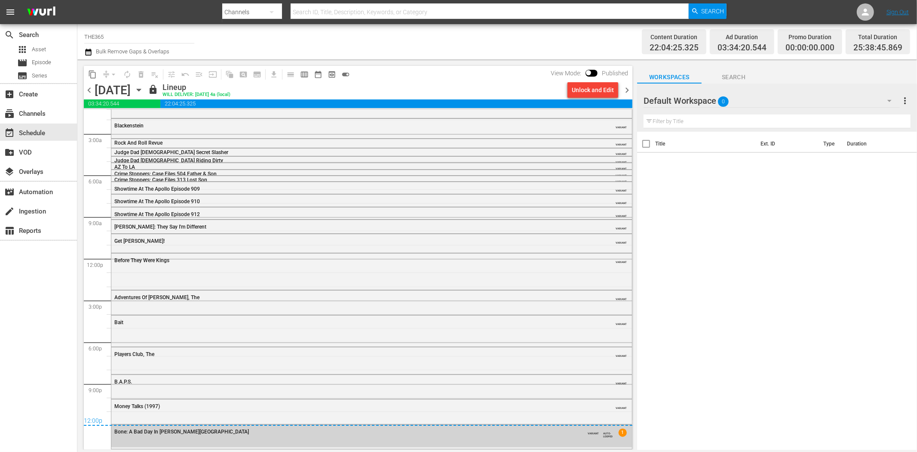
click at [518, 405] on div "Bone: A Bad Day In [PERSON_NAME][GEOGRAPHIC_DATA]" at bounding box center [348, 431] width 468 height 6
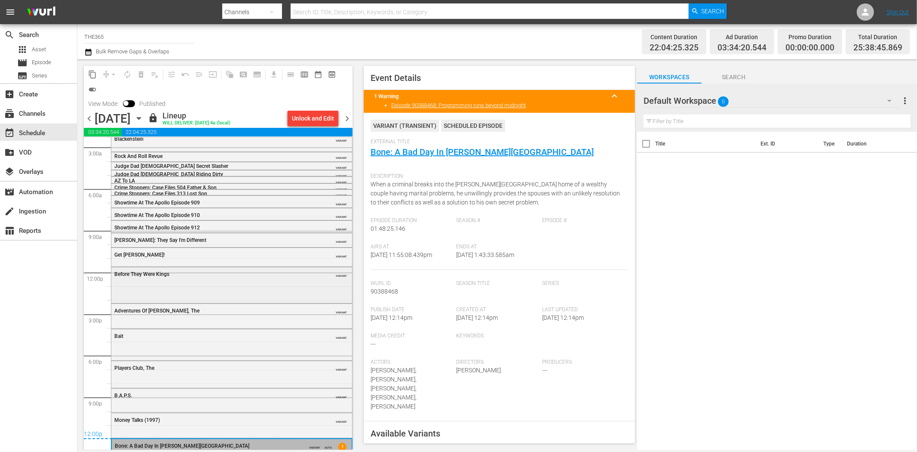
scroll to position [46, 0]
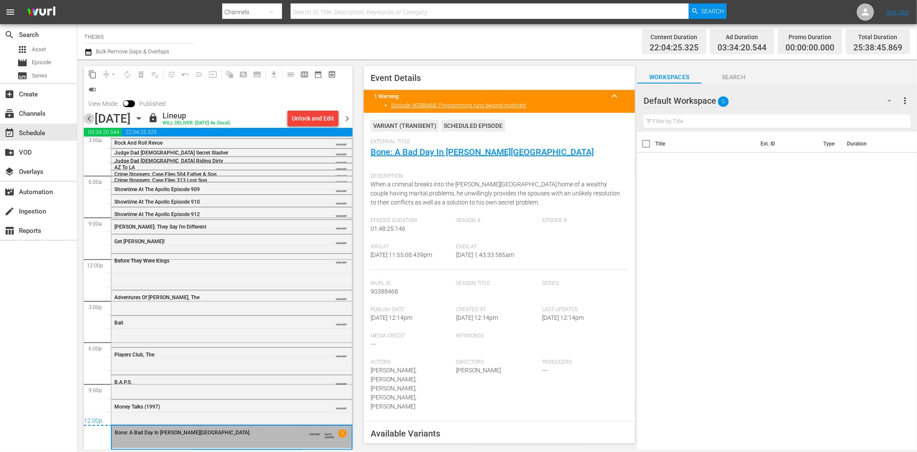
click at [90, 121] on span "chevron_left" at bounding box center [89, 118] width 11 height 11
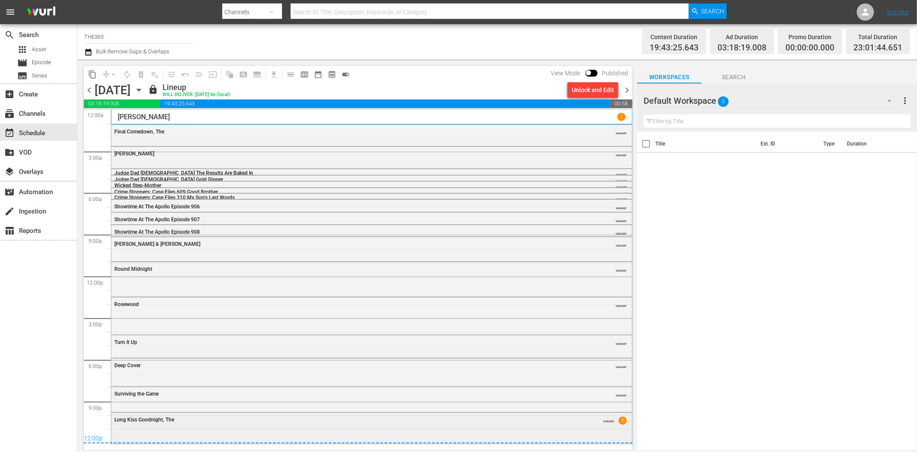
click at [322, 405] on div "Long Kiss Goodnight, The VARIANT 1" at bounding box center [371, 418] width 521 height 13
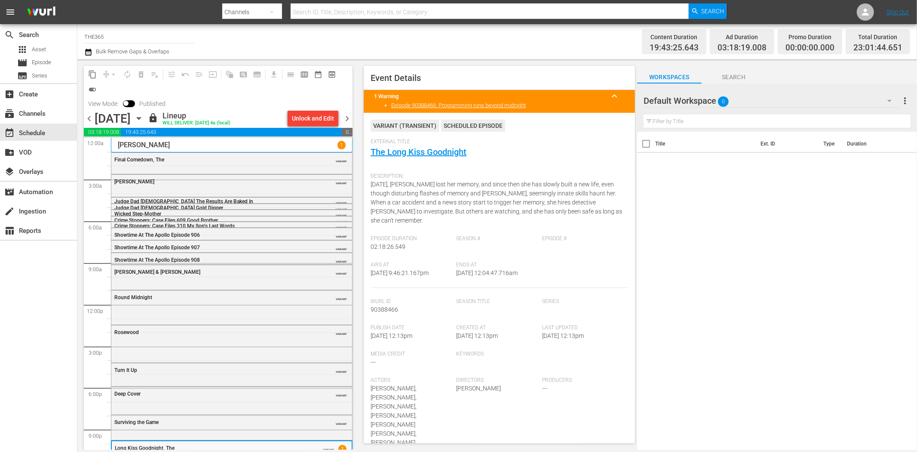
scroll to position [23, 0]
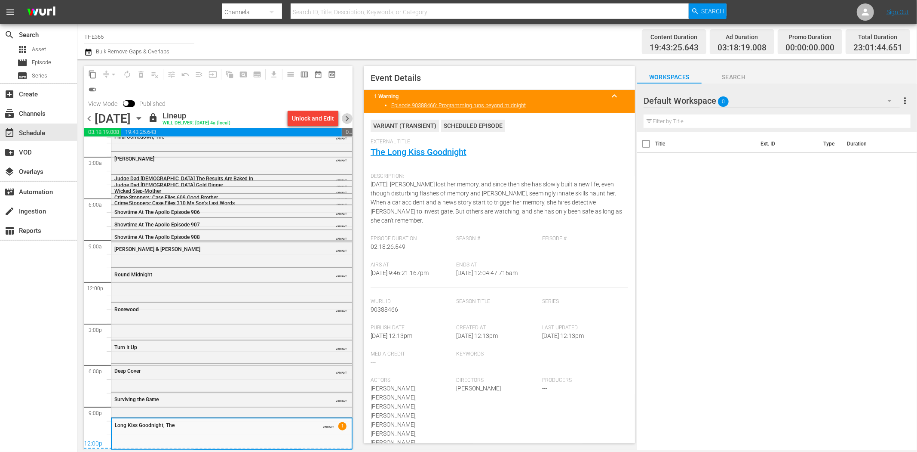
click at [351, 115] on span "chevron_right" at bounding box center [347, 118] width 11 height 11
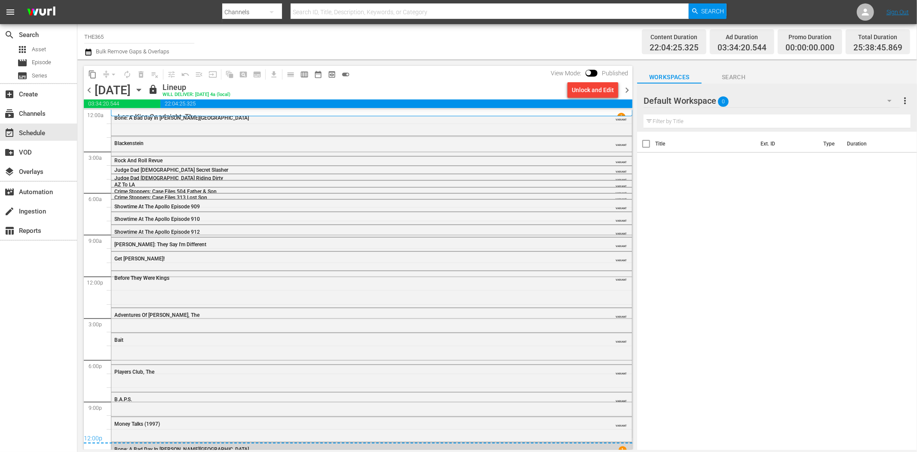
click at [312, 114] on div "Long Kiss Goodnight, The 1" at bounding box center [372, 117] width 508 height 8
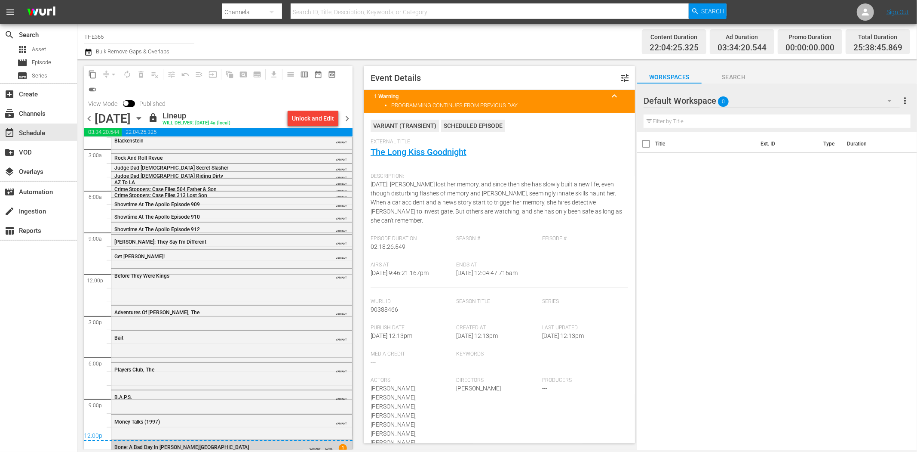
scroll to position [46, 0]
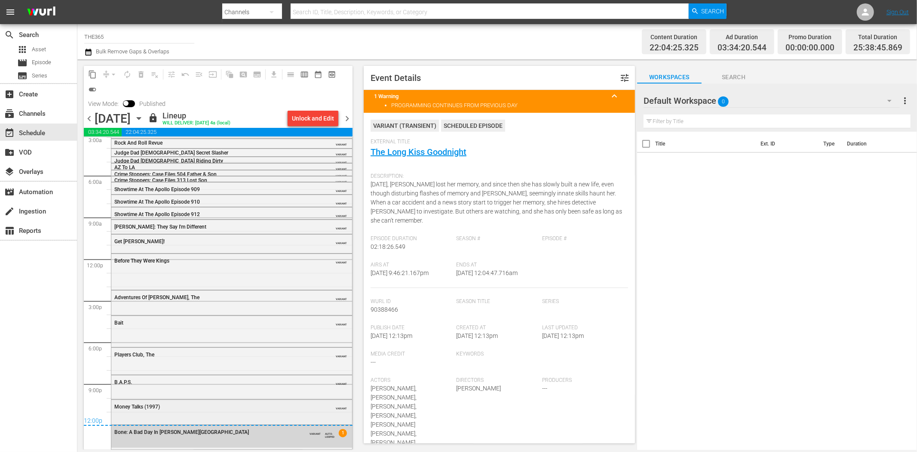
click at [254, 403] on div "Money Talks (1997)" at bounding box center [209, 406] width 191 height 6
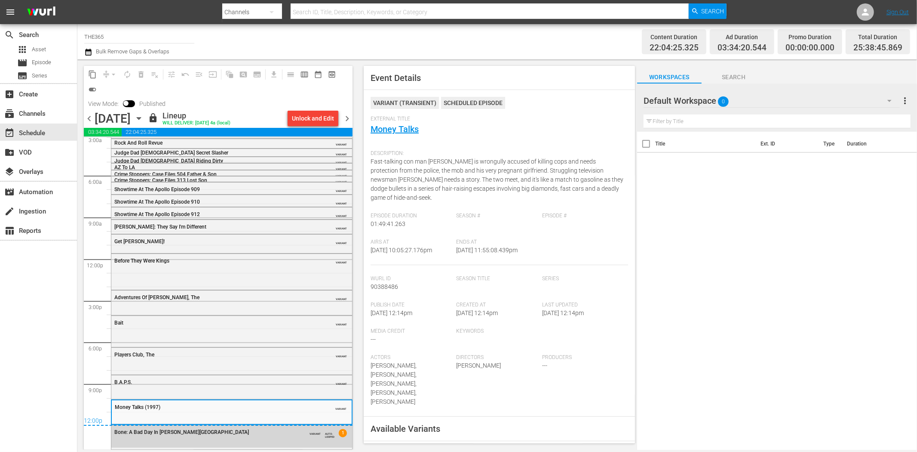
click at [89, 120] on span "chevron_left" at bounding box center [89, 118] width 11 height 11
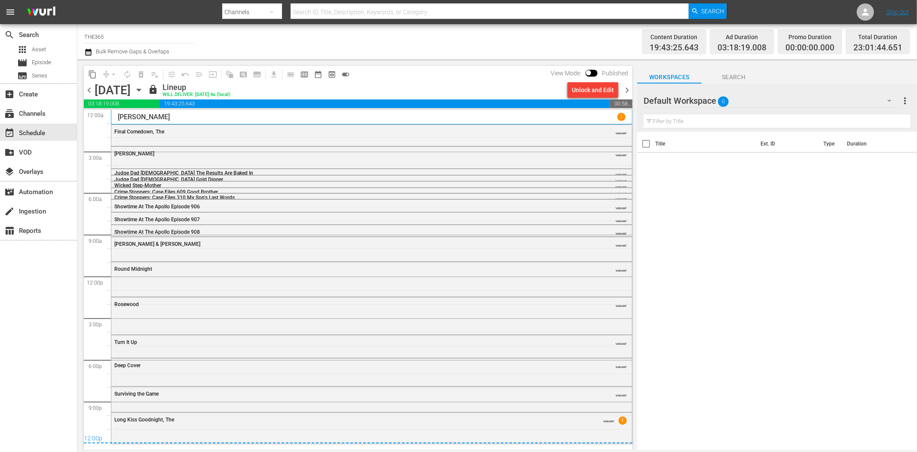
drag, startPoint x: 321, startPoint y: 418, endPoint x: 283, endPoint y: 414, distance: 38.9
click at [283, 405] on div "Long Kiss Goodnight, The VARIANT 1" at bounding box center [371, 418] width 521 height 13
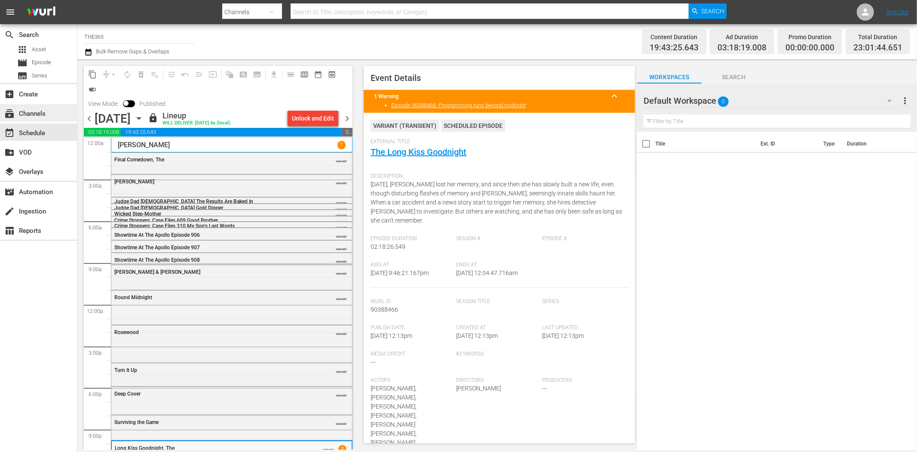
click at [29, 114] on div "subscriptions Channels" at bounding box center [24, 112] width 48 height 8
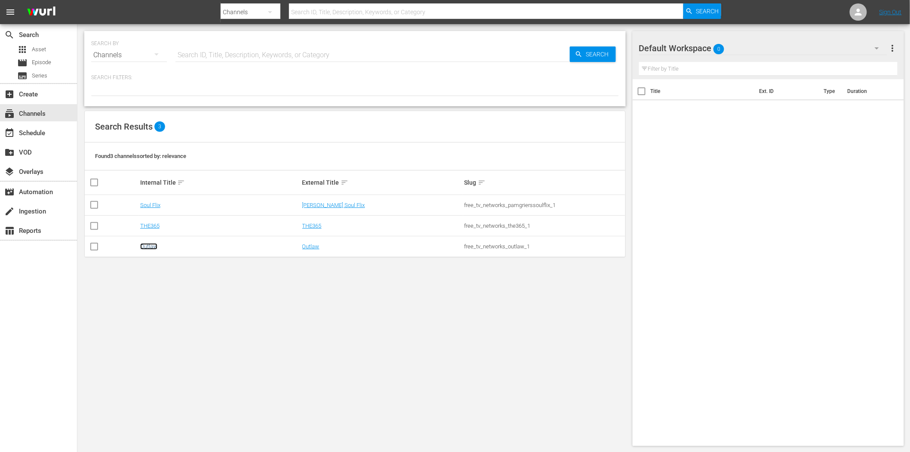
click at [151, 246] on link "Outlaw" at bounding box center [148, 246] width 17 height 6
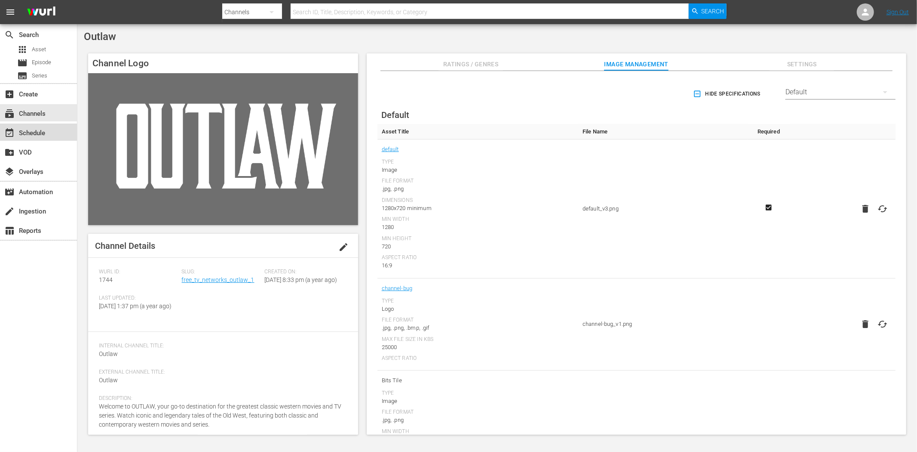
click div "event_available Schedule"
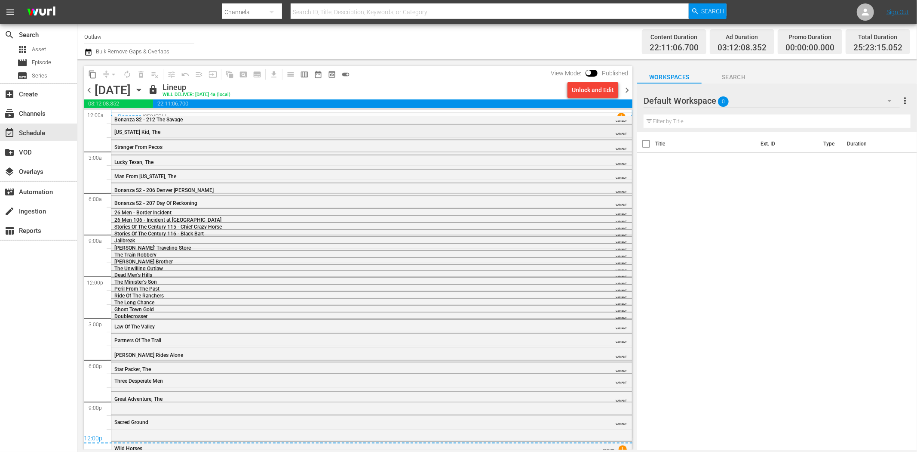
click div "[US_STATE] Kid, The VARIANT"
